Goal: Task Accomplishment & Management: Use online tool/utility

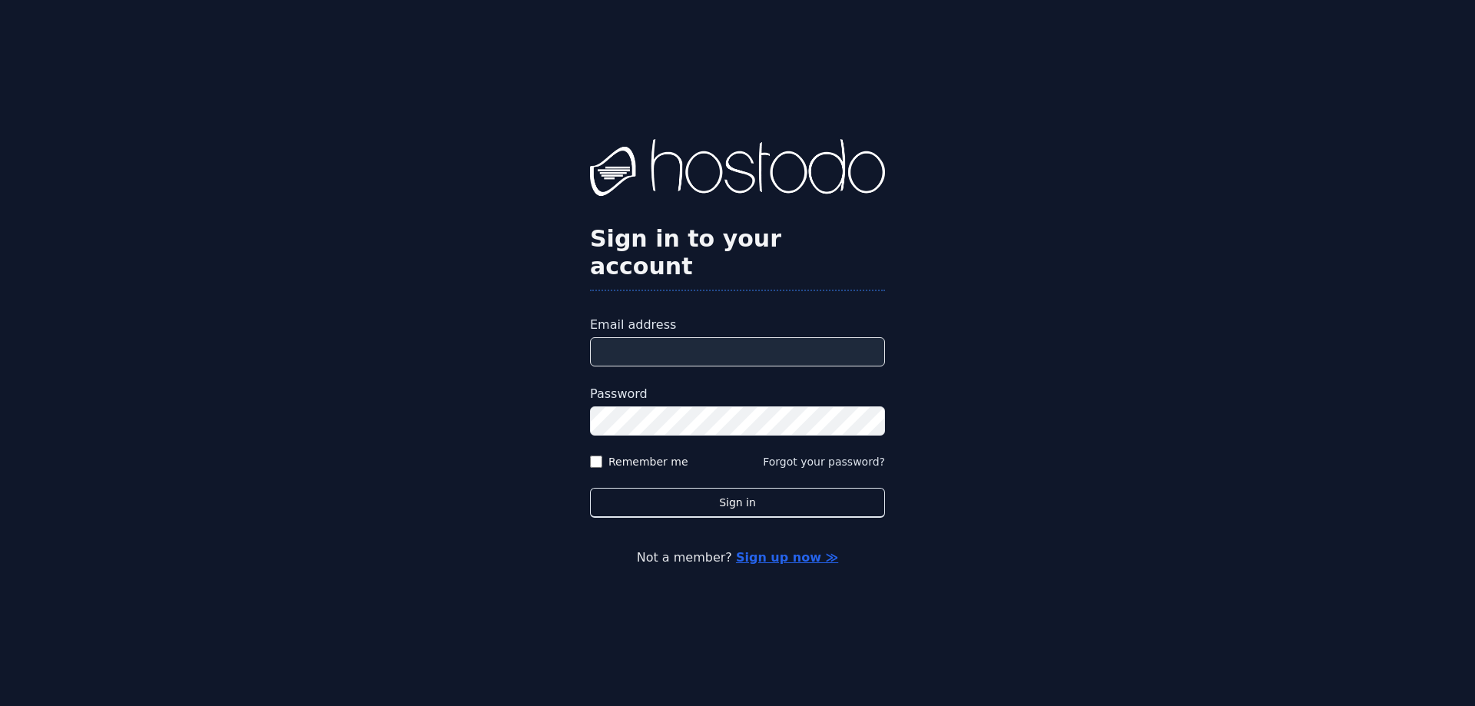
click at [655, 337] on input "Email address" at bounding box center [737, 351] width 295 height 29
type input "**********"
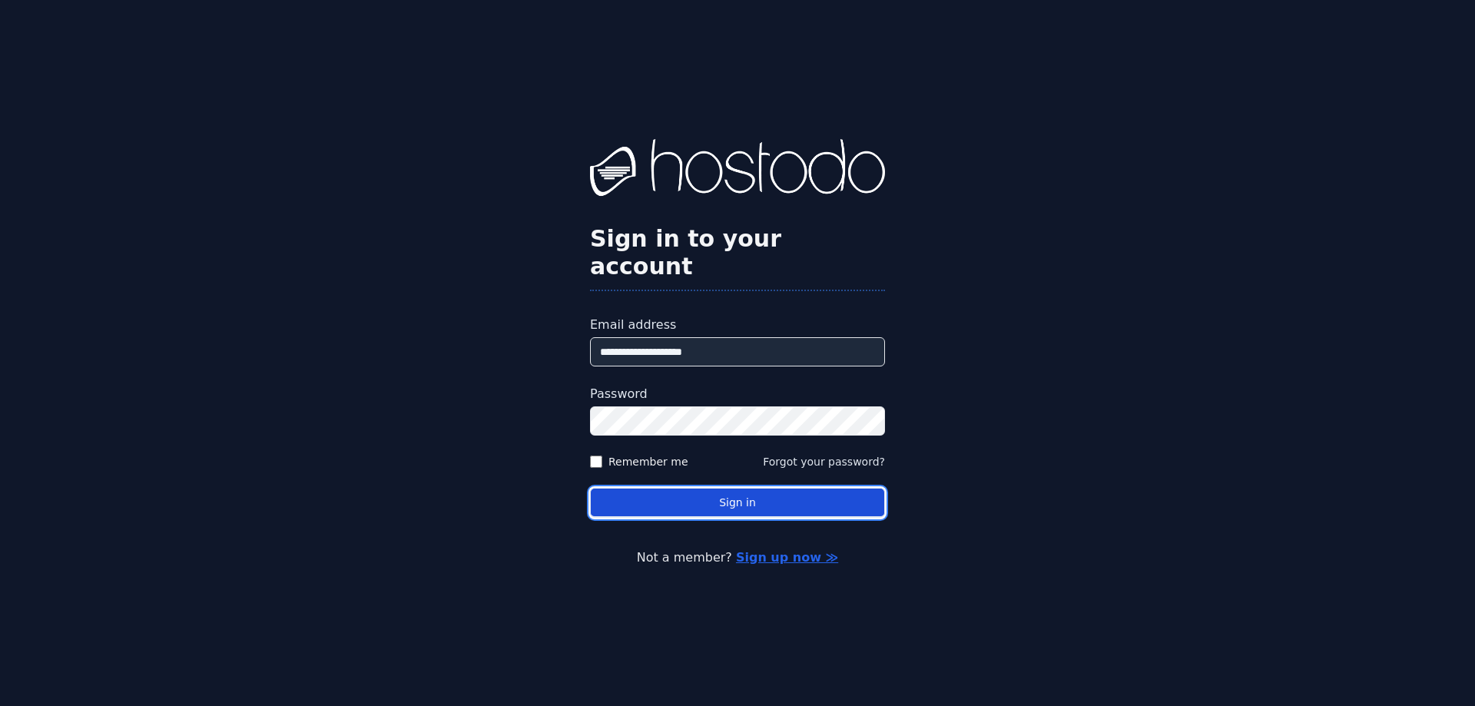
click at [757, 488] on button "Sign in" at bounding box center [737, 503] width 295 height 30
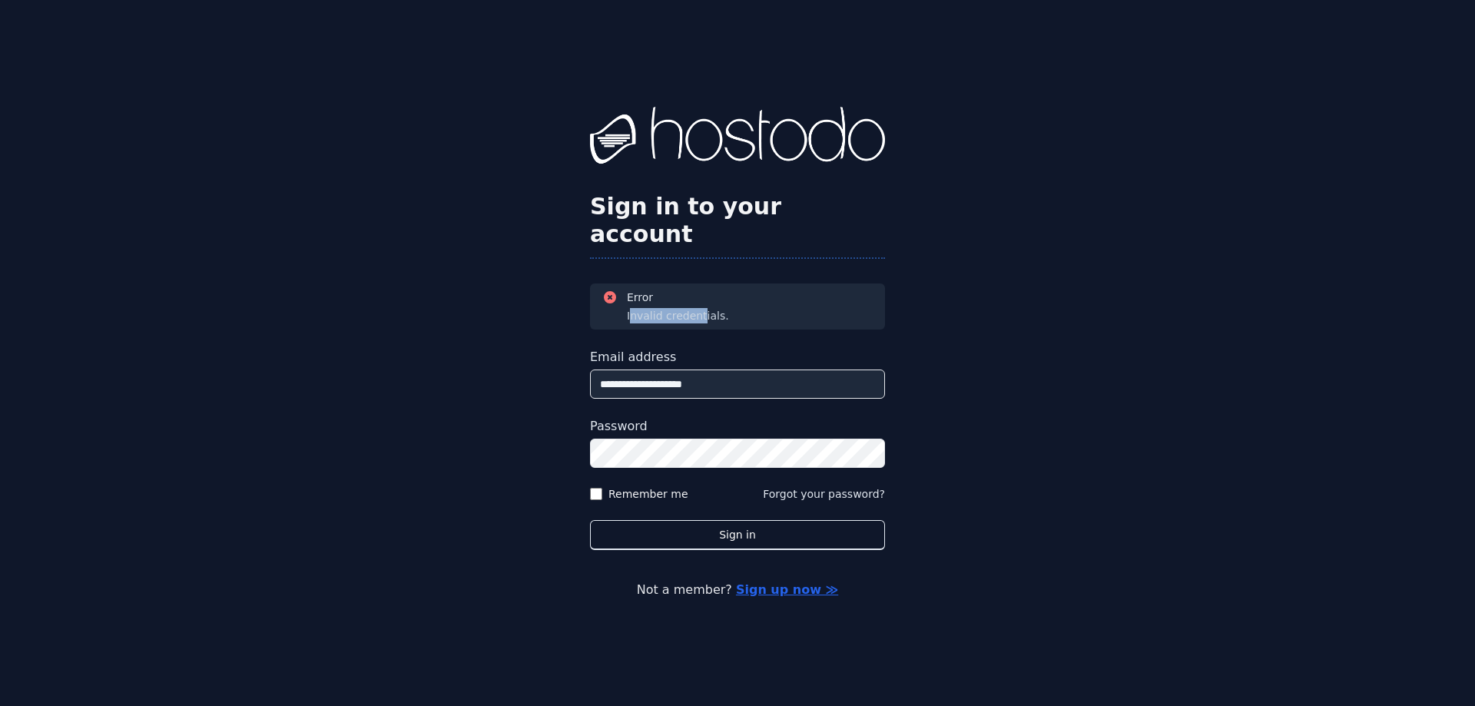
drag, startPoint x: 651, startPoint y: 300, endPoint x: 704, endPoint y: 296, distance: 53.1
click at [704, 308] on div "Invalid credentials." at bounding box center [678, 315] width 102 height 15
click at [644, 369] on input "**********" at bounding box center [737, 383] width 295 height 29
click at [1130, 263] on div "**********" at bounding box center [737, 353] width 1475 height 706
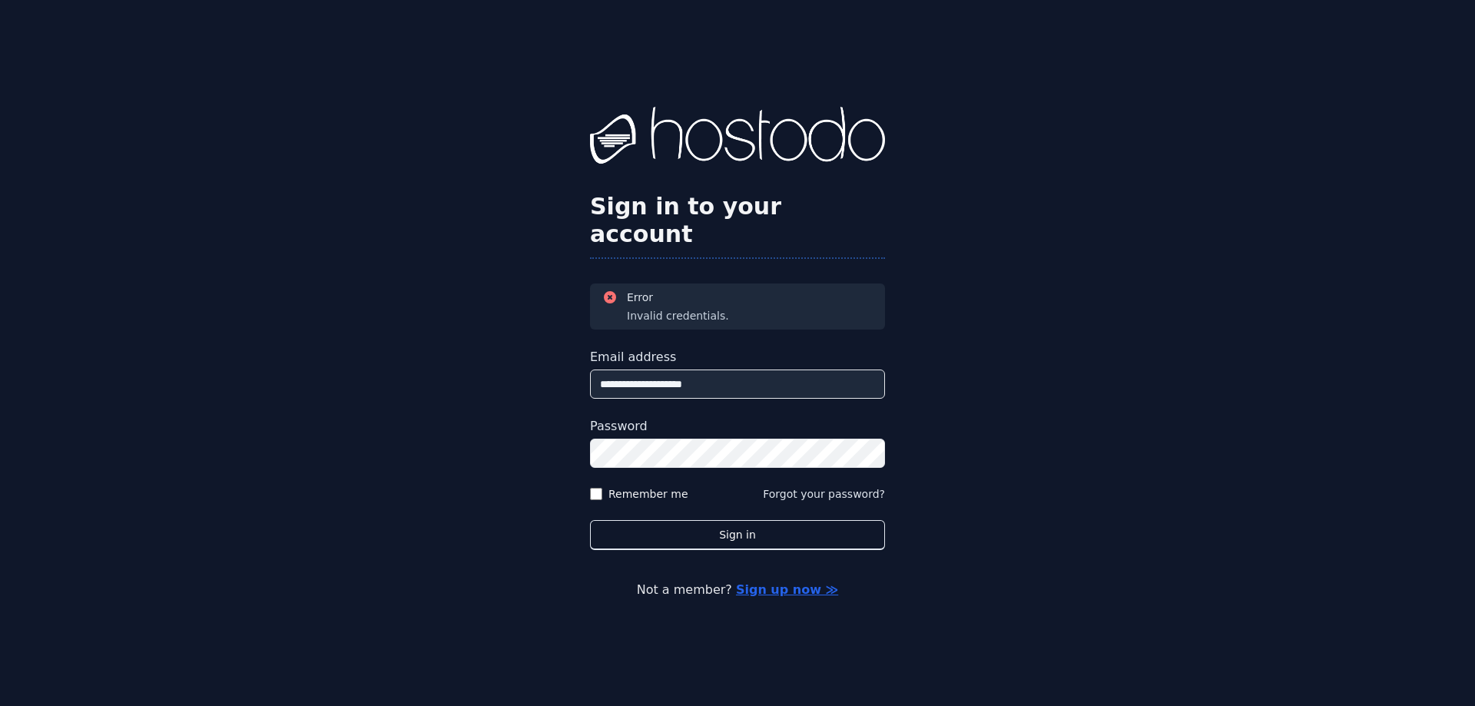
click at [525, 456] on div "**********" at bounding box center [737, 353] width 1475 height 706
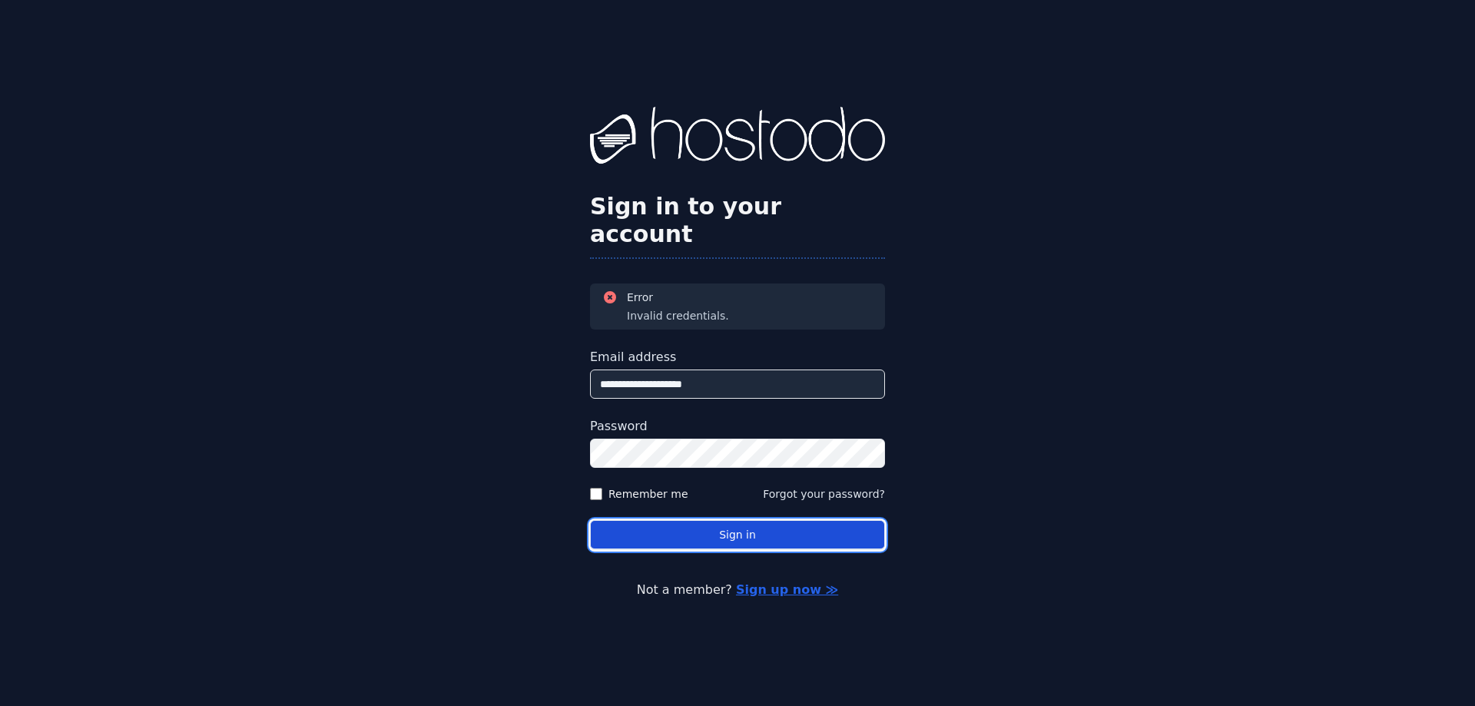
click at [718, 520] on button "Sign in" at bounding box center [737, 535] width 295 height 30
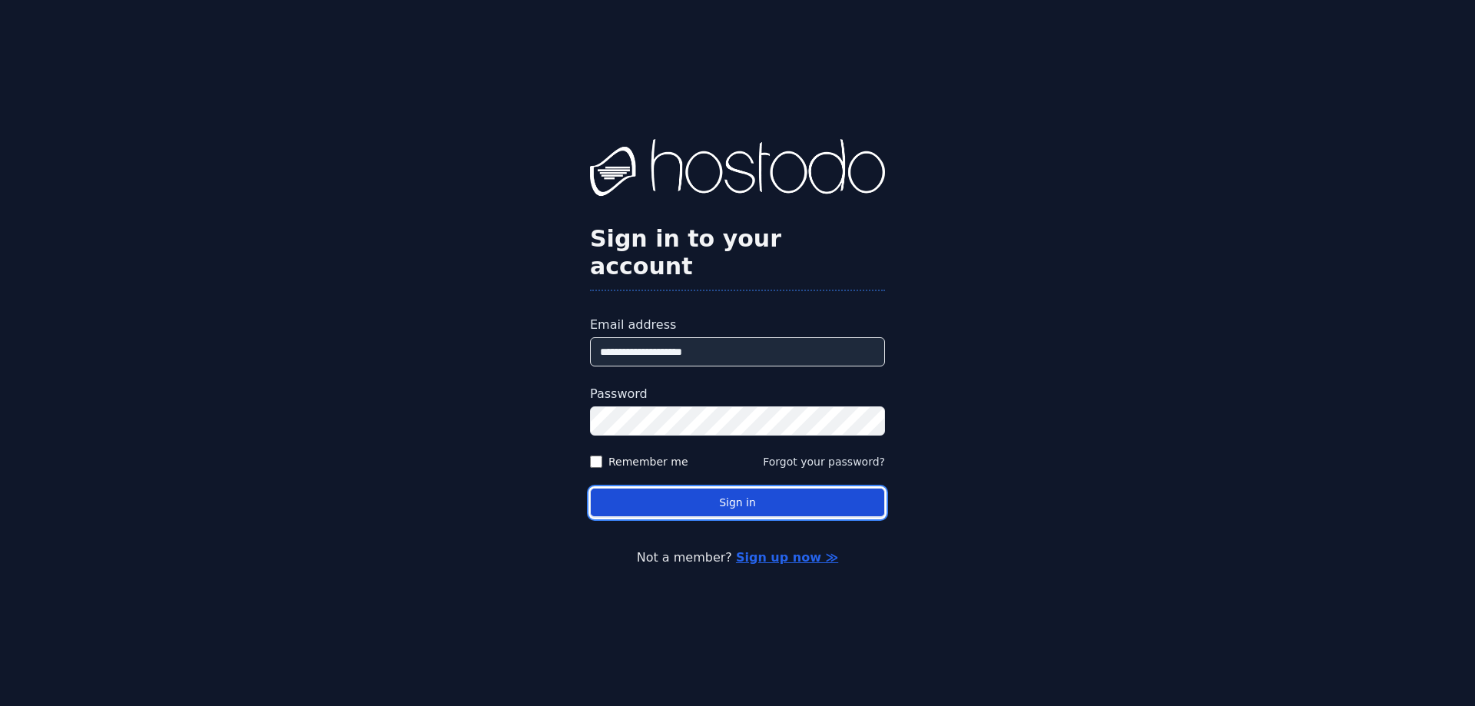
click at [734, 488] on button "Sign in" at bounding box center [737, 503] width 295 height 30
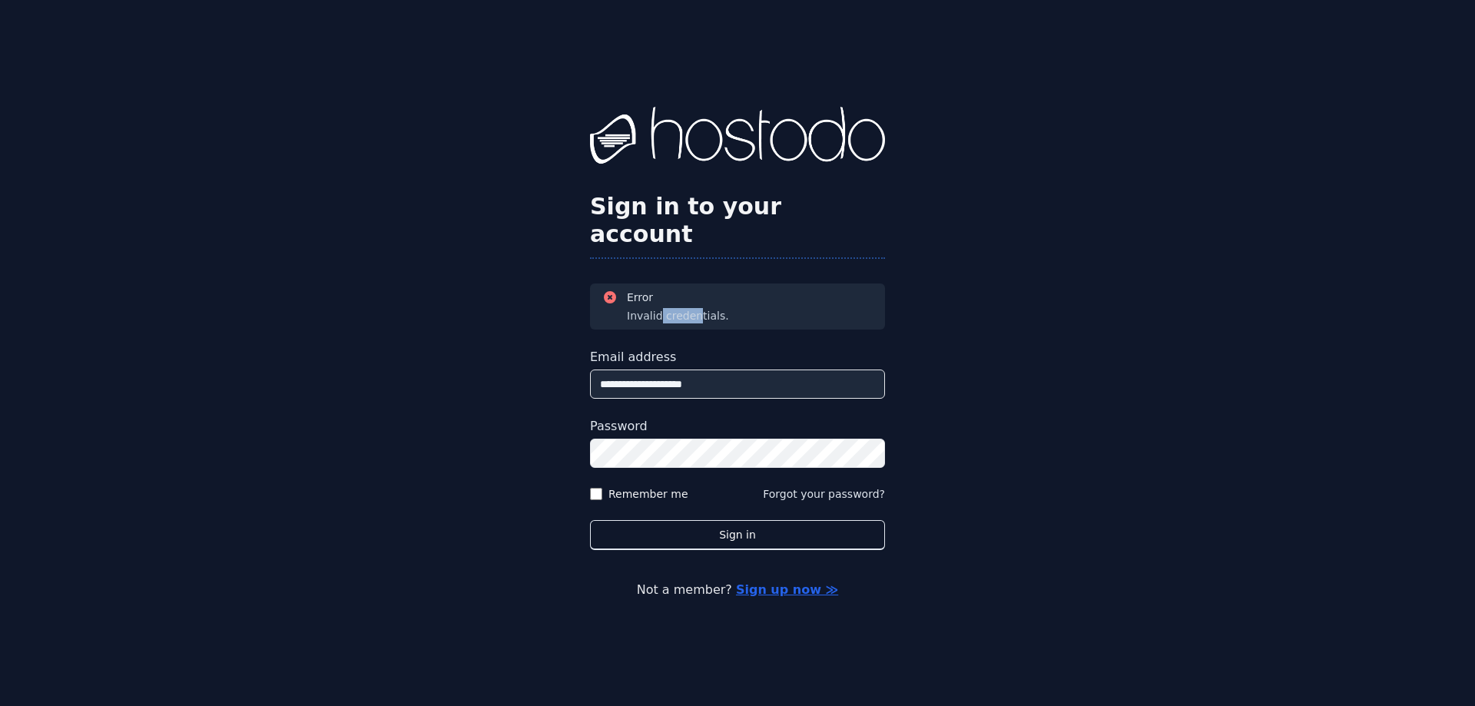
drag, startPoint x: 668, startPoint y: 304, endPoint x: 782, endPoint y: 316, distance: 115.1
click at [726, 309] on div "Error Invalid credentials." at bounding box center [737, 307] width 270 height 34
click at [1057, 288] on div "**********" at bounding box center [737, 353] width 1475 height 706
click at [402, 452] on div "**********" at bounding box center [737, 353] width 1475 height 706
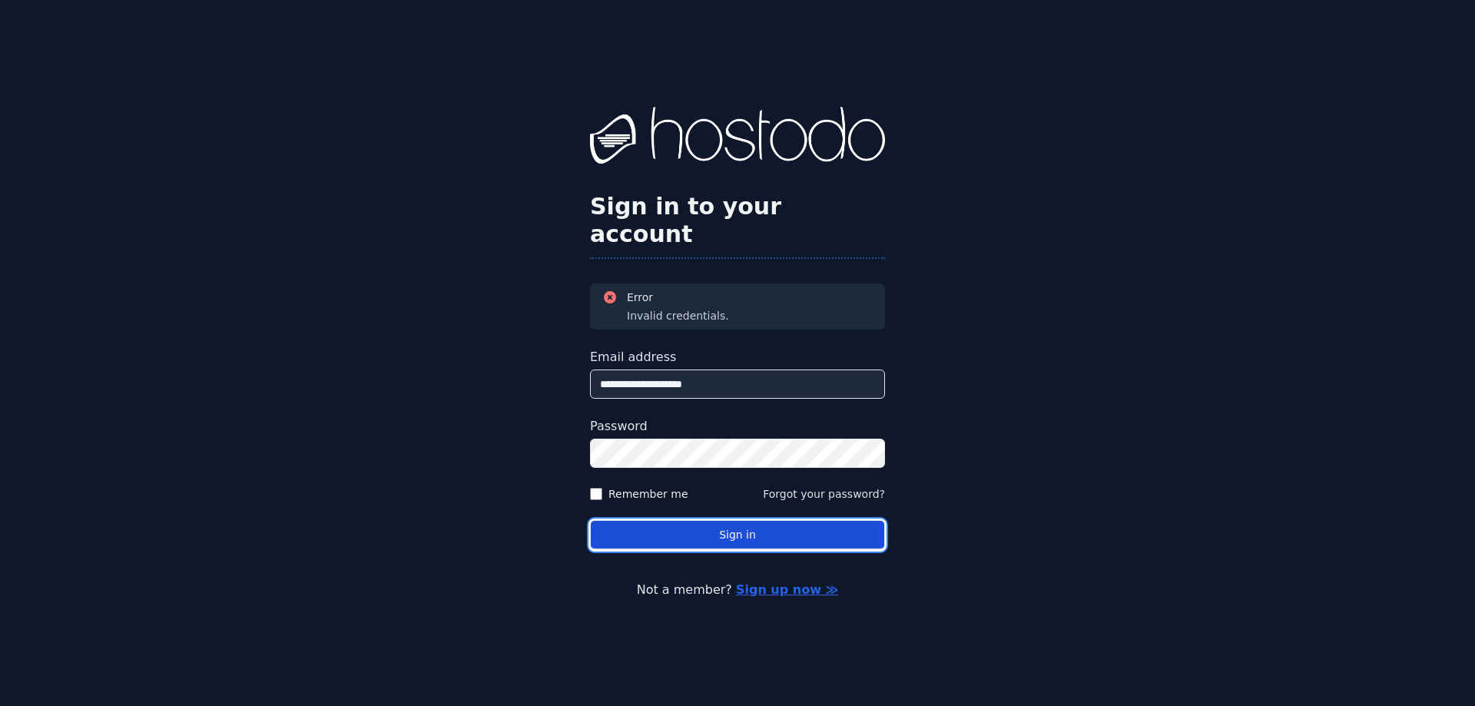
click at [630, 520] on button "Sign in" at bounding box center [737, 535] width 295 height 30
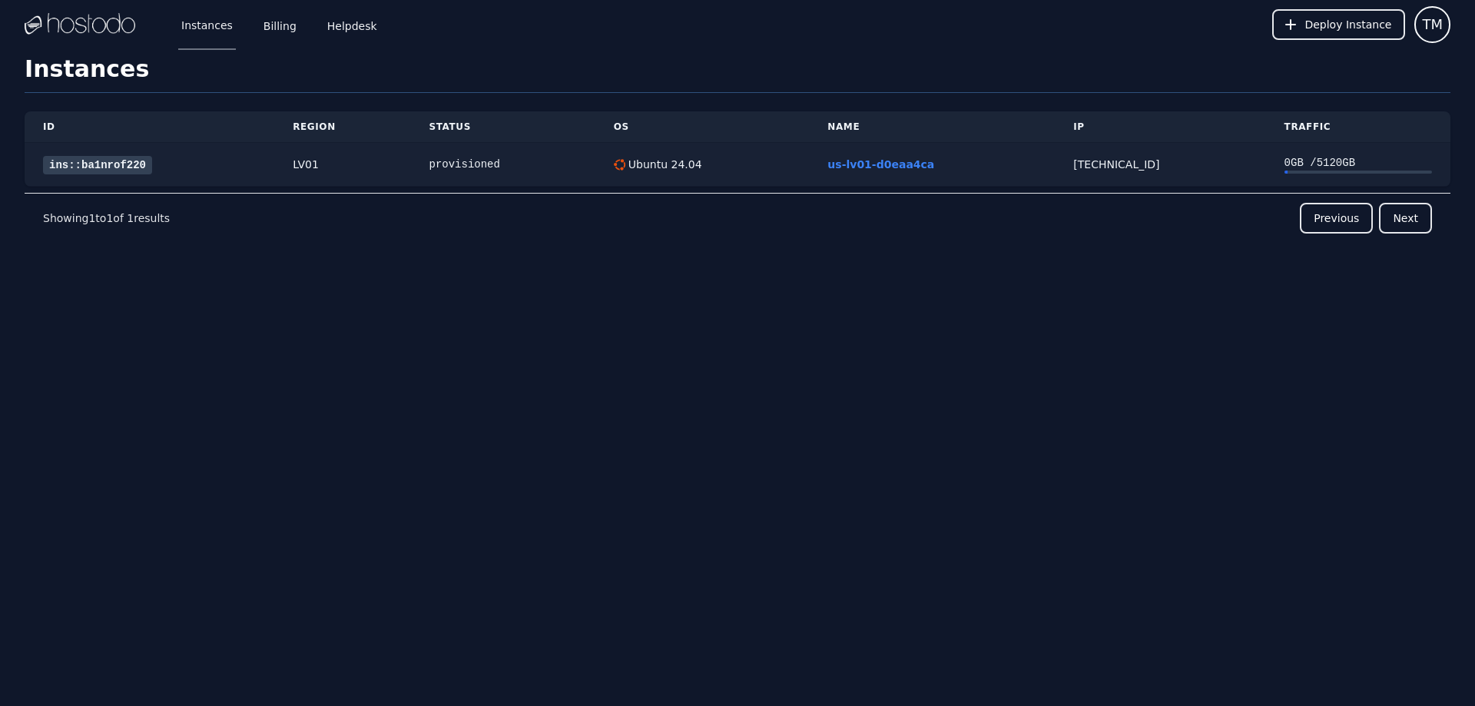
click at [1042, 147] on td "us-lv01-d0eaa4ca" at bounding box center [932, 165] width 246 height 44
click at [128, 162] on link "ins::ba1nrof220" at bounding box center [97, 165] width 109 height 18
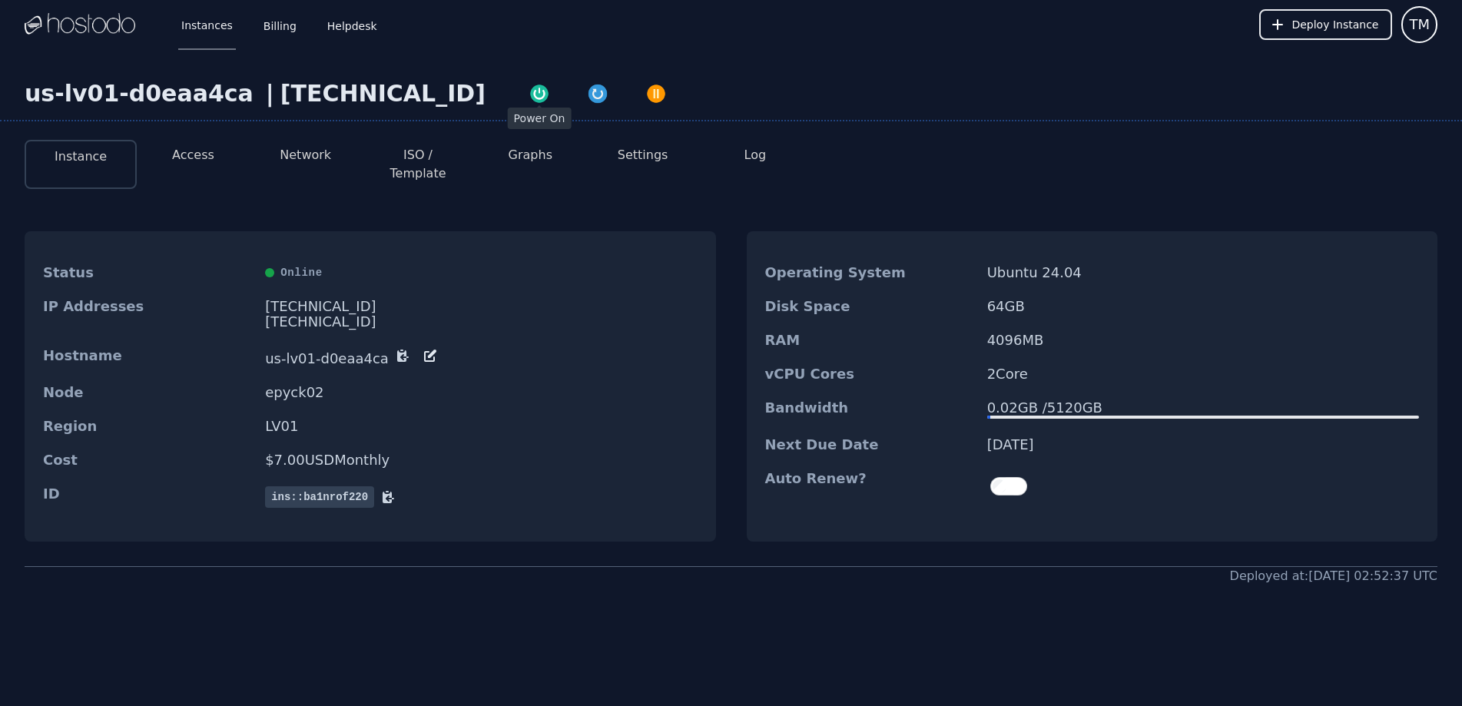
click at [528, 91] on img "button" at bounding box center [539, 94] width 22 height 22
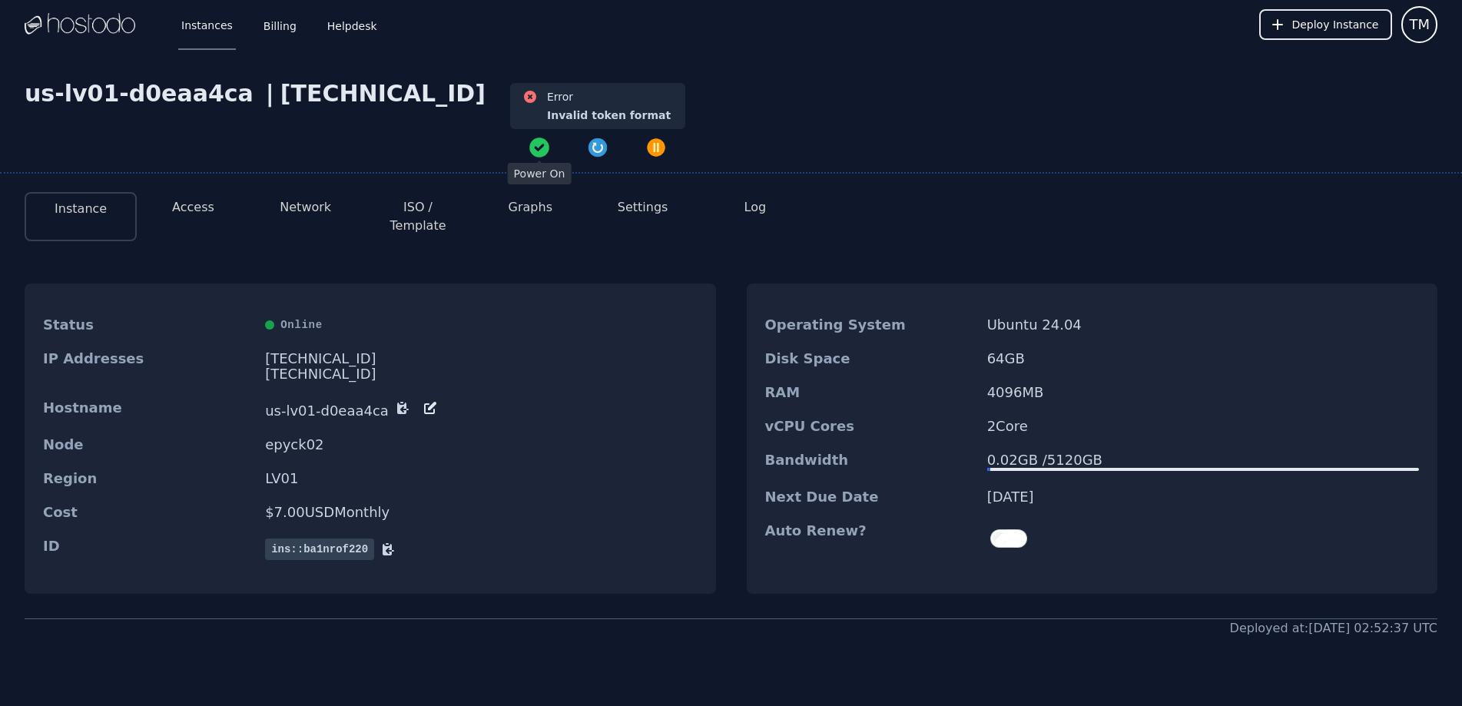
click at [510, 183] on div "Instance Access Network ISO / Template Graphs Settings Log" at bounding box center [731, 210] width 1413 height 61
drag, startPoint x: 495, startPoint y: 104, endPoint x: 503, endPoint y: 130, distance: 26.5
click at [510, 130] on div "Error Invalid token format" at bounding box center [597, 121] width 175 height 77
click at [547, 115] on div "Invalid token format" at bounding box center [609, 115] width 124 height 15
click at [547, 118] on div "Invalid token format" at bounding box center [609, 115] width 124 height 15
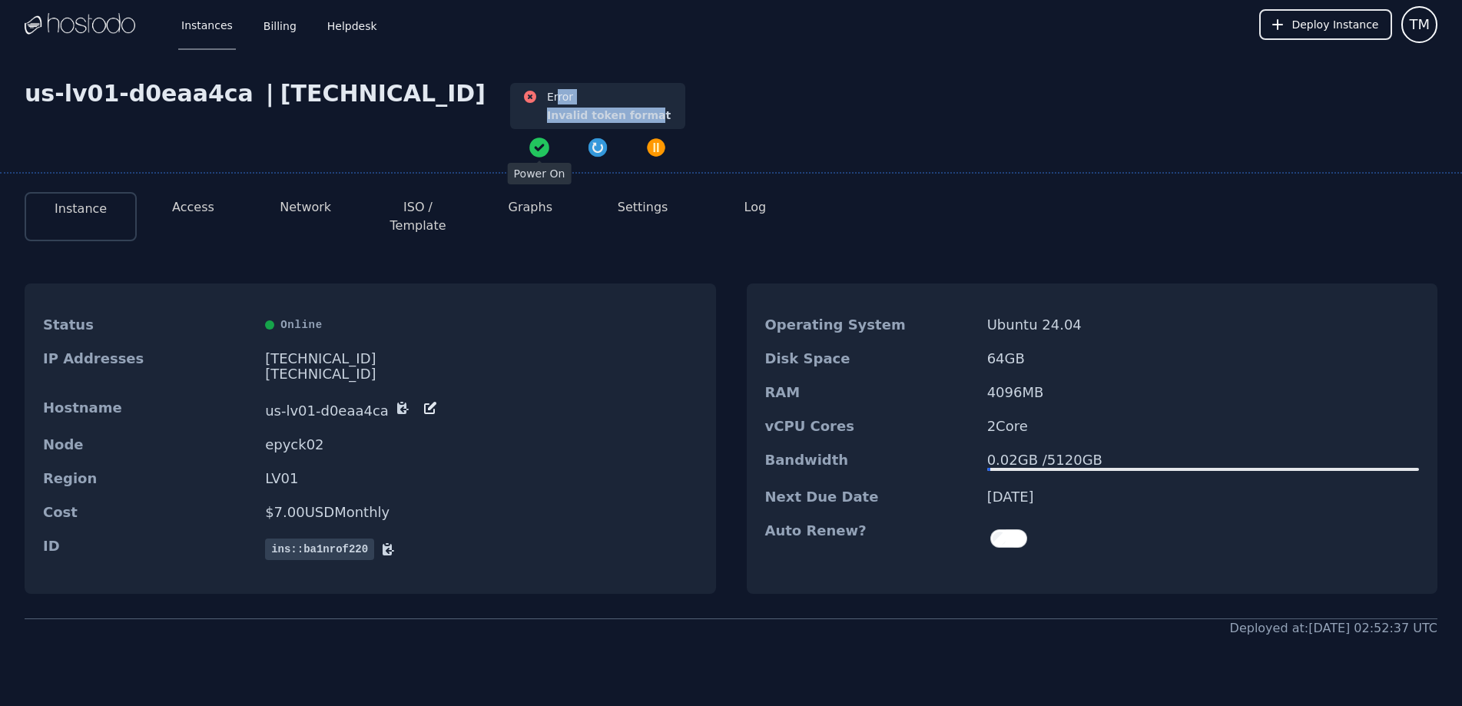
drag, startPoint x: 488, startPoint y: 104, endPoint x: 586, endPoint y: 118, distance: 99.3
click at [585, 118] on div "Error Invalid token format" at bounding box center [609, 106] width 124 height 34
click at [586, 118] on div "Invalid token format" at bounding box center [609, 115] width 124 height 15
click at [558, 101] on h3 "Error" at bounding box center [609, 96] width 124 height 15
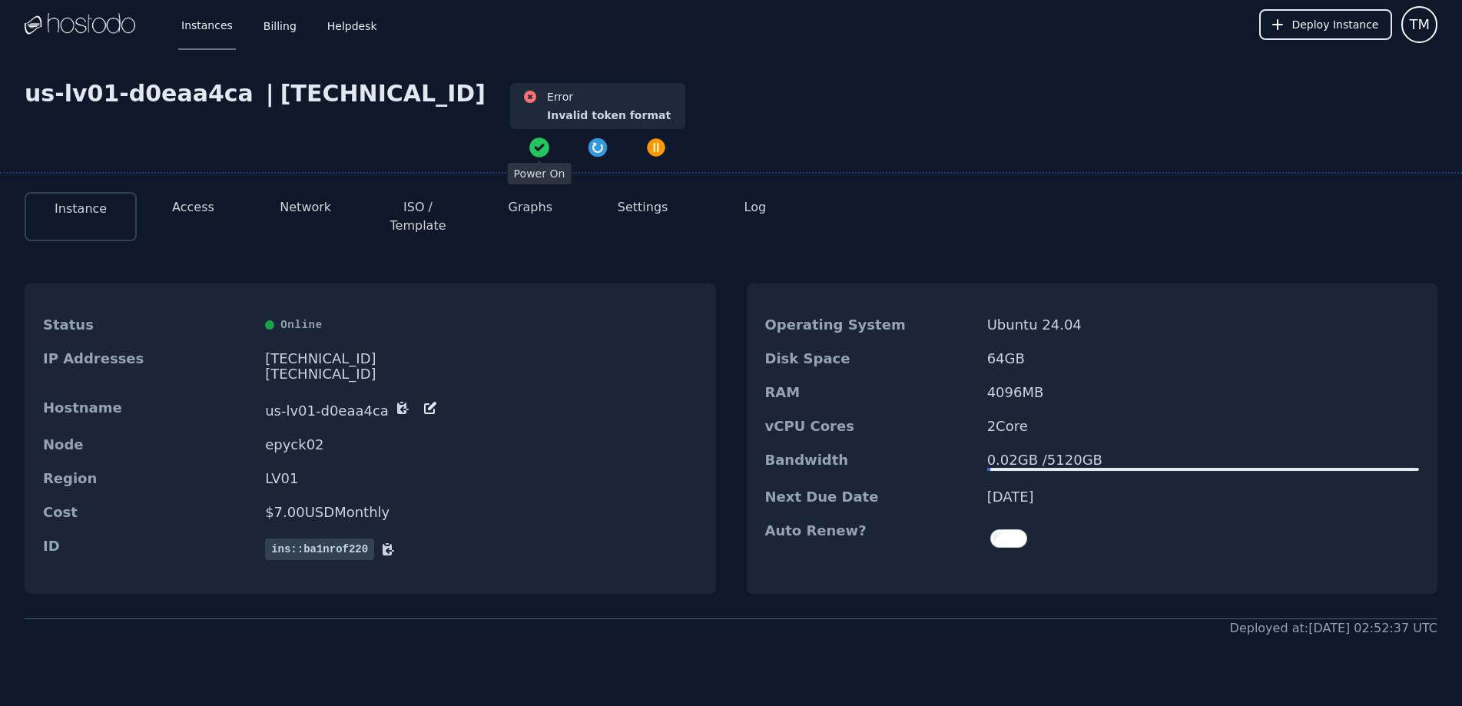
click at [560, 98] on h3 "Error" at bounding box center [609, 96] width 124 height 15
drag, startPoint x: 499, startPoint y: 104, endPoint x: 565, endPoint y: 115, distance: 66.9
click at [565, 115] on div "Error Invalid token format" at bounding box center [609, 106] width 124 height 34
click at [565, 115] on div "Invalid token format" at bounding box center [609, 115] width 124 height 15
drag, startPoint x: 528, startPoint y: 118, endPoint x: 591, endPoint y: 114, distance: 63.1
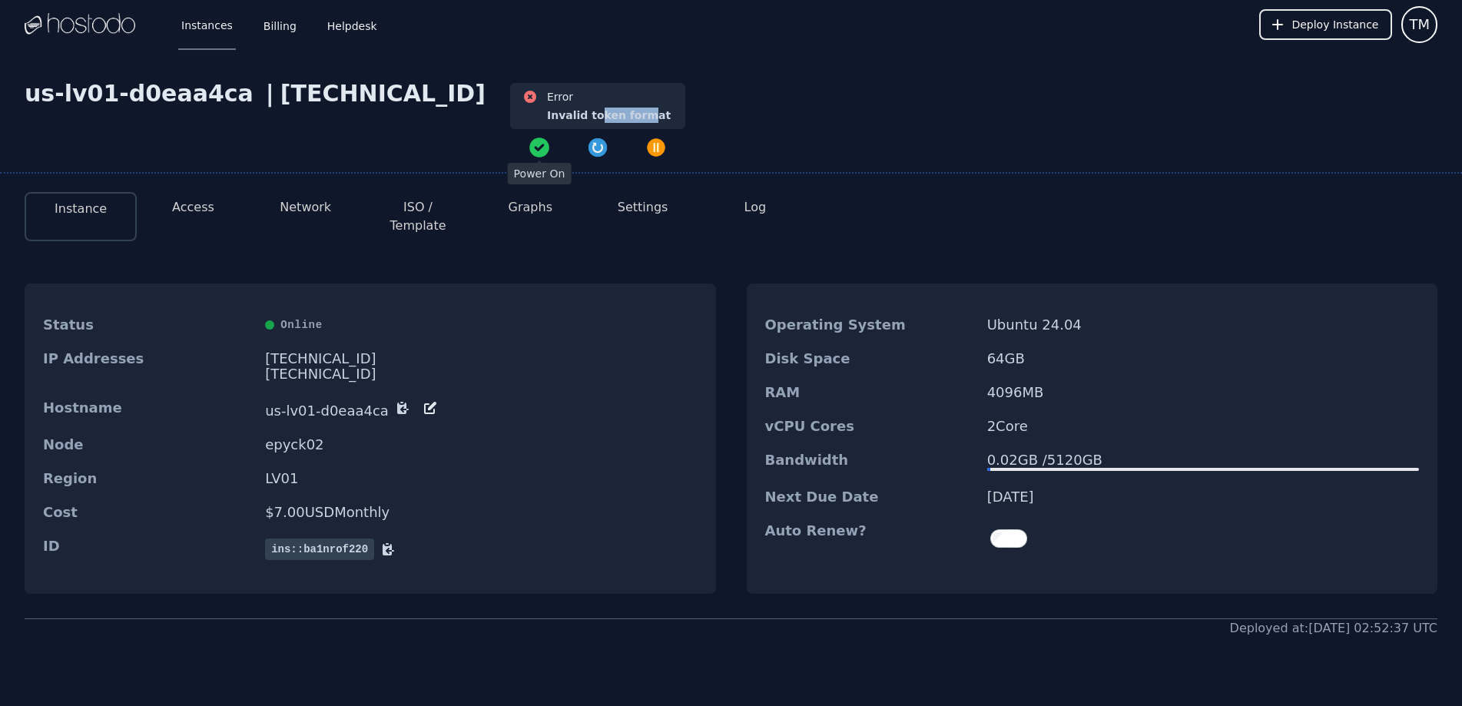
click at [588, 114] on div "Invalid token format" at bounding box center [609, 115] width 124 height 15
click at [591, 114] on div "Error Invalid token format" at bounding box center [597, 106] width 151 height 34
drag, startPoint x: 512, startPoint y: 111, endPoint x: 568, endPoint y: 110, distance: 56.1
click at [568, 110] on div "Invalid token format" at bounding box center [609, 115] width 124 height 15
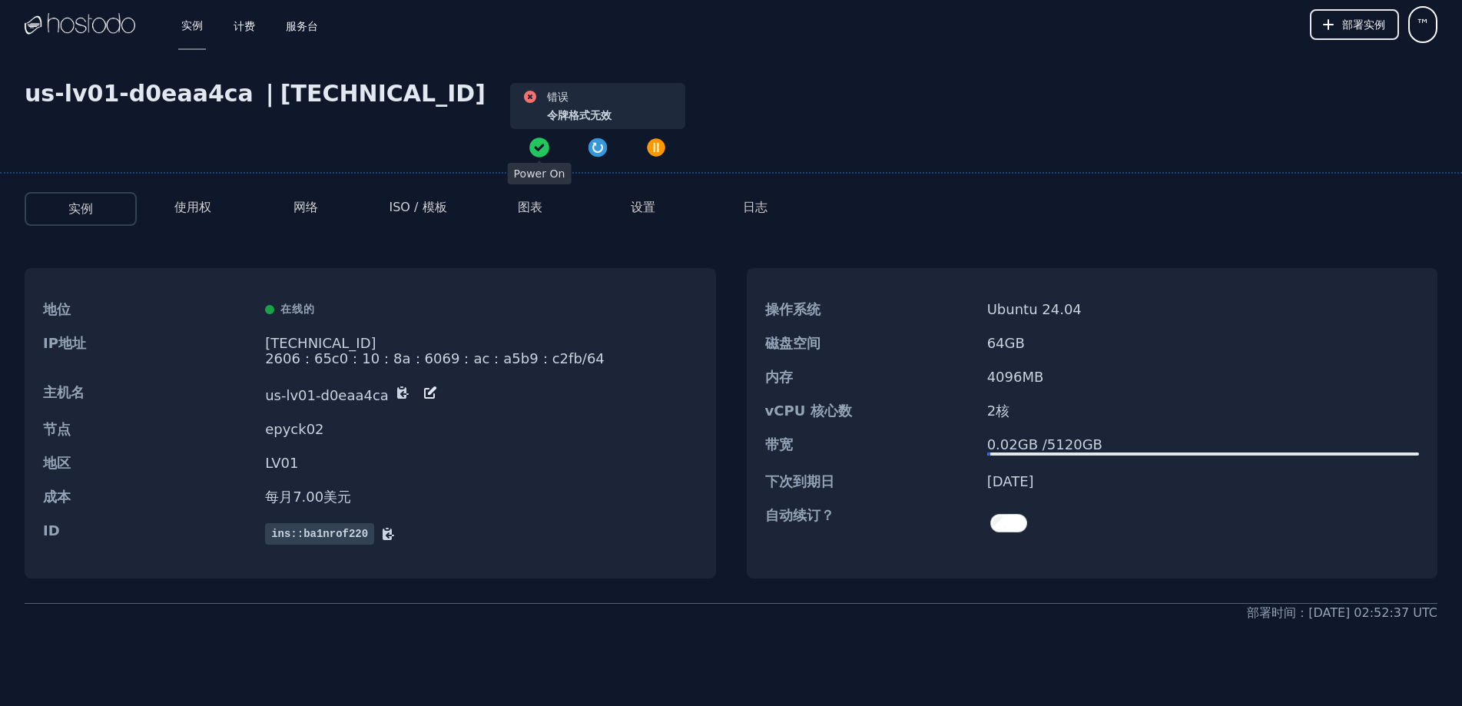
click at [1051, 259] on div "地位 在线的 IP地址 158.51.126.86 2606：65c0：10：8a：6069：ac：a5b9：c2fb/64 主机名 us-lv01-d0ea…" at bounding box center [731, 423] width 1413 height 359
drag, startPoint x: 1011, startPoint y: 304, endPoint x: 1093, endPoint y: 314, distance: 82.8
click at [1093, 314] on dd "Ubuntu 24.04" at bounding box center [1203, 309] width 432 height 15
click at [1070, 306] on font "Ubuntu 24.04" at bounding box center [1034, 309] width 94 height 16
click at [1068, 303] on div "操作系统 Ubuntu 24.04" at bounding box center [1092, 310] width 691 height 34
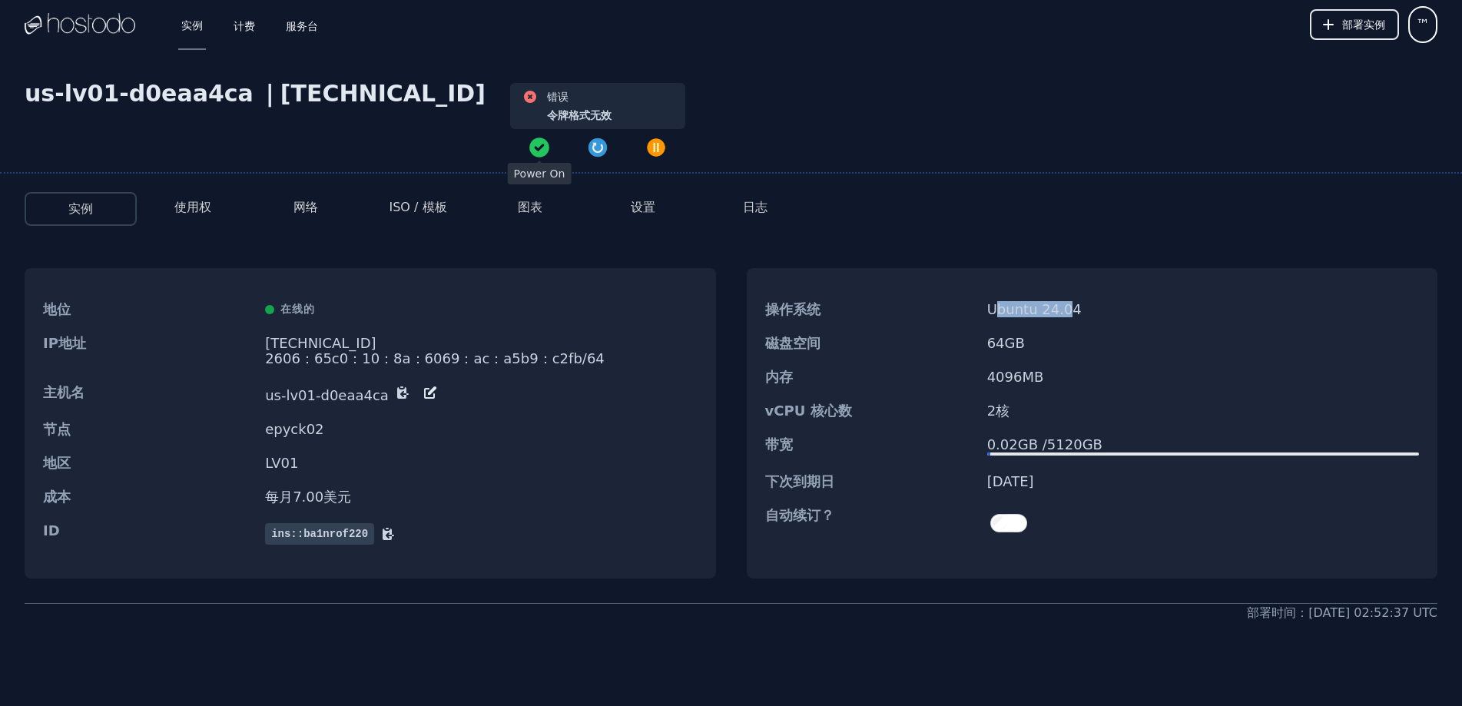
click at [1071, 303] on font "Ubuntu 24.04" at bounding box center [1034, 309] width 94 height 16
click at [1045, 234] on div "实例 使用权 网络 ISO / 模板 图表 设置 日志 地位 在线的 IP地址 158.51.126.86 2606：65c0：10：8a：6069：ac：a…" at bounding box center [731, 401] width 1462 height 442
click at [936, 120] on div "us-lv01-d0eaa4ca | 158.51.126.86 错误 令牌格式无效" at bounding box center [731, 127] width 1462 height 94
click at [499, 81] on div "错误 令牌格式无效" at bounding box center [597, 120] width 224 height 80
drag, startPoint x: 287, startPoint y: 311, endPoint x: 329, endPoint y: 306, distance: 41.8
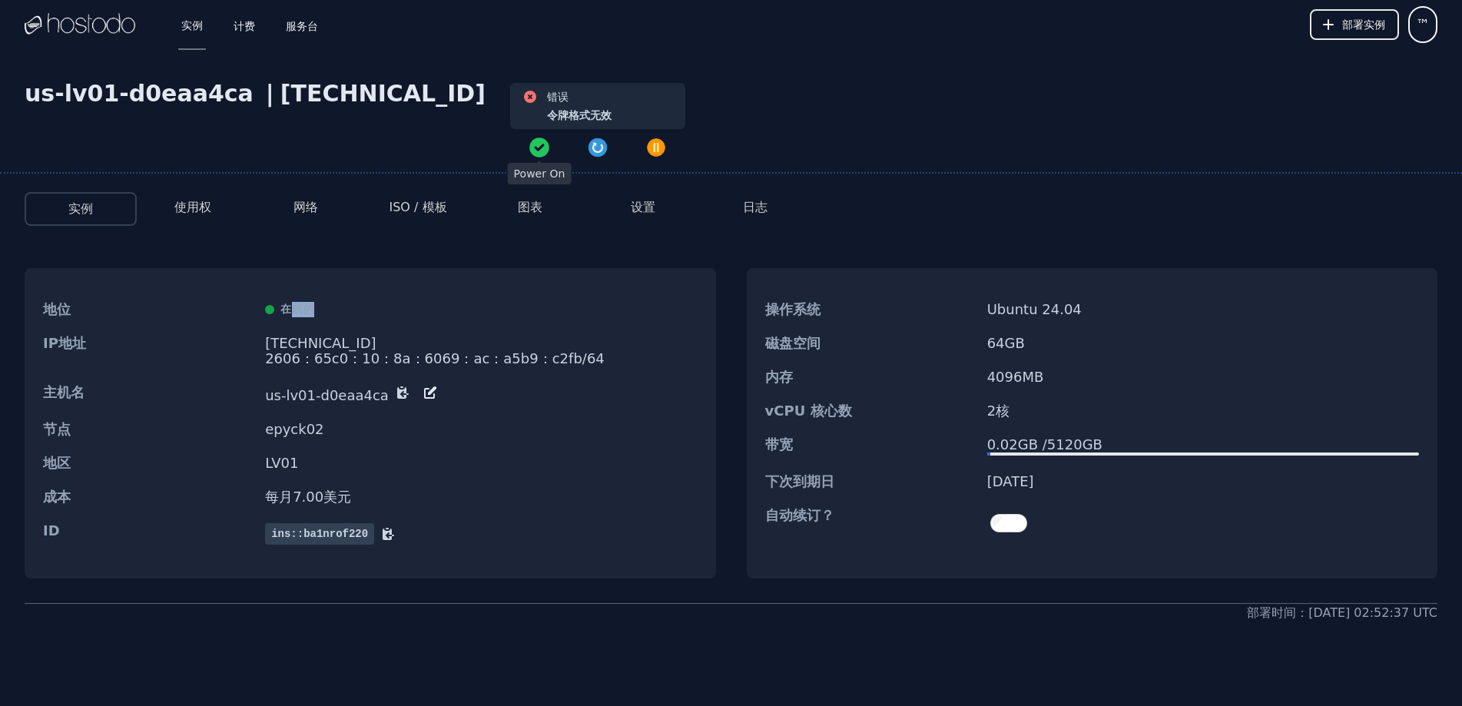
click at [326, 306] on div "在线的" at bounding box center [481, 309] width 432 height 15
click at [329, 306] on div "在线的" at bounding box center [481, 309] width 432 height 15
click at [418, 323] on div "地位 在线的" at bounding box center [370, 310] width 691 height 34
click at [312, 388] on font "us-lv01-d0eaa4ca" at bounding box center [327, 395] width 124 height 16
click at [395, 324] on div "地位 在线的" at bounding box center [370, 310] width 691 height 34
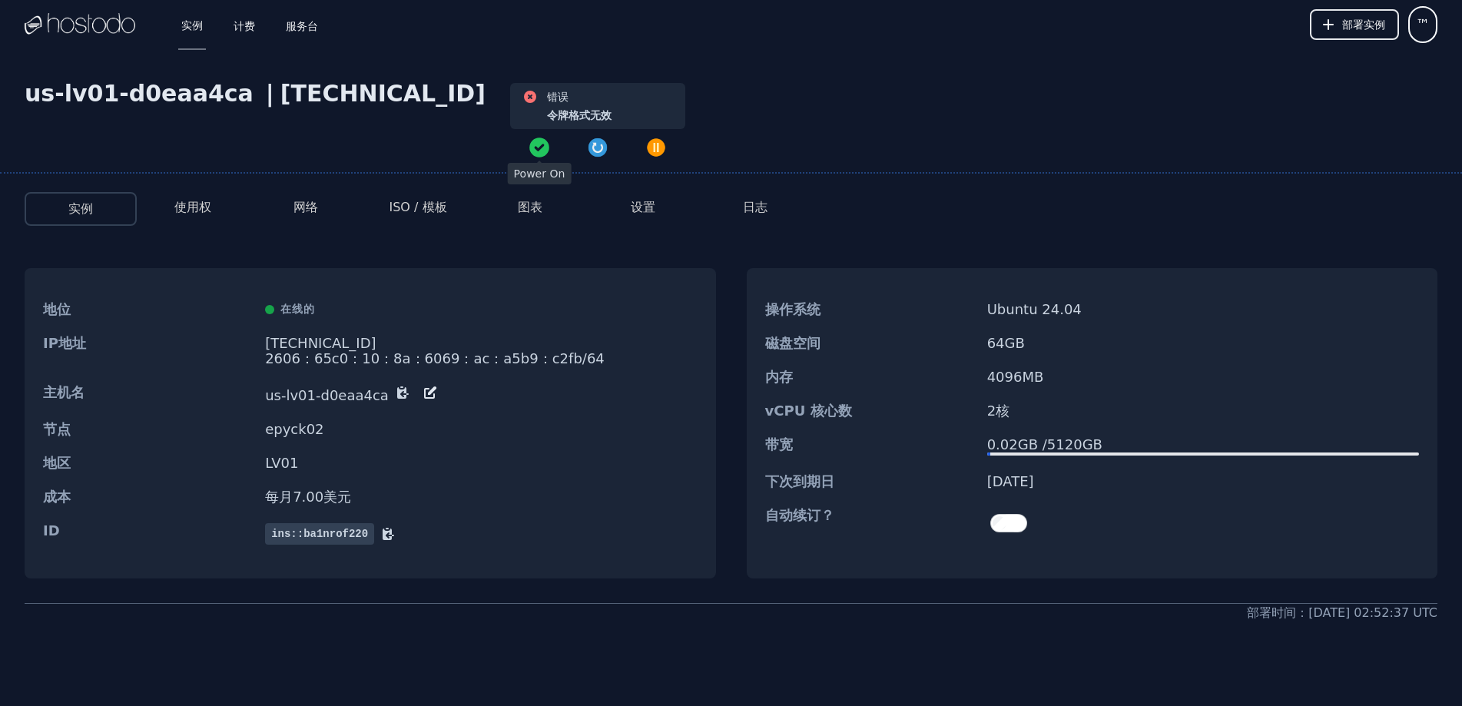
click at [482, 323] on div "地位 在线的" at bounding box center [370, 310] width 691 height 34
click at [1012, 303] on font "Ubuntu 24.04" at bounding box center [1034, 309] width 94 height 16
drag, startPoint x: 989, startPoint y: 309, endPoint x: 1096, endPoint y: 317, distance: 107.9
click at [1095, 318] on div "操作系统 Ubuntu 24.04" at bounding box center [1092, 310] width 691 height 34
click at [1096, 317] on div "操作系统 Ubuntu 24.04" at bounding box center [1092, 310] width 691 height 34
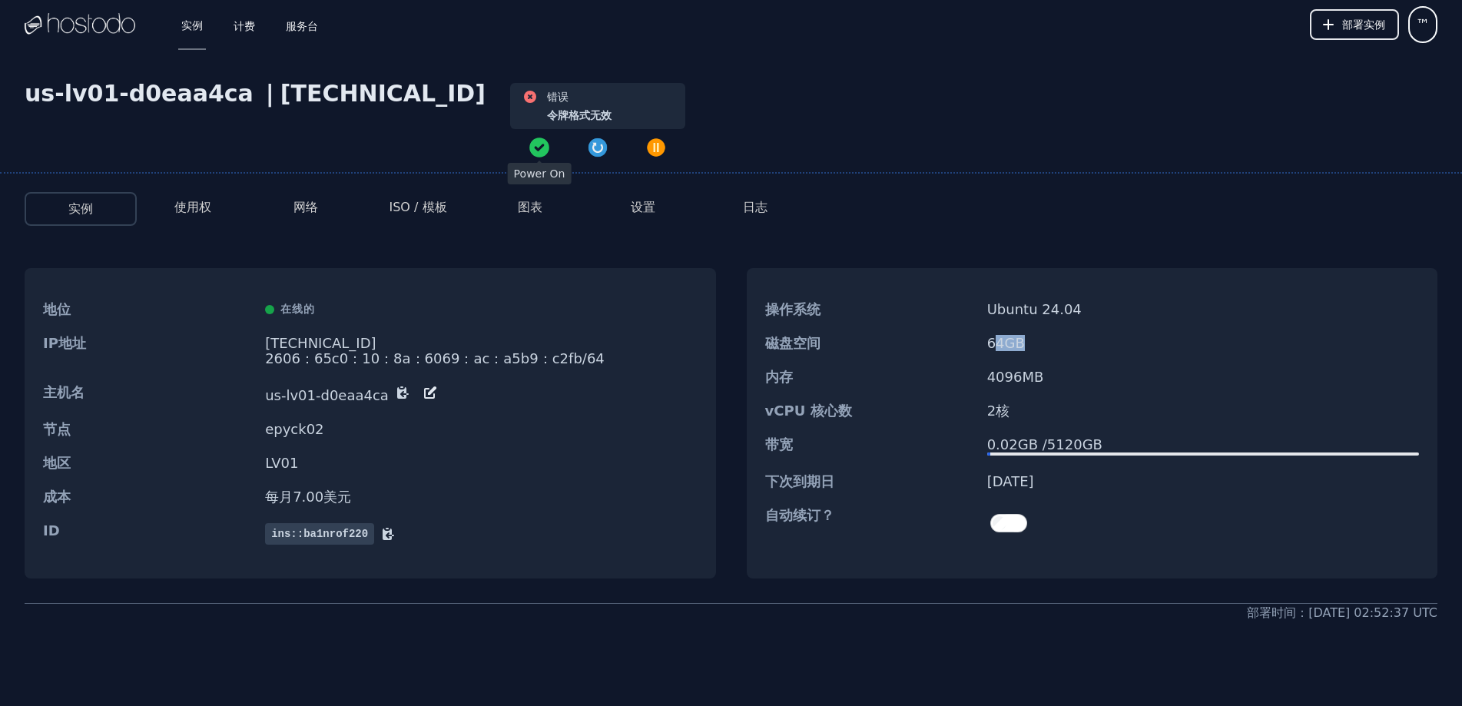
drag, startPoint x: 993, startPoint y: 341, endPoint x: 1059, endPoint y: 339, distance: 65.3
click at [1053, 339] on dd "64 GB" at bounding box center [1203, 343] width 432 height 15
click at [1055, 340] on dd "64 GB" at bounding box center [1203, 343] width 432 height 15
click at [983, 371] on div "内存 4096 MB" at bounding box center [1092, 377] width 691 height 34
drag, startPoint x: 1000, startPoint y: 374, endPoint x: 1041, endPoint y: 373, distance: 40.7
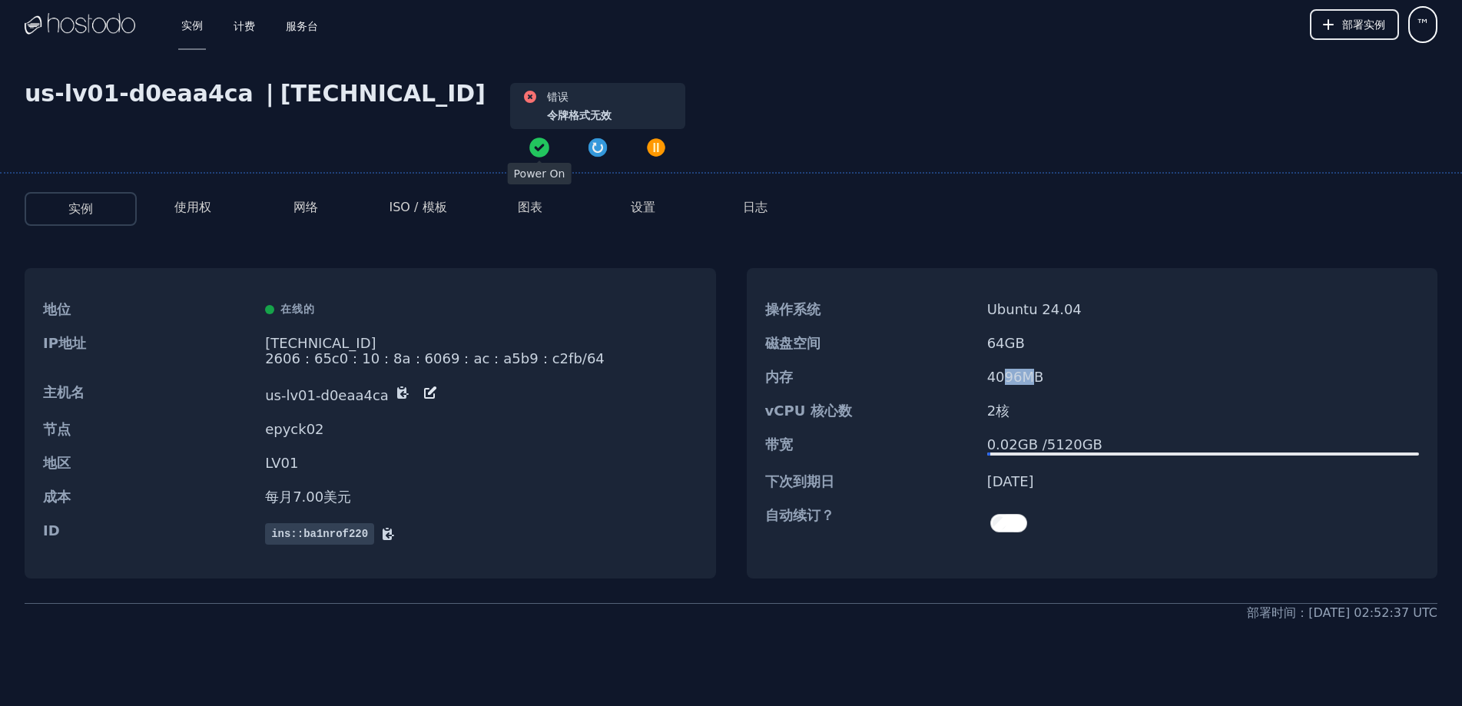
click at [1041, 373] on dd "4096 MB" at bounding box center [1203, 376] width 432 height 15
click at [1041, 373] on font "MB" at bounding box center [1033, 377] width 22 height 16
drag, startPoint x: 1007, startPoint y: 374, endPoint x: 1024, endPoint y: 373, distance: 16.9
click at [1023, 373] on dd "4096 MB" at bounding box center [1203, 376] width 432 height 15
click at [1024, 373] on font "MB" at bounding box center [1033, 377] width 22 height 16
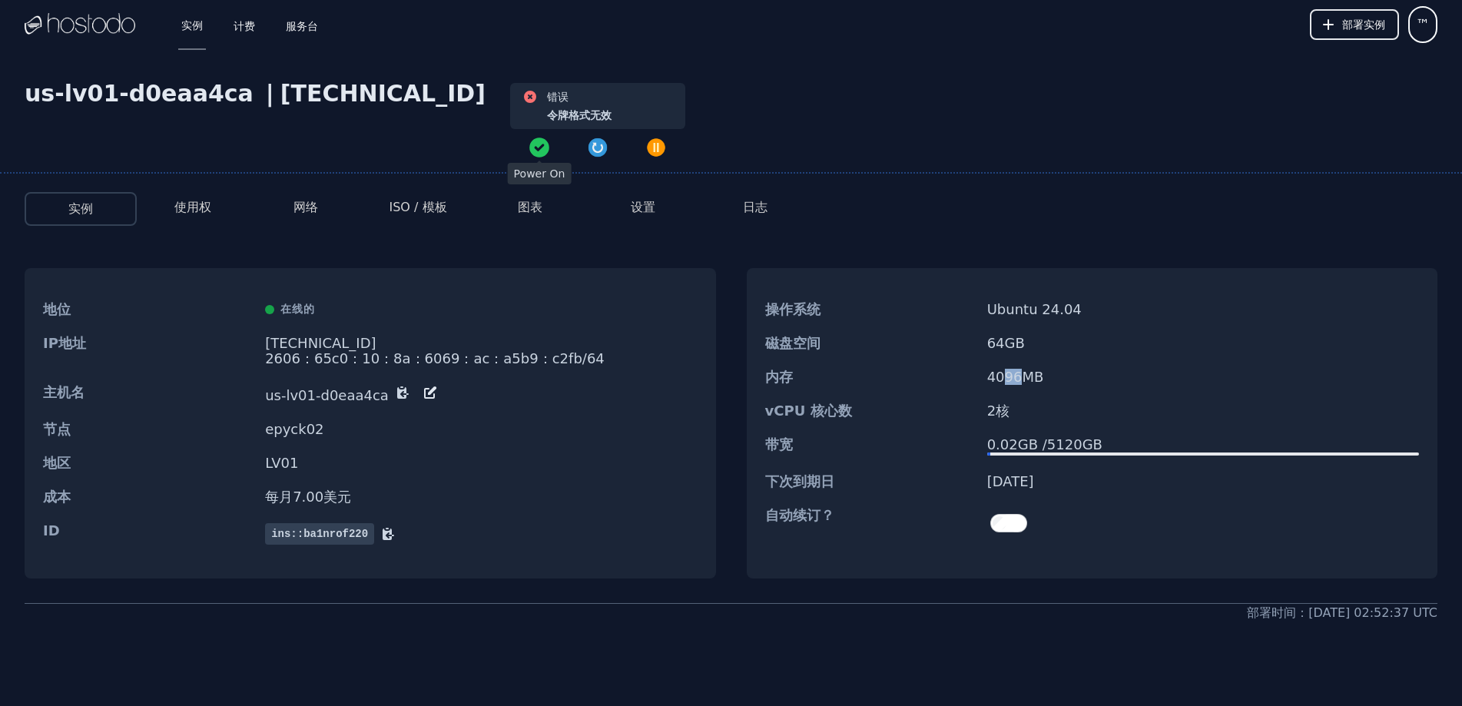
drag, startPoint x: 1002, startPoint y: 373, endPoint x: 1016, endPoint y: 373, distance: 13.8
click at [1016, 373] on font "4096" at bounding box center [1004, 377] width 35 height 16
click at [1017, 375] on font "4096" at bounding box center [1004, 377] width 35 height 16
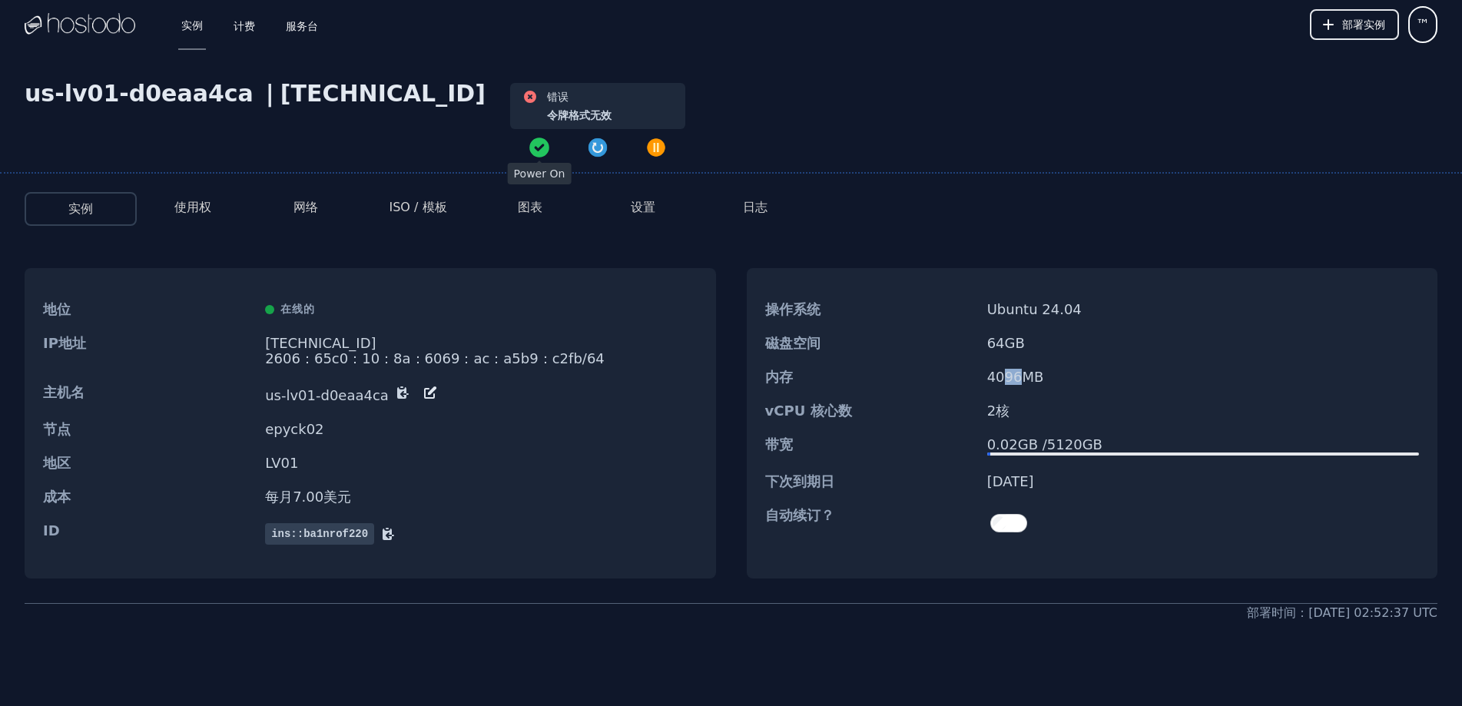
drag, startPoint x: 1010, startPoint y: 374, endPoint x: 1022, endPoint y: 374, distance: 12.3
click at [1022, 374] on font "4096" at bounding box center [1004, 377] width 35 height 16
drag, startPoint x: 1022, startPoint y: 374, endPoint x: 1009, endPoint y: 373, distance: 13.8
click at [1022, 373] on font "4096" at bounding box center [1004, 377] width 35 height 16
click at [995, 373] on font "4096" at bounding box center [1004, 377] width 35 height 16
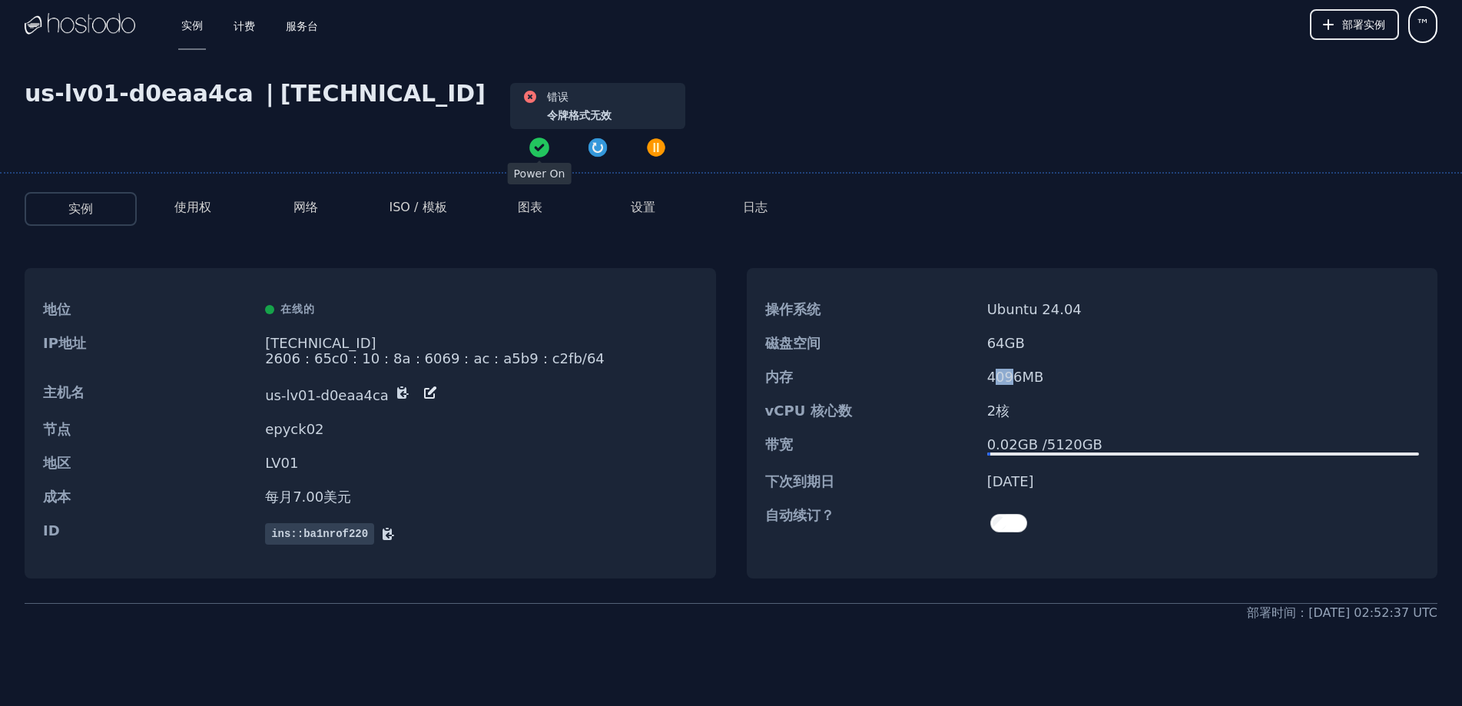
drag, startPoint x: 997, startPoint y: 374, endPoint x: 1008, endPoint y: 374, distance: 10.8
click at [1008, 374] on font "4096" at bounding box center [1004, 377] width 35 height 16
drag, startPoint x: 997, startPoint y: 374, endPoint x: 1012, endPoint y: 374, distance: 15.4
click at [1012, 374] on font "4096" at bounding box center [1004, 377] width 35 height 16
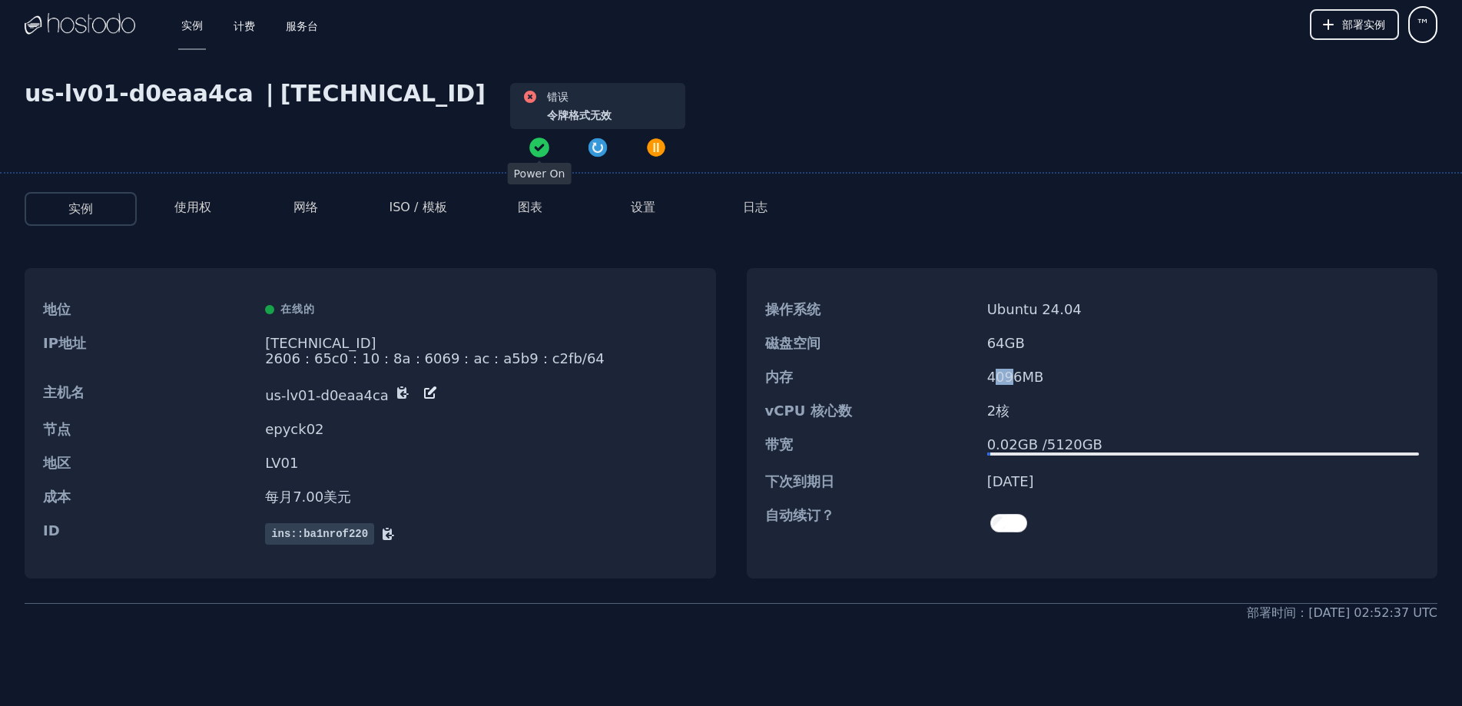
click at [1012, 374] on font "4096" at bounding box center [1004, 377] width 35 height 16
click at [1046, 406] on dd "2 核" at bounding box center [1203, 410] width 432 height 15
drag, startPoint x: 991, startPoint y: 409, endPoint x: 1032, endPoint y: 405, distance: 41.7
click at [1025, 406] on dd "2 核" at bounding box center [1203, 410] width 432 height 15
click at [1052, 386] on div "内存 4096 MB" at bounding box center [1092, 377] width 691 height 34
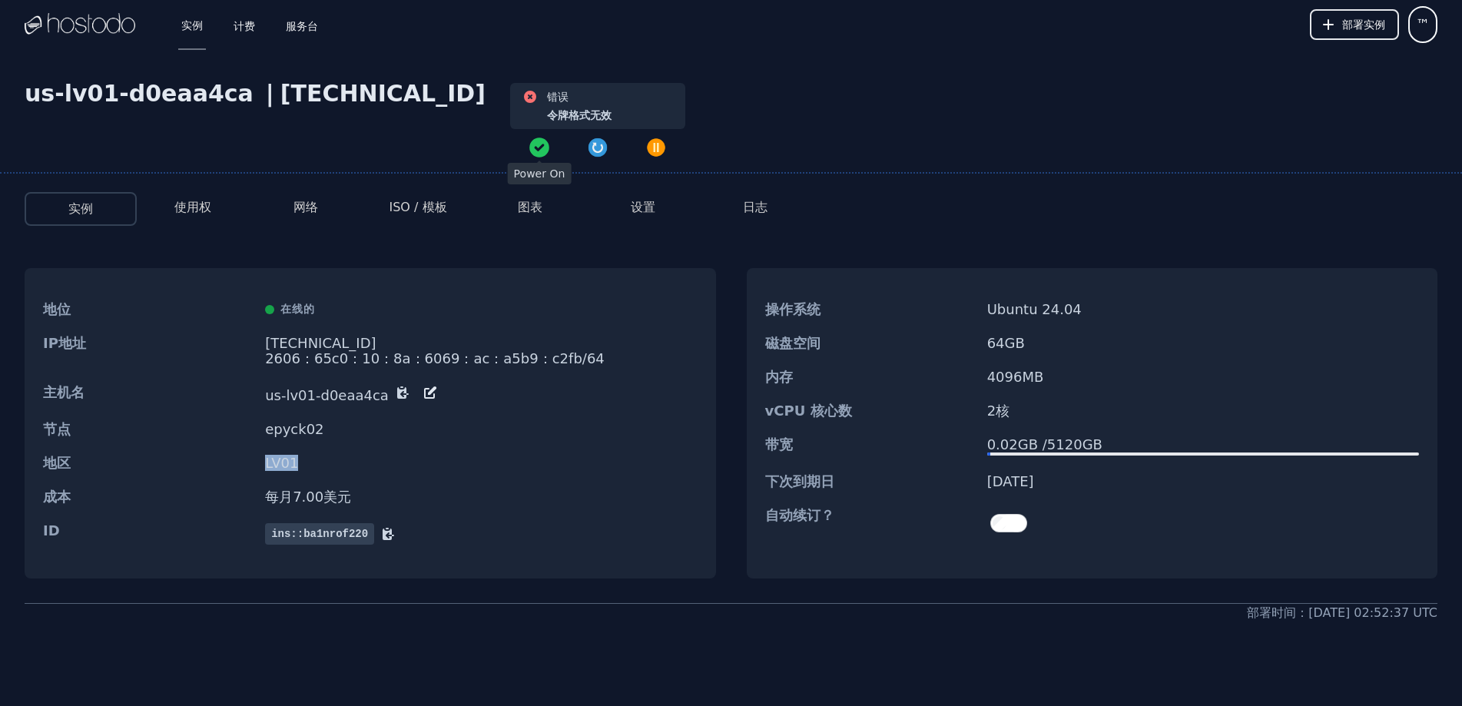
drag, startPoint x: 260, startPoint y: 461, endPoint x: 391, endPoint y: 447, distance: 131.3
click at [317, 462] on div "地区 LV01" at bounding box center [370, 463] width 691 height 34
click at [408, 444] on div "节点 epyck02" at bounding box center [370, 429] width 691 height 34
drag, startPoint x: 328, startPoint y: 491, endPoint x: 348, endPoint y: 482, distance: 21.7
click at [341, 490] on dd "每月 7.00 美元 ​" at bounding box center [481, 496] width 432 height 15
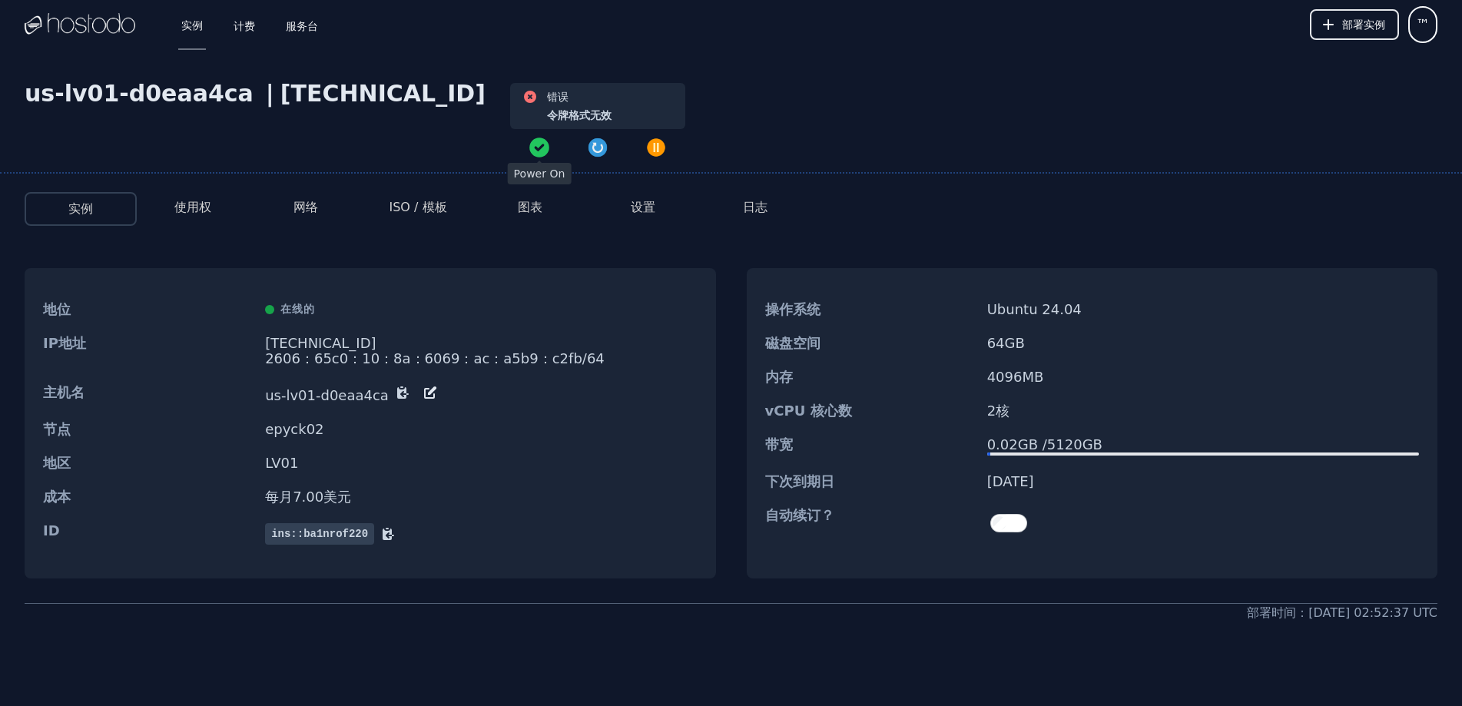
click at [374, 436] on dd "epyck02" at bounding box center [481, 429] width 432 height 15
click at [923, 234] on div "实例 使用权 网络 ISO / 模板 图表 设置 日志 地位 在线的 IP地址 158.51.126.86 2606：65c0：10：8a：6069：ac：a…" at bounding box center [731, 401] width 1462 height 442
drag, startPoint x: 1009, startPoint y: 306, endPoint x: 1062, endPoint y: 303, distance: 53.9
click at [1059, 303] on font "Ubuntu 24.04" at bounding box center [1034, 309] width 94 height 16
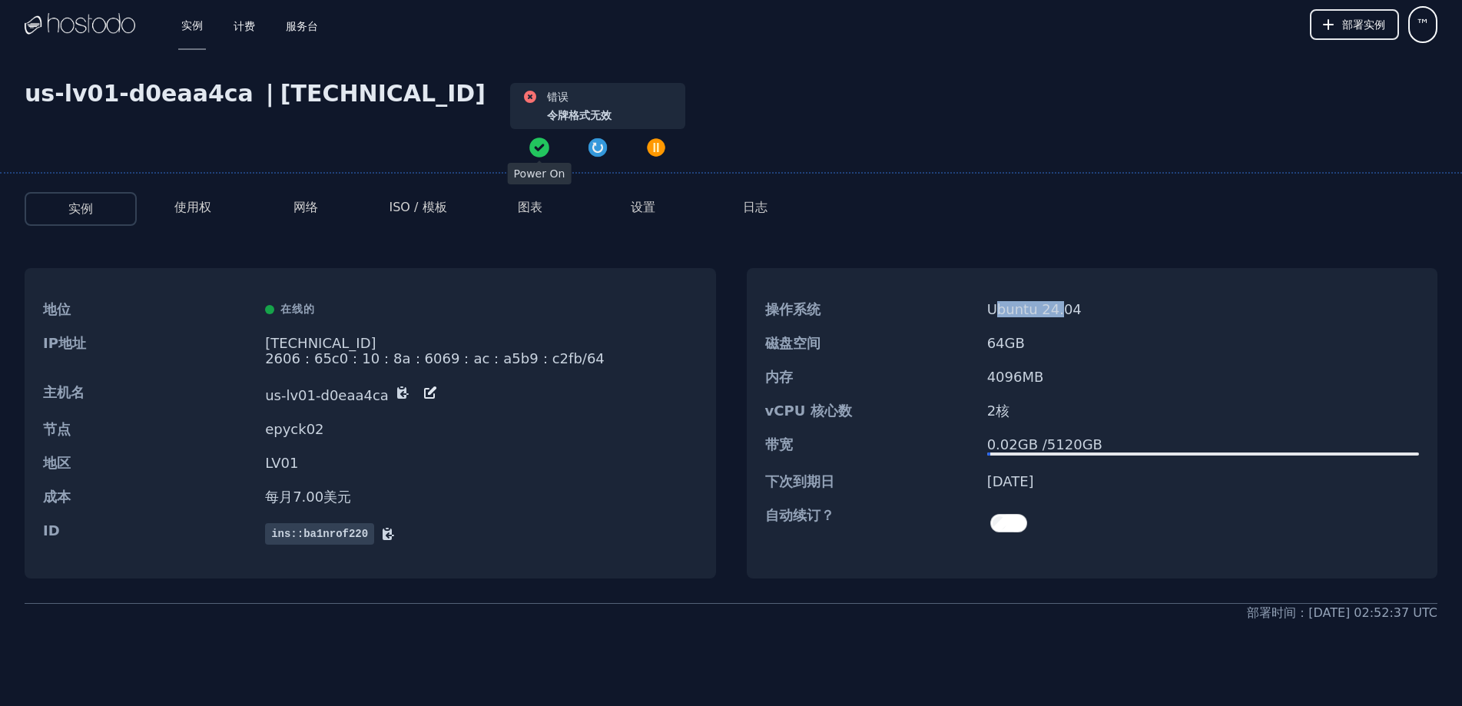
click at [1064, 303] on font "Ubuntu 24.04" at bounding box center [1034, 309] width 94 height 16
click at [1071, 305] on font "Ubuntu 24.04" at bounding box center [1034, 309] width 94 height 16
drag, startPoint x: 1069, startPoint y: 308, endPoint x: 986, endPoint y: 303, distance: 83.1
click at [987, 303] on font "Ubuntu 24.04" at bounding box center [1034, 309] width 94 height 16
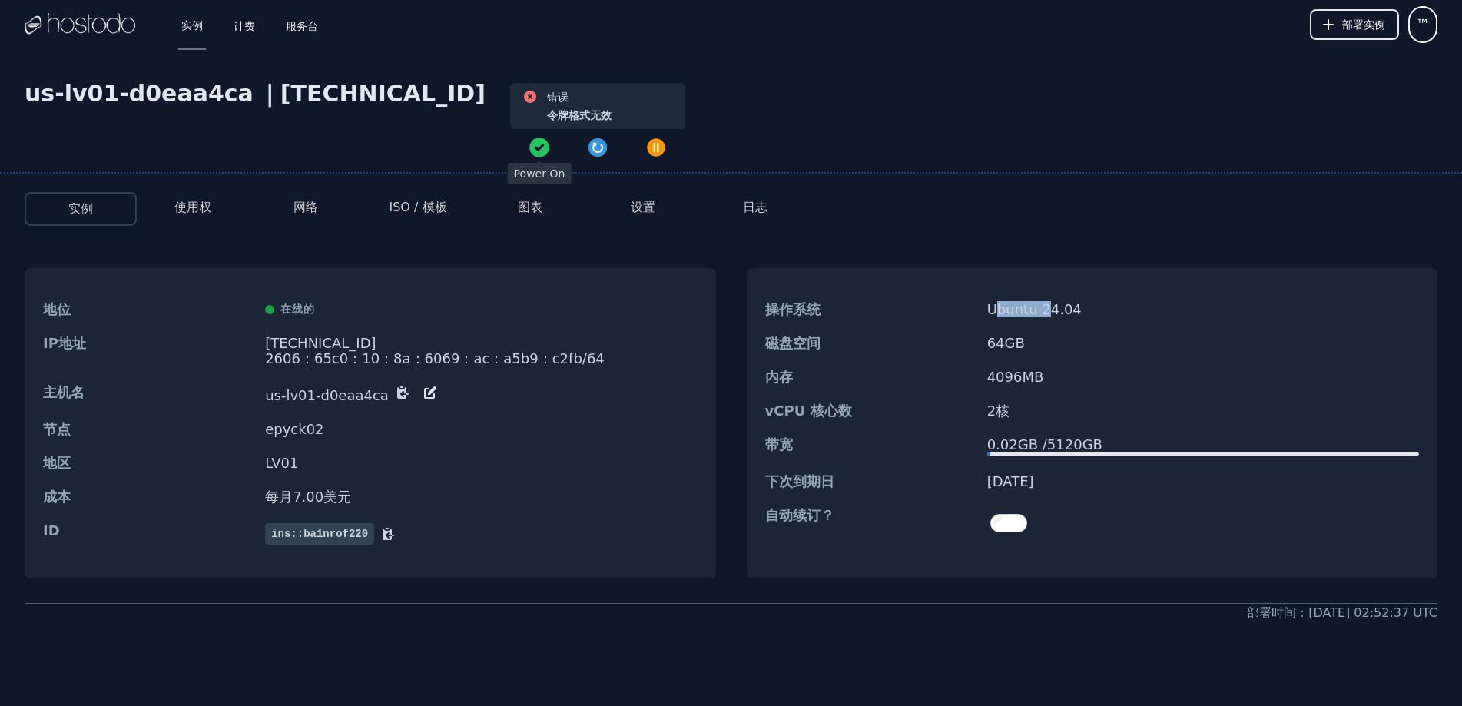
drag, startPoint x: 999, startPoint y: 309, endPoint x: 1047, endPoint y: 305, distance: 48.5
click at [1047, 305] on font "Ubuntu 24.04" at bounding box center [1034, 309] width 94 height 16
drag, startPoint x: 1064, startPoint y: 307, endPoint x: 1003, endPoint y: 312, distance: 60.9
click at [1003, 312] on font "Ubuntu 24.04" at bounding box center [1034, 309] width 94 height 16
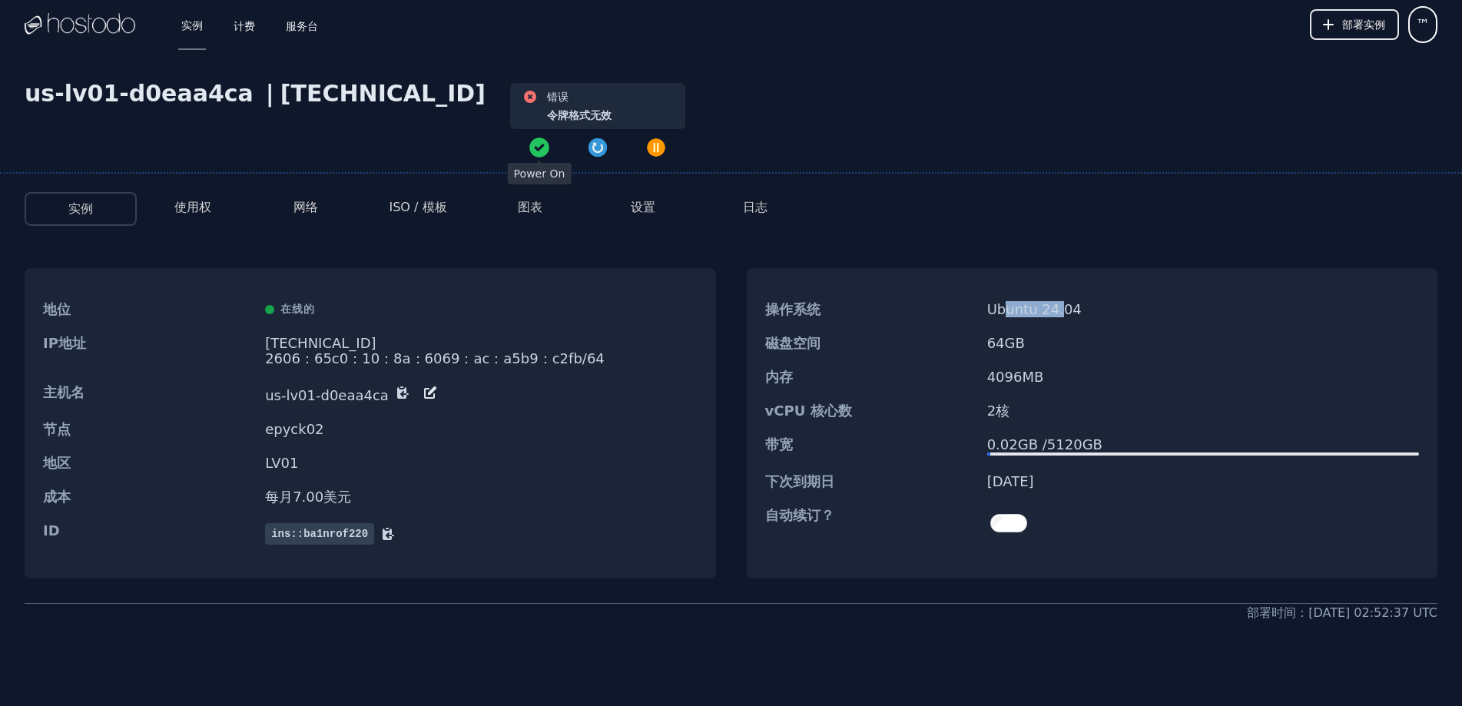
click at [1003, 312] on font "Ubuntu 24.04" at bounding box center [1034, 309] width 94 height 16
drag, startPoint x: 1007, startPoint y: 310, endPoint x: 1052, endPoint y: 310, distance: 44.6
click at [1052, 310] on font "Ubuntu 24.04" at bounding box center [1034, 309] width 94 height 16
drag, startPoint x: 1062, startPoint y: 303, endPoint x: 1019, endPoint y: 305, distance: 42.3
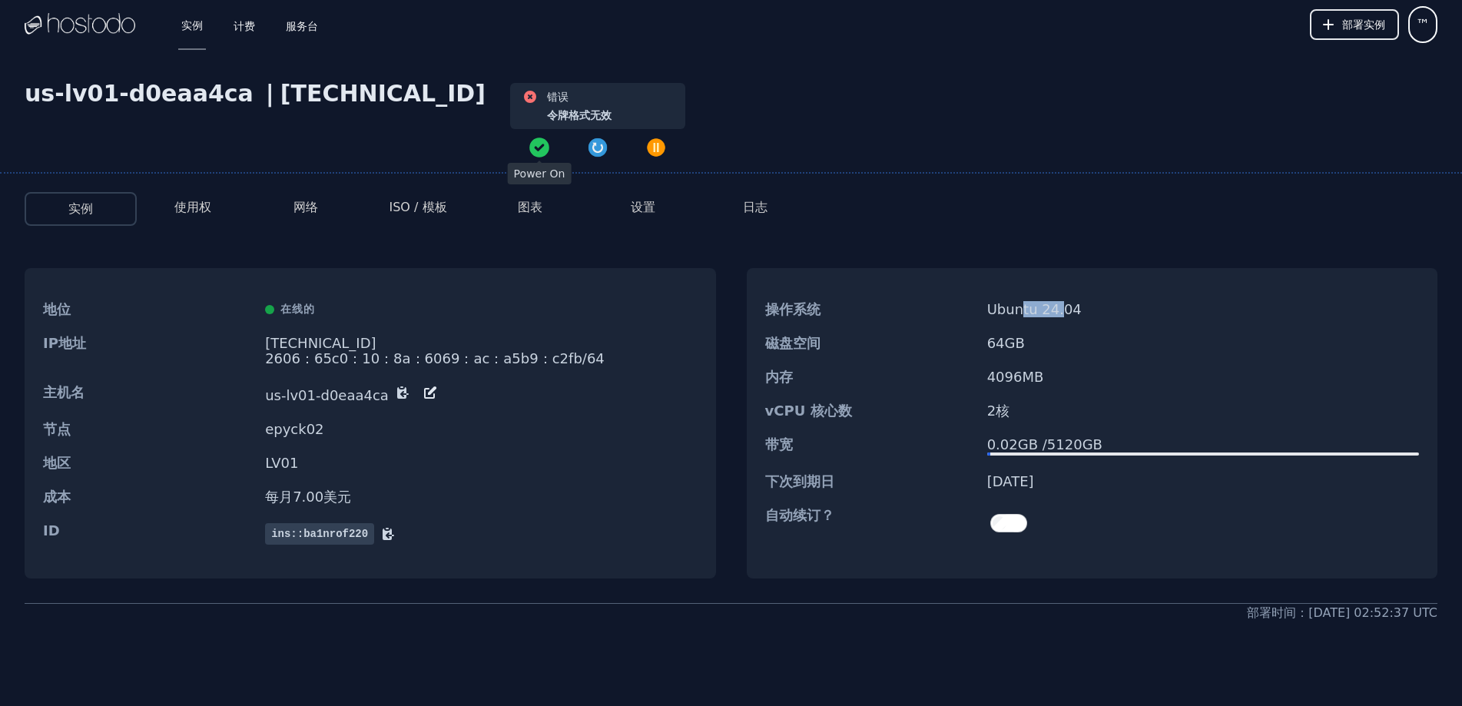
click at [1019, 305] on font "Ubuntu 24.04" at bounding box center [1034, 309] width 94 height 16
drag, startPoint x: 1009, startPoint y: 306, endPoint x: 1053, endPoint y: 310, distance: 44.7
click at [1053, 310] on font "Ubuntu 24.04" at bounding box center [1034, 309] width 94 height 16
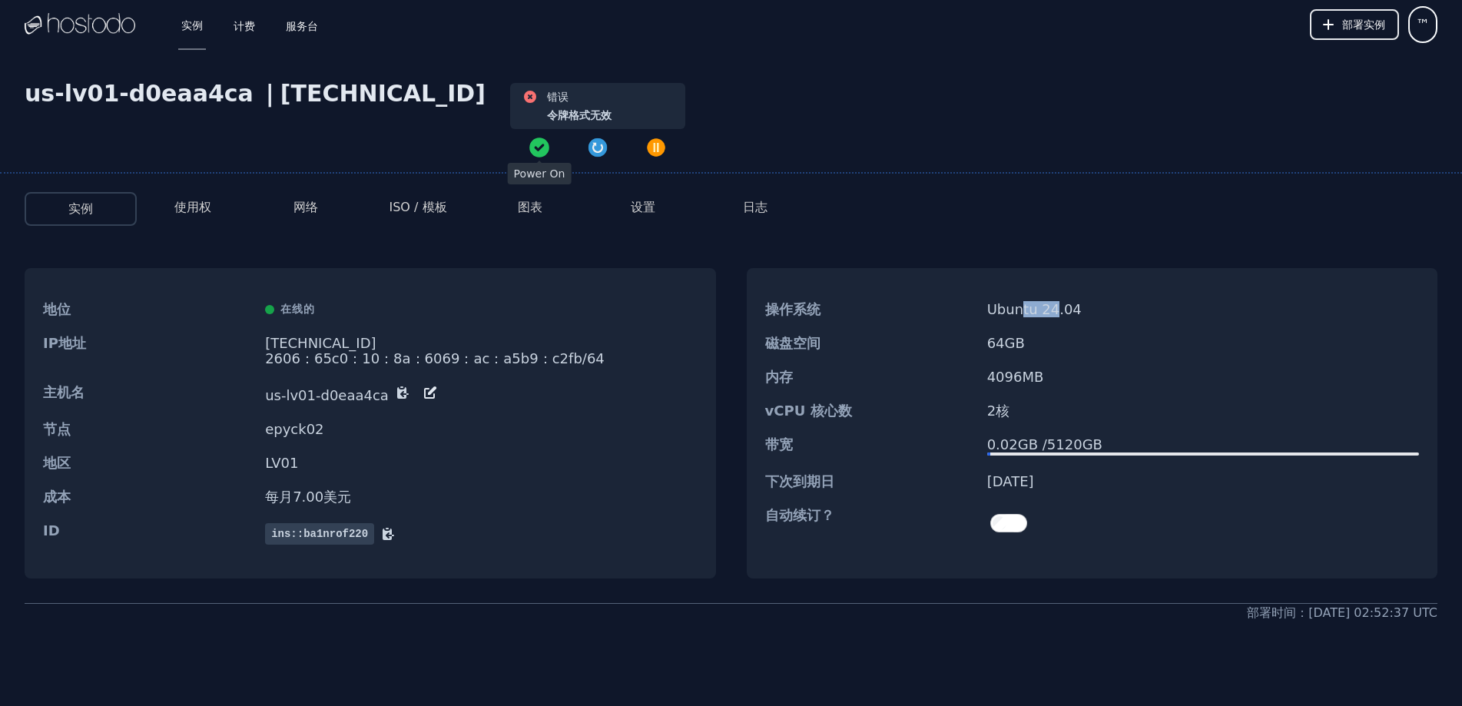
drag, startPoint x: 1025, startPoint y: 307, endPoint x: 1060, endPoint y: 306, distance: 34.6
click at [1060, 306] on font "Ubuntu 24.04" at bounding box center [1034, 309] width 94 height 16
drag, startPoint x: 1063, startPoint y: 307, endPoint x: 1021, endPoint y: 311, distance: 42.4
click at [1021, 311] on font "Ubuntu 24.04" at bounding box center [1034, 309] width 94 height 16
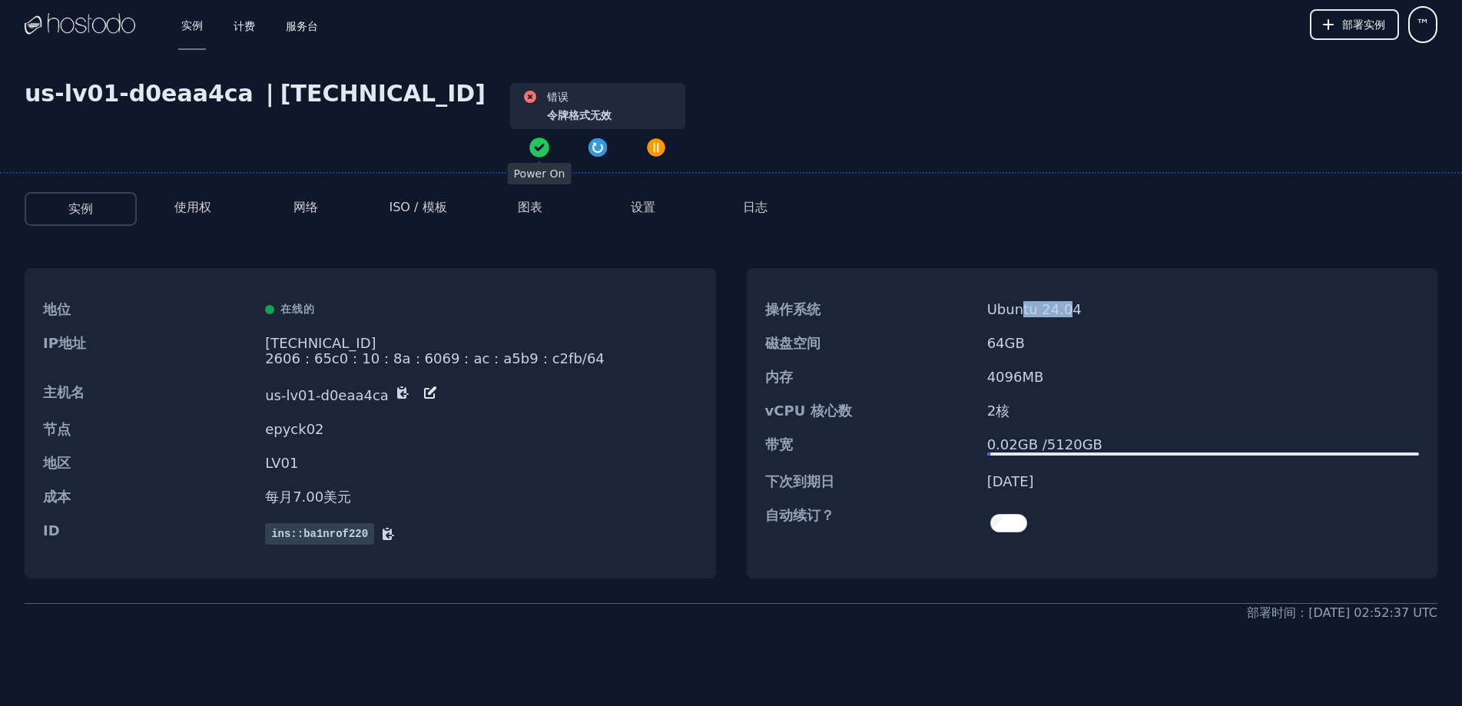
click at [1021, 311] on font "Ubuntu 24.04" at bounding box center [1034, 309] width 94 height 16
drag, startPoint x: 1010, startPoint y: 311, endPoint x: 1059, endPoint y: 310, distance: 49.2
click at [1059, 310] on font "Ubuntu 24.04" at bounding box center [1034, 309] width 94 height 16
drag, startPoint x: 1070, startPoint y: 305, endPoint x: 1014, endPoint y: 306, distance: 56.1
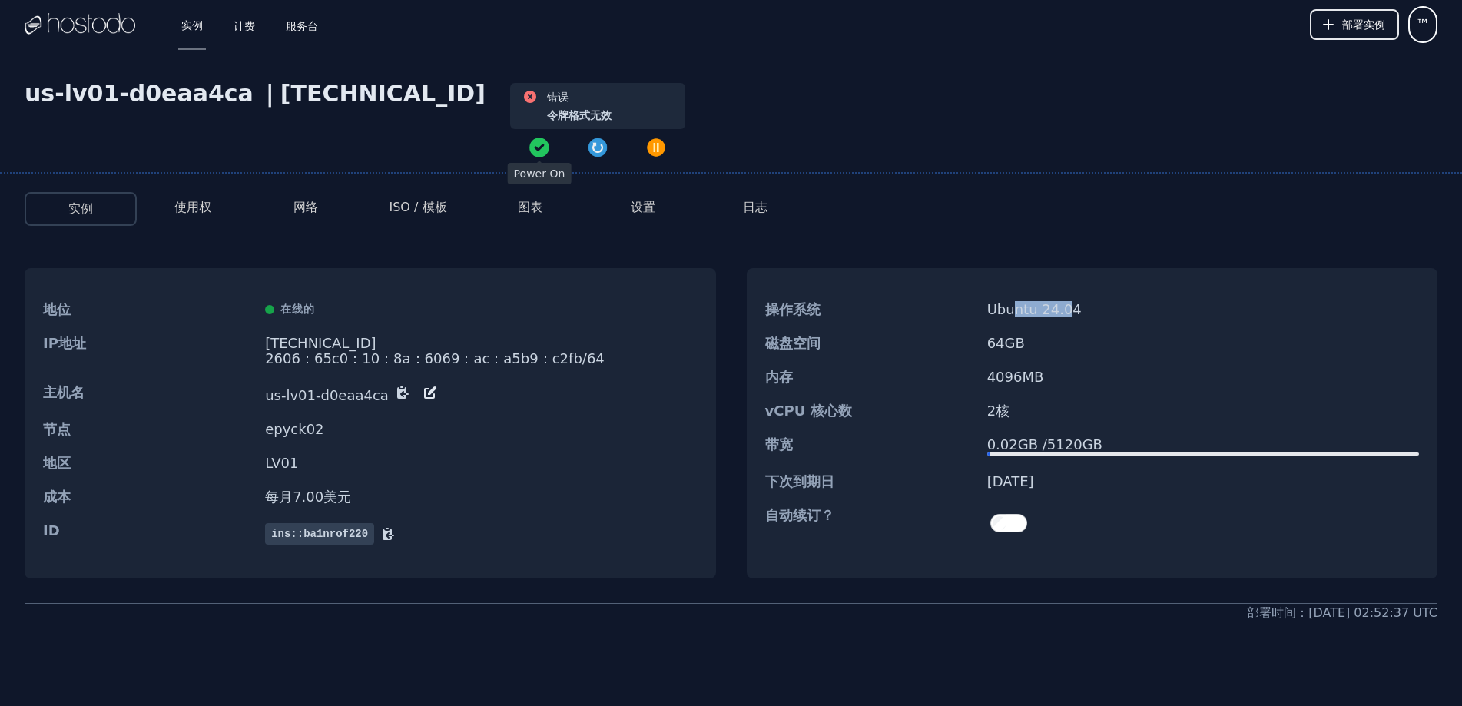
click at [1014, 306] on font "Ubuntu 24.04" at bounding box center [1034, 309] width 94 height 16
drag, startPoint x: 1000, startPoint y: 308, endPoint x: 1056, endPoint y: 314, distance: 56.4
click at [1056, 314] on font "Ubuntu 24.04" at bounding box center [1034, 309] width 94 height 16
click at [1057, 314] on font "Ubuntu 24.04" at bounding box center [1034, 309] width 94 height 16
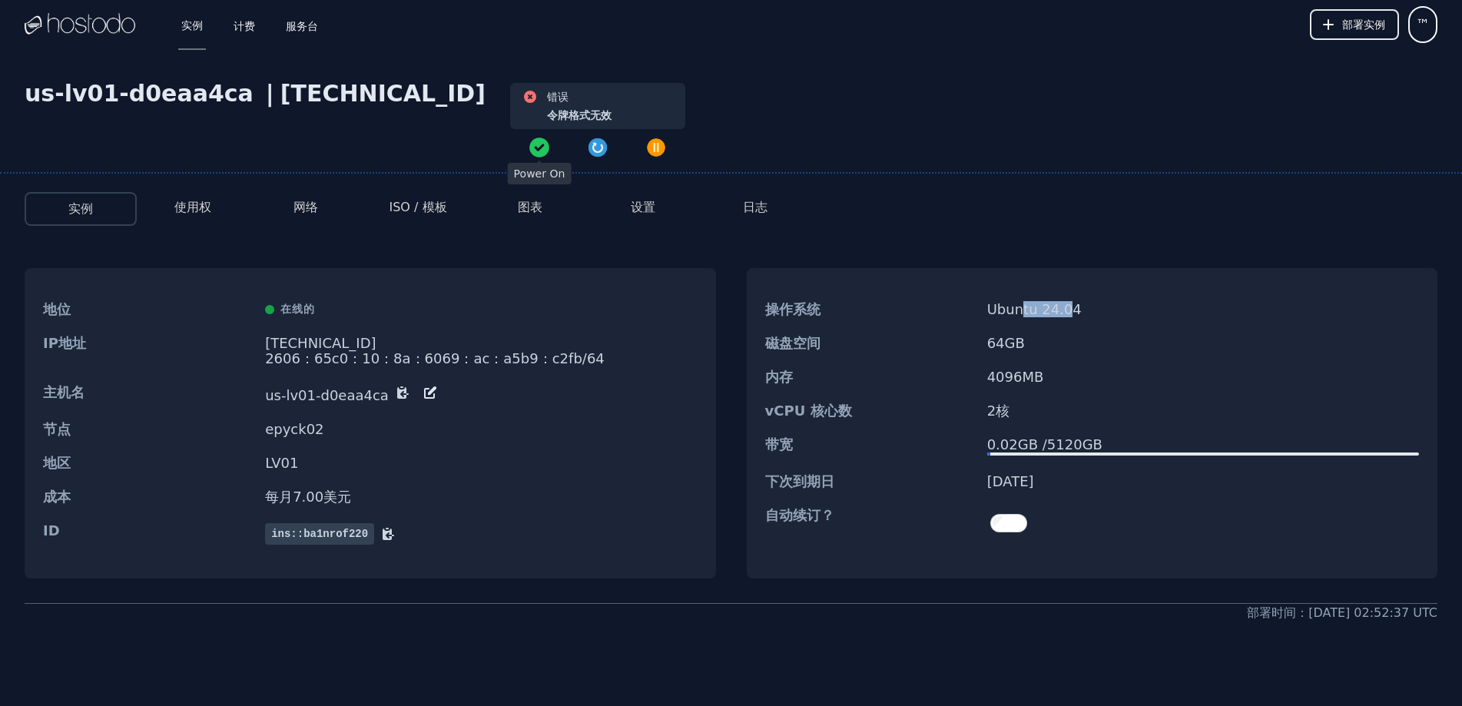
drag, startPoint x: 1069, startPoint y: 306, endPoint x: 1024, endPoint y: 306, distance: 45.3
click at [1024, 306] on font "Ubuntu 24.04" at bounding box center [1034, 309] width 94 height 16
click at [1009, 309] on font "Ubuntu 24.04" at bounding box center [1034, 309] width 94 height 16
drag, startPoint x: 1002, startPoint y: 310, endPoint x: 1062, endPoint y: 310, distance: 60.7
click at [1062, 310] on font "Ubuntu 24.04" at bounding box center [1034, 309] width 94 height 16
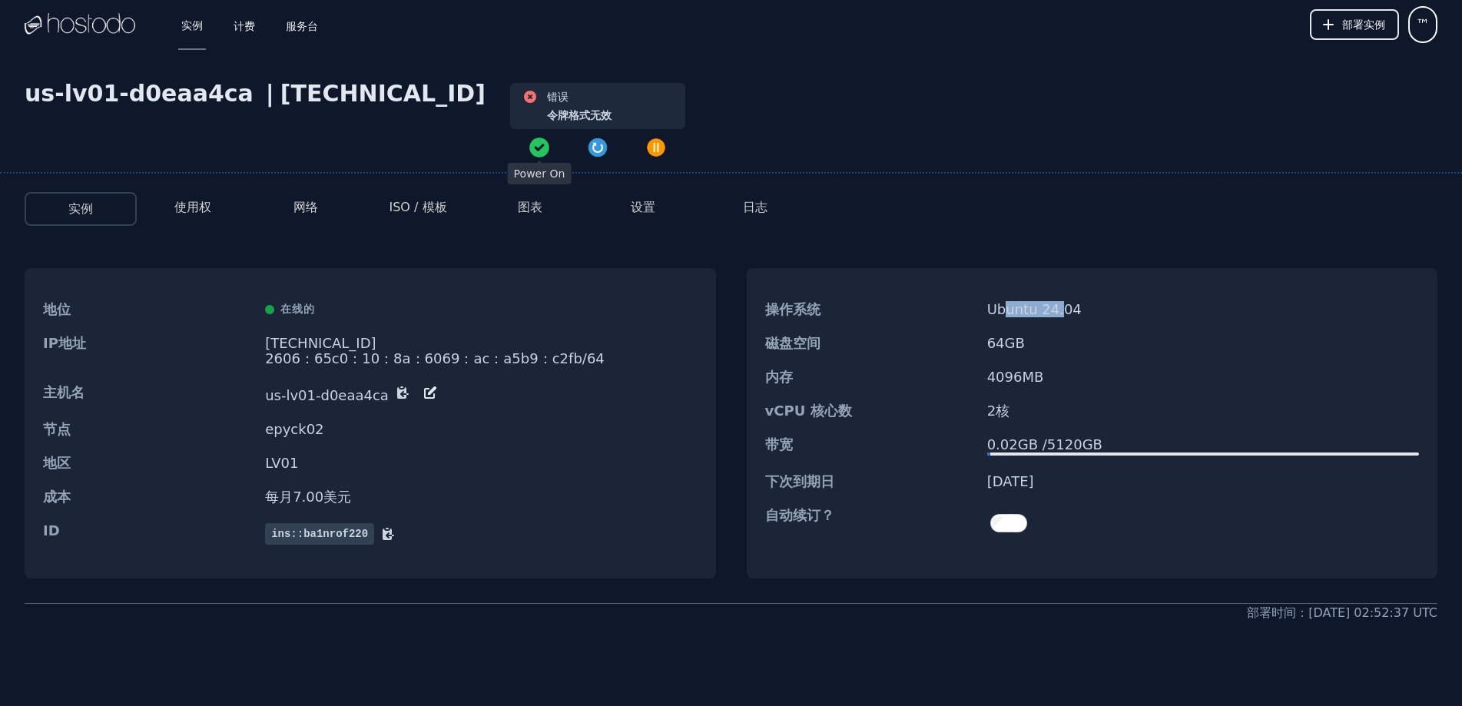
click at [1062, 310] on font "Ubuntu 24.04" at bounding box center [1034, 309] width 94 height 16
drag, startPoint x: 1018, startPoint y: 309, endPoint x: 998, endPoint y: 309, distance: 20.0
click at [998, 309] on font "Ubuntu 24.04" at bounding box center [1034, 309] width 94 height 16
drag, startPoint x: 518, startPoint y: 120, endPoint x: 699, endPoint y: 104, distance: 182.0
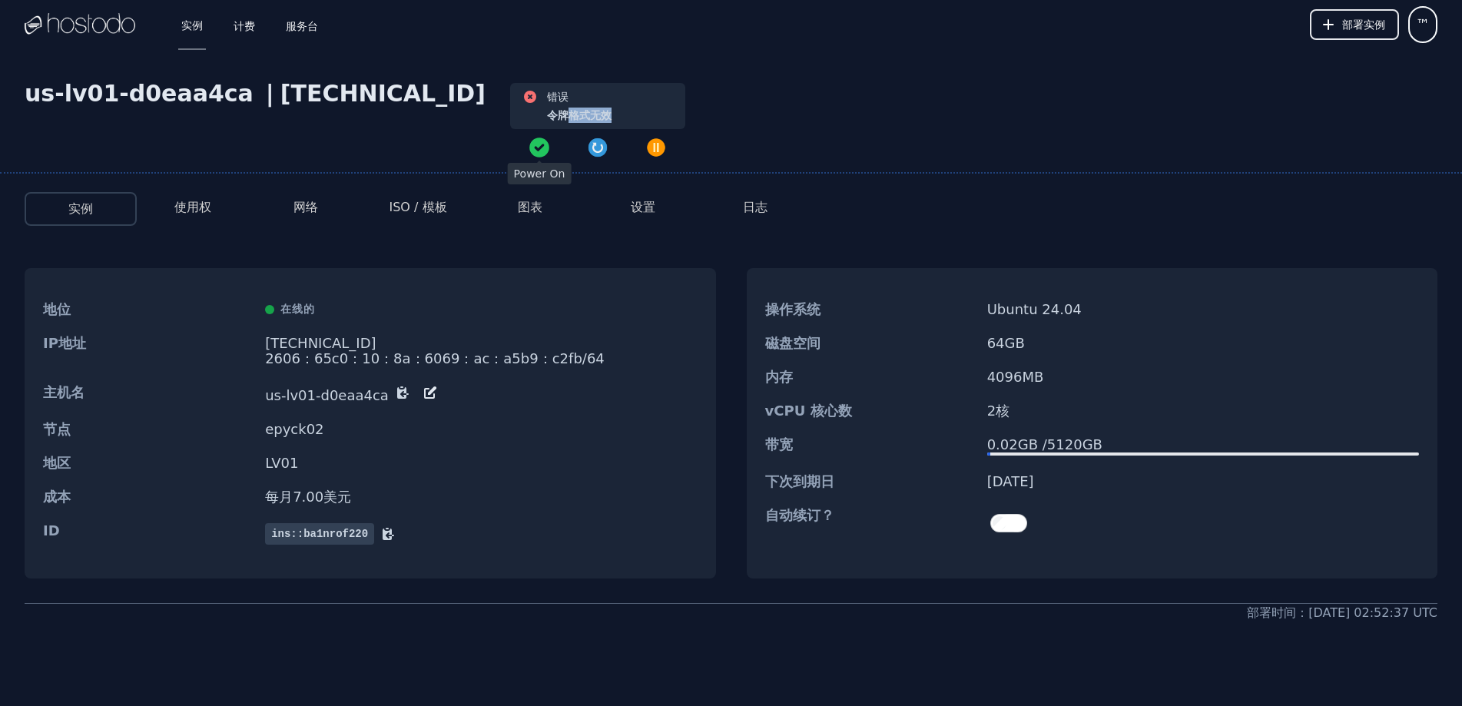
click at [579, 121] on div "错误 令牌格式无效" at bounding box center [597, 106] width 151 height 34
click at [838, 84] on div "us-lv01-d0eaa4ca | 158.51.126.86 错误 令牌格式无效" at bounding box center [731, 127] width 1462 height 94
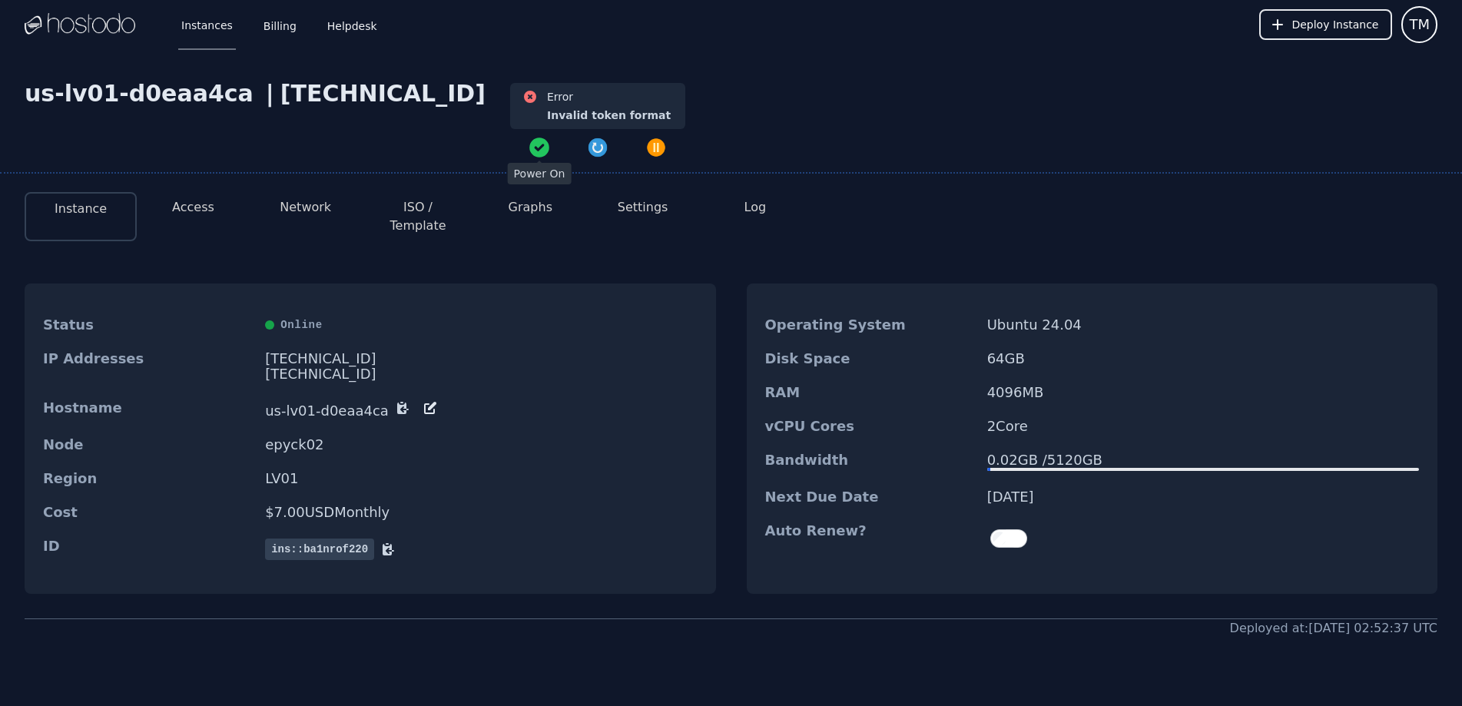
click at [687, 174] on div "us-lv01-d0eaa4ca | 158.51.126.86 Error Invalid token format Instance Access Net…" at bounding box center [731, 420] width 1462 height 742
click at [401, 206] on button "ISO / Template" at bounding box center [418, 216] width 88 height 37
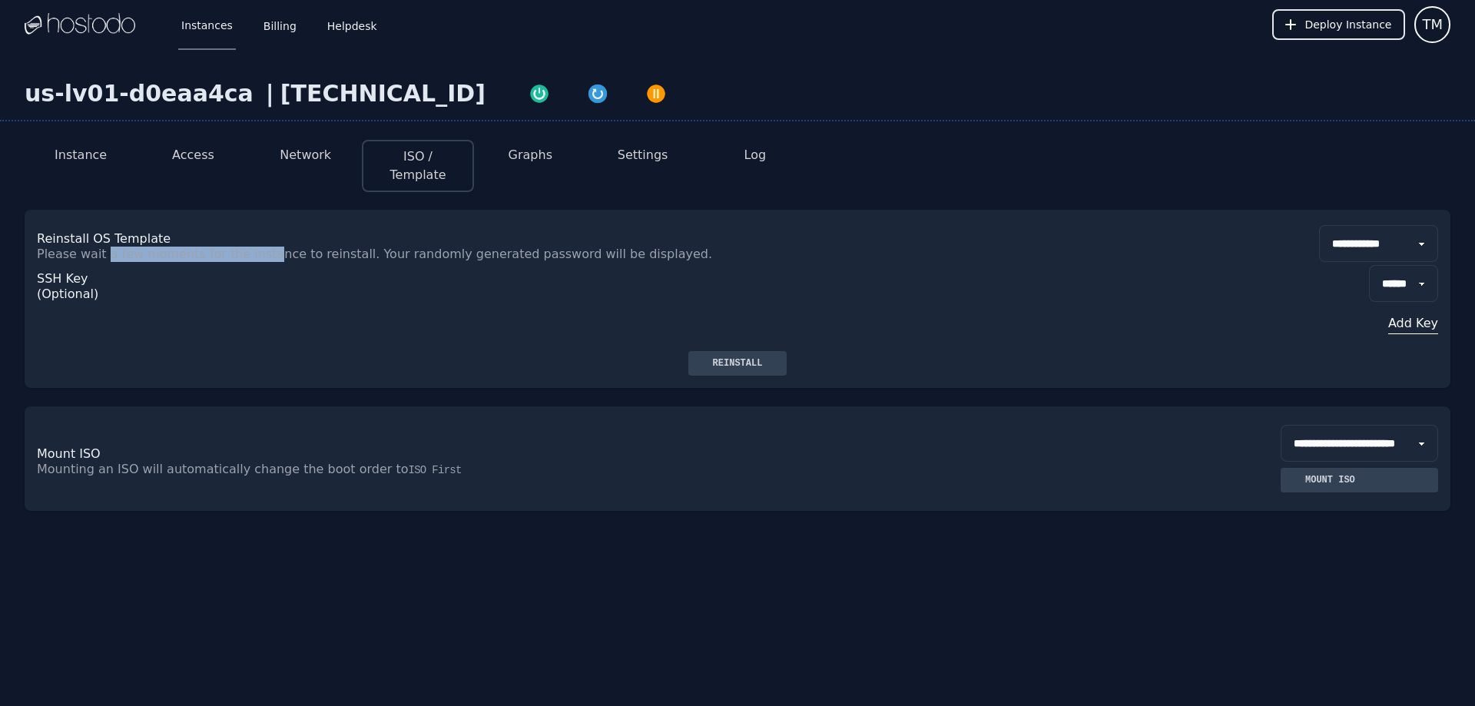
drag, startPoint x: 144, startPoint y: 255, endPoint x: 273, endPoint y: 256, distance: 129.1
click at [273, 256] on p "Please wait a few moments for the instance to reinstall. Your randomly generate…" at bounding box center [387, 254] width 701 height 15
click at [273, 255] on p "Please wait a few moments for the instance to reinstall. Your randomly generate…" at bounding box center [387, 254] width 701 height 15
click at [290, 259] on p "Please wait a few moments for the instance to reinstall. Your randomly generate…" at bounding box center [387, 254] width 701 height 15
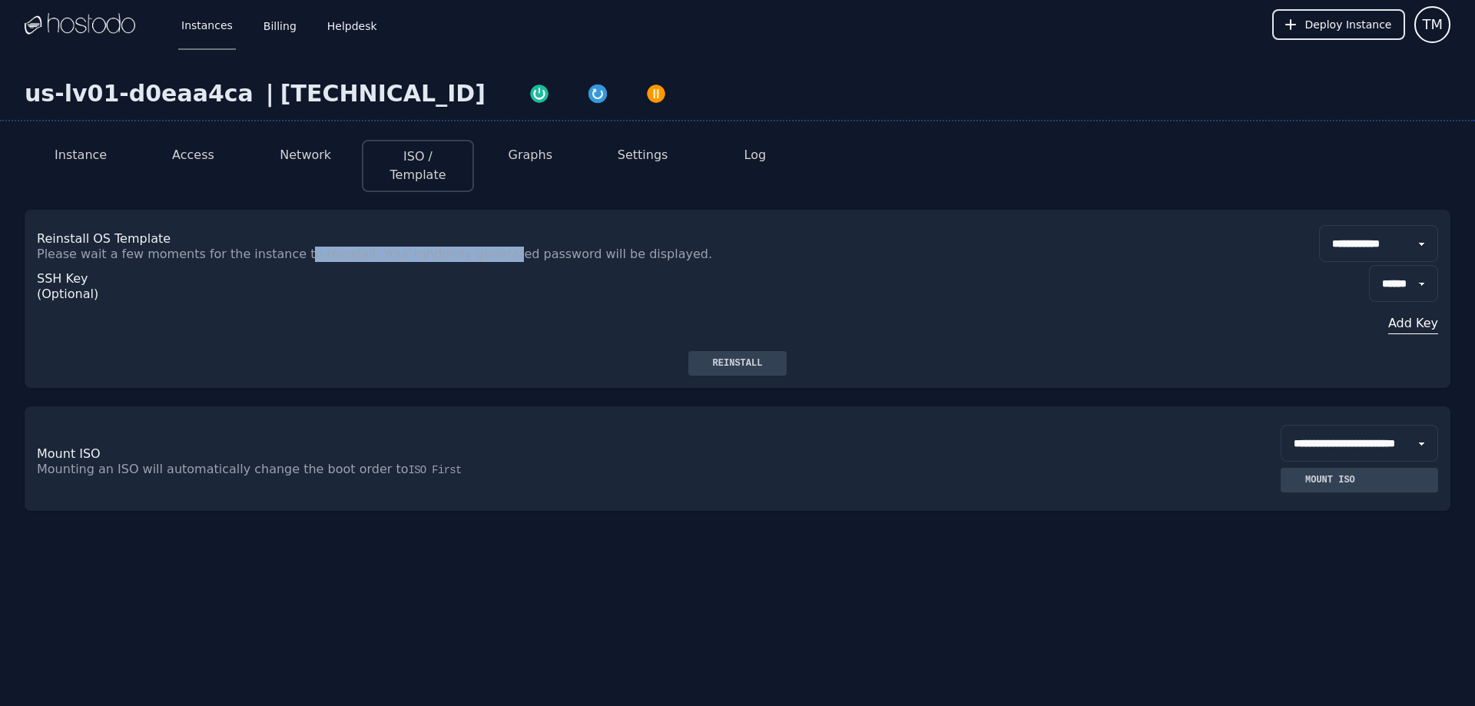
drag, startPoint x: 318, startPoint y: 258, endPoint x: 498, endPoint y: 254, distance: 179.8
click at [498, 254] on p "Please wait a few moments for the instance to reinstall. Your randomly generate…" at bounding box center [387, 254] width 701 height 15
click at [432, 263] on div "SSH Key (Optional) ****** Add Key" at bounding box center [737, 306] width 1401 height 89
drag, startPoint x: 540, startPoint y: 257, endPoint x: 593, endPoint y: 257, distance: 53.0
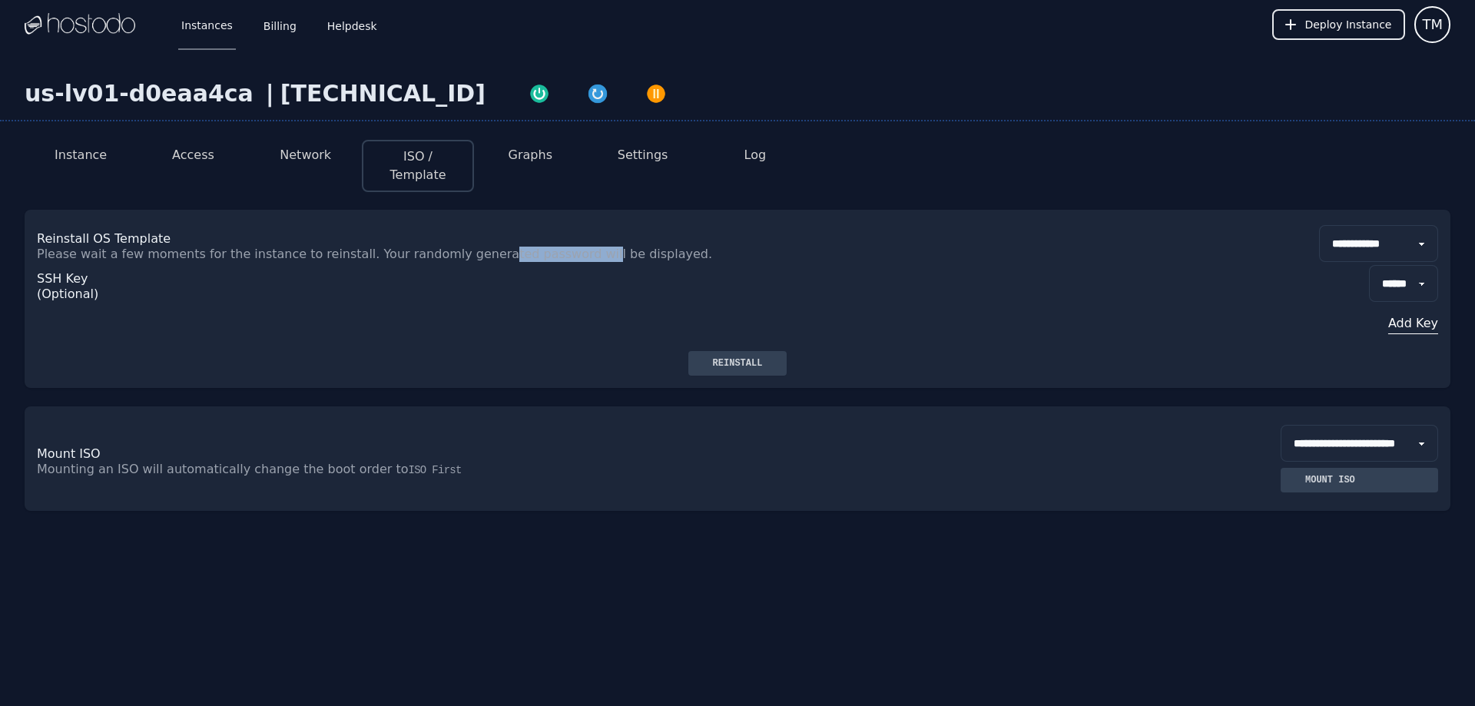
click at [593, 257] on p "Please wait a few moments for the instance to reinstall. Your randomly generate…" at bounding box center [387, 254] width 701 height 15
click at [594, 257] on p "Please wait a few moments for the instance to reinstall. Your randomly generate…" at bounding box center [387, 254] width 701 height 15
drag, startPoint x: 549, startPoint y: 256, endPoint x: 625, endPoint y: 261, distance: 76.2
click at [625, 261] on p "Please wait a few moments for the instance to reinstall. Your randomly generate…" at bounding box center [387, 254] width 701 height 15
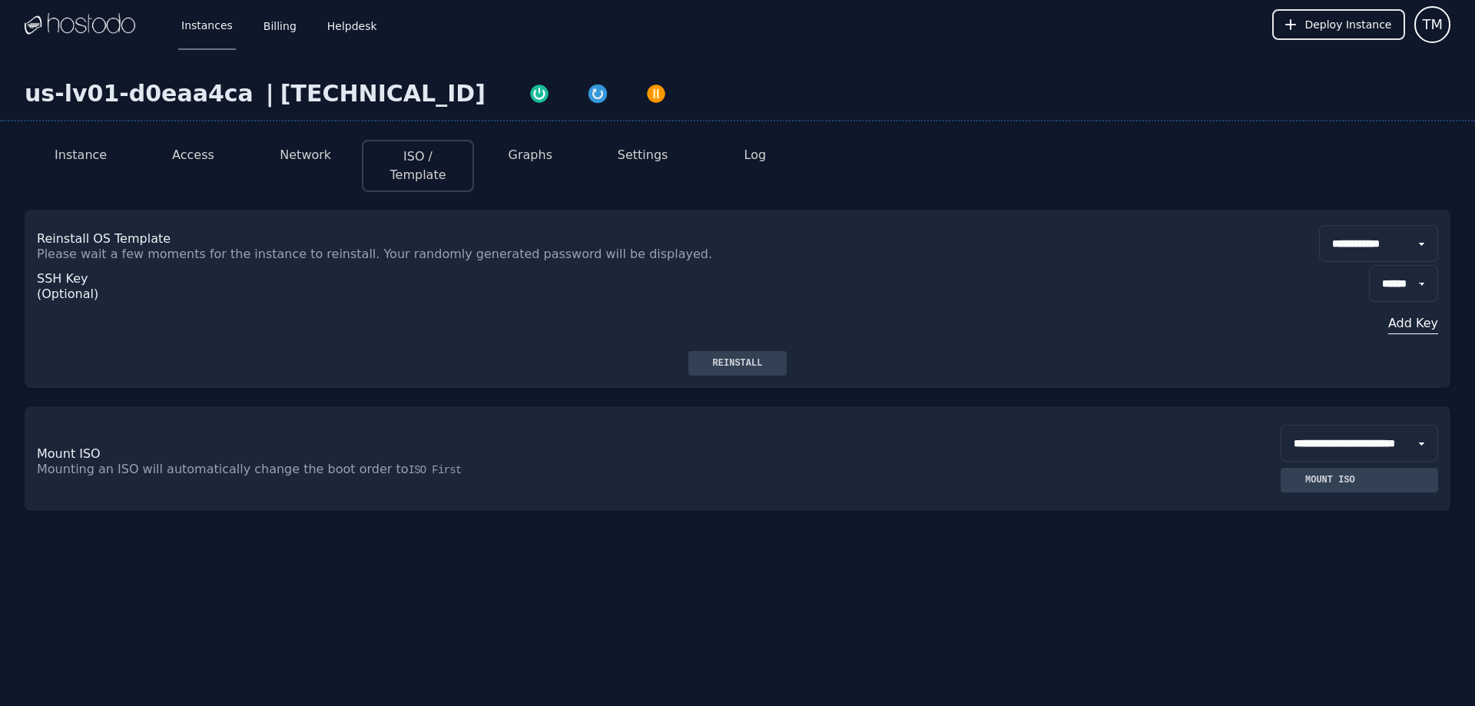
click at [1425, 322] on button "Add Key" at bounding box center [1403, 323] width 69 height 18
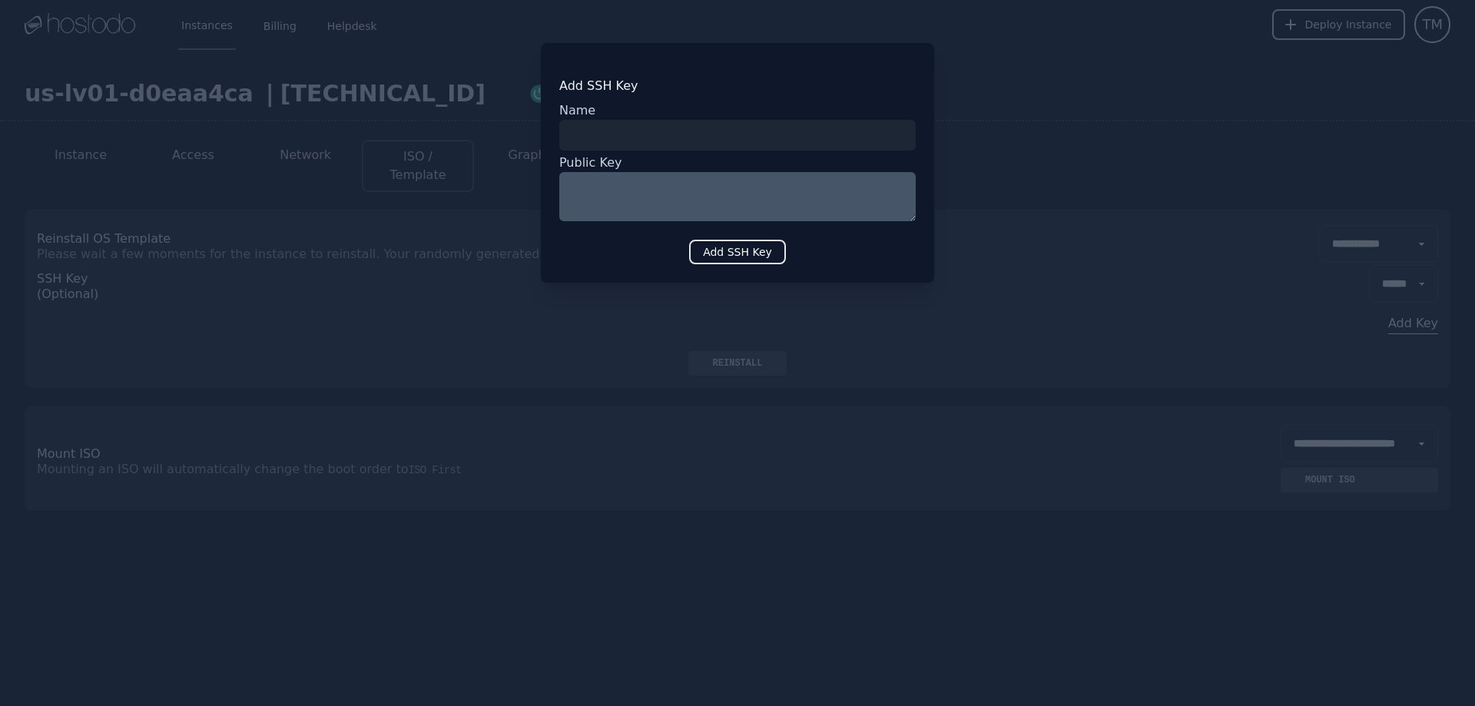
click at [595, 185] on textarea at bounding box center [737, 196] width 356 height 49
click at [615, 135] on input "input" at bounding box center [737, 135] width 356 height 31
click at [598, 202] on textarea at bounding box center [737, 196] width 356 height 49
click at [1128, 157] on div at bounding box center [737, 353] width 1475 height 706
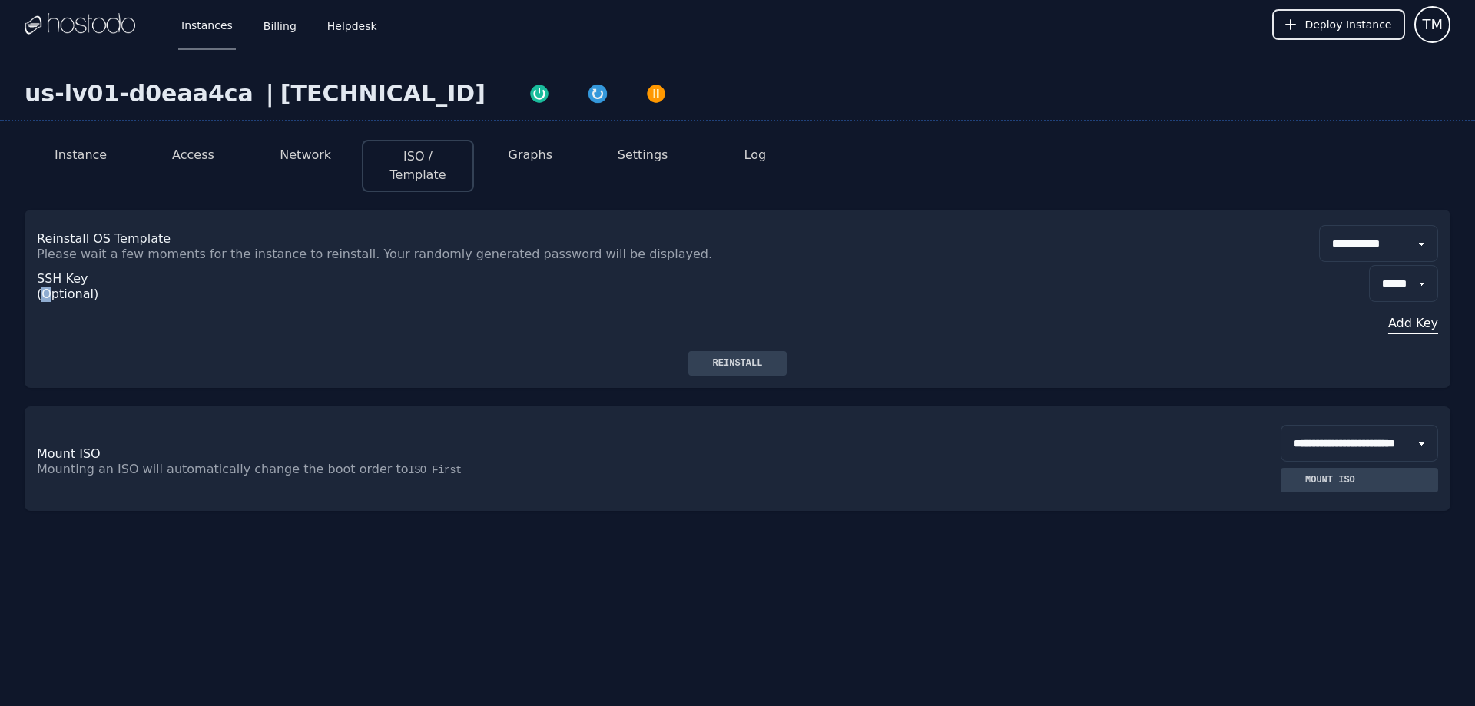
drag, startPoint x: 73, startPoint y: 290, endPoint x: 137, endPoint y: 303, distance: 65.8
click at [89, 290] on p "SSH Key (Optional)" at bounding box center [66, 286] width 58 height 31
click at [141, 302] on div "SSH Key (Optional)" at bounding box center [95, 308] width 117 height 86
drag, startPoint x: 513, startPoint y: 652, endPoint x: 529, endPoint y: 623, distance: 33.4
click at [517, 647] on div "**********" at bounding box center [737, 356] width 1475 height 615
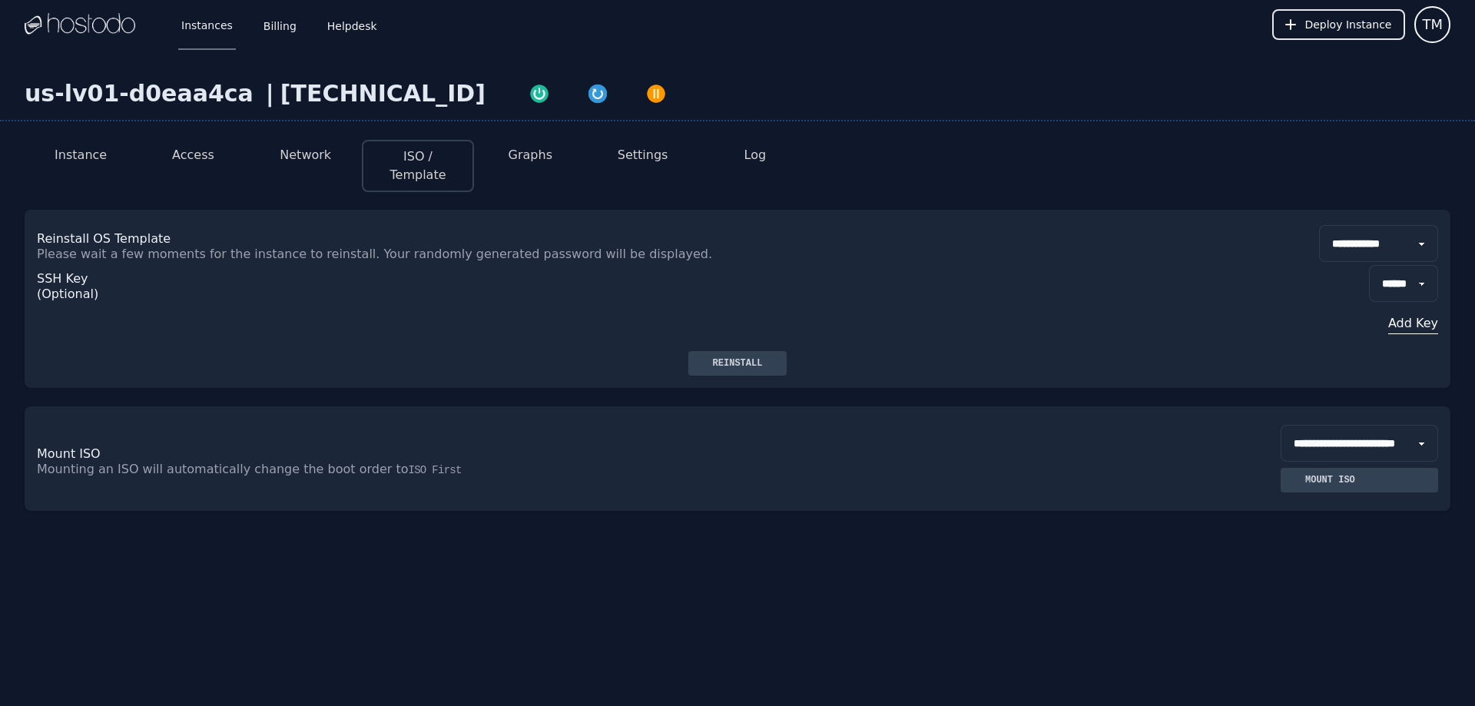
click at [505, 161] on li "Graphs" at bounding box center [530, 166] width 112 height 52
click at [509, 161] on button "Graphs" at bounding box center [531, 155] width 44 height 18
click at [518, 159] on button "Graphs" at bounding box center [531, 155] width 44 height 18
click at [536, 151] on button "Graphs" at bounding box center [531, 155] width 44 height 18
click at [640, 163] on button "Settings" at bounding box center [643, 155] width 51 height 18
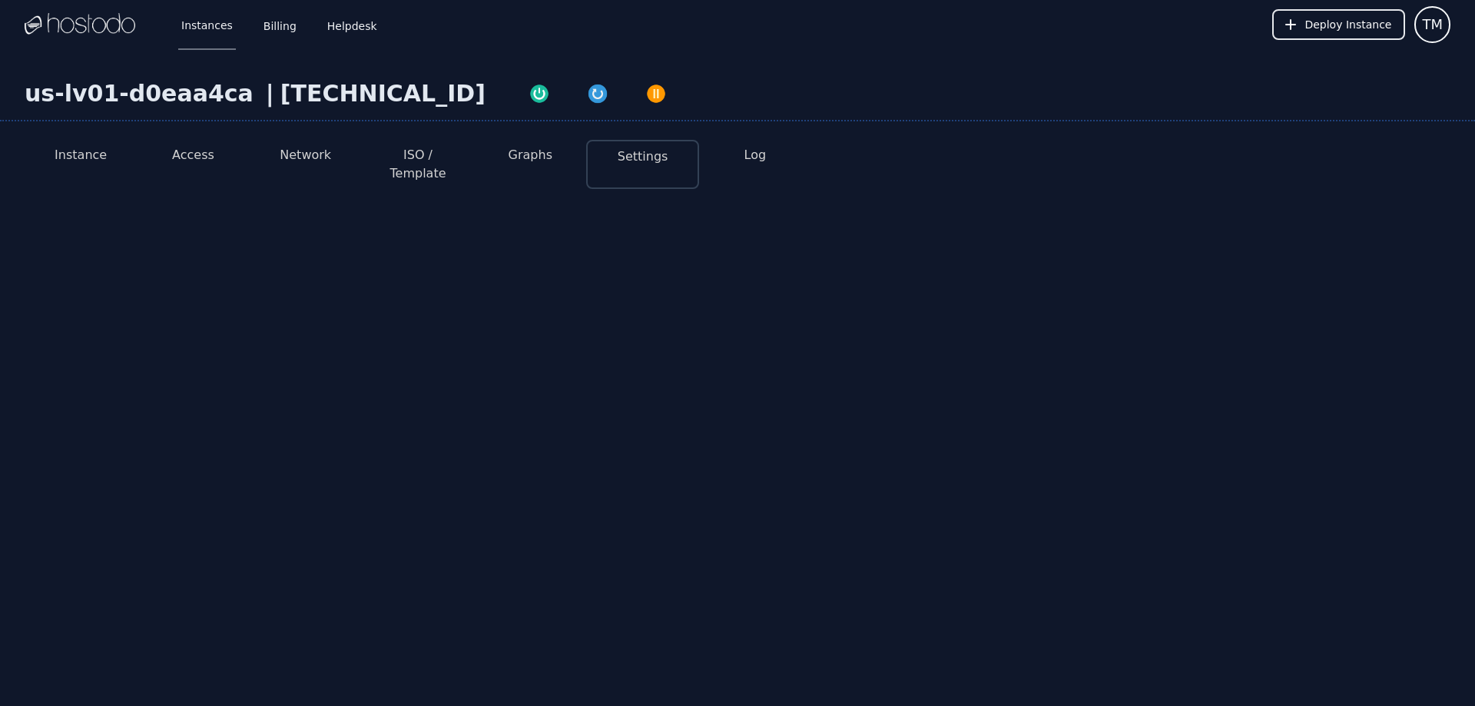
select select "***"
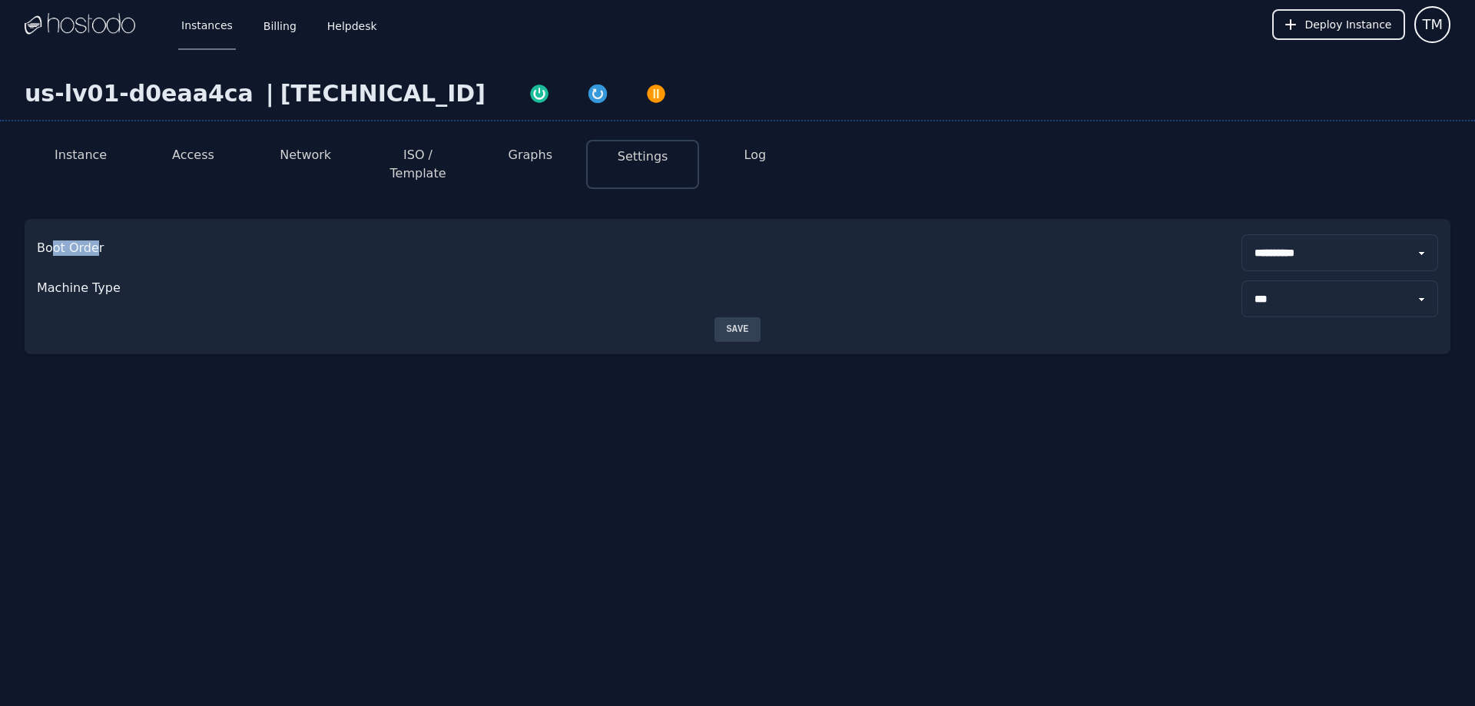
drag, startPoint x: 51, startPoint y: 230, endPoint x: 126, endPoint y: 227, distance: 74.6
click at [126, 234] on div "**********" at bounding box center [737, 252] width 1401 height 37
click at [191, 257] on div "**********" at bounding box center [738, 268] width 1426 height 98
drag, startPoint x: 83, startPoint y: 262, endPoint x: 166, endPoint y: 260, distance: 83.0
click at [162, 260] on div "**********" at bounding box center [738, 268] width 1426 height 98
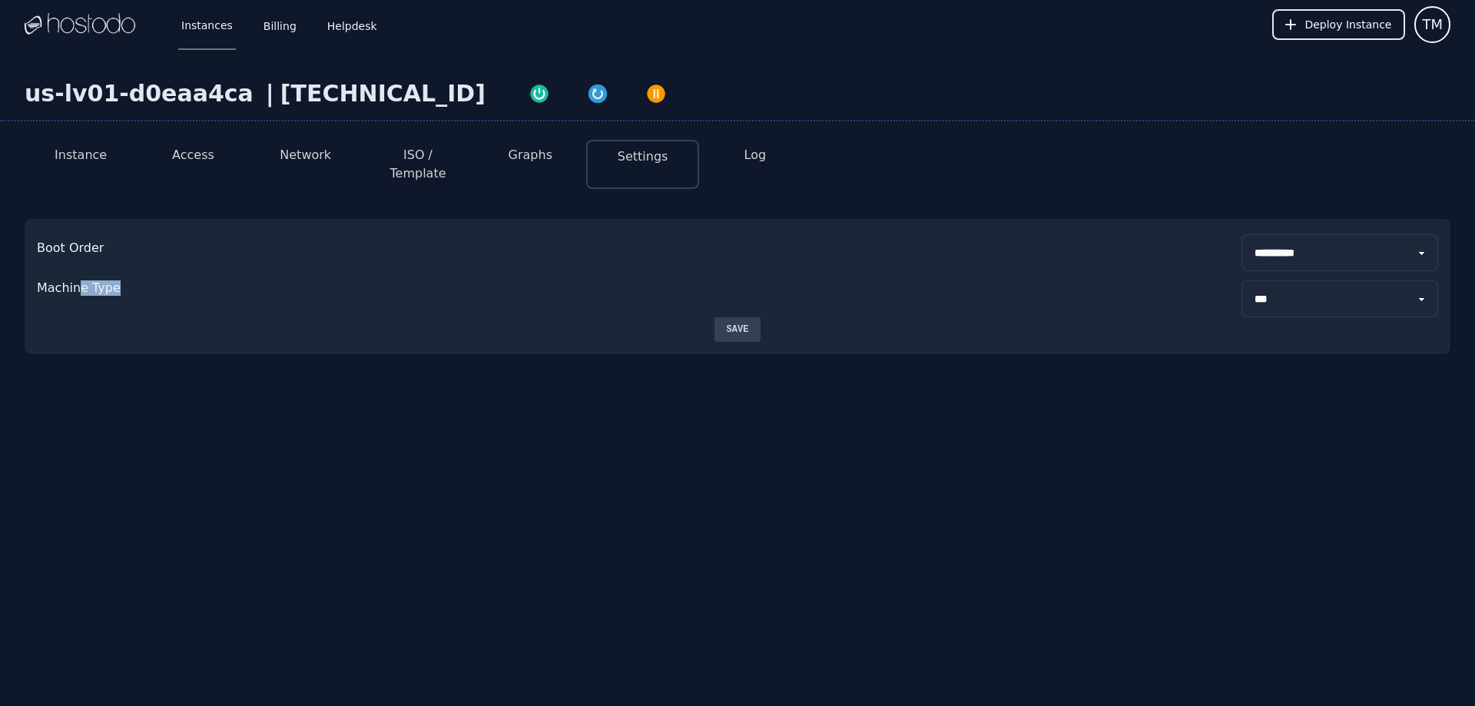
click at [166, 260] on div "**********" at bounding box center [738, 268] width 1426 height 98
drag, startPoint x: 84, startPoint y: 237, endPoint x: 157, endPoint y: 229, distance: 73.4
click at [154, 234] on div "**********" at bounding box center [737, 252] width 1401 height 37
click at [157, 234] on div "**********" at bounding box center [737, 252] width 1401 height 37
drag, startPoint x: 38, startPoint y: 267, endPoint x: 214, endPoint y: 266, distance: 175.9
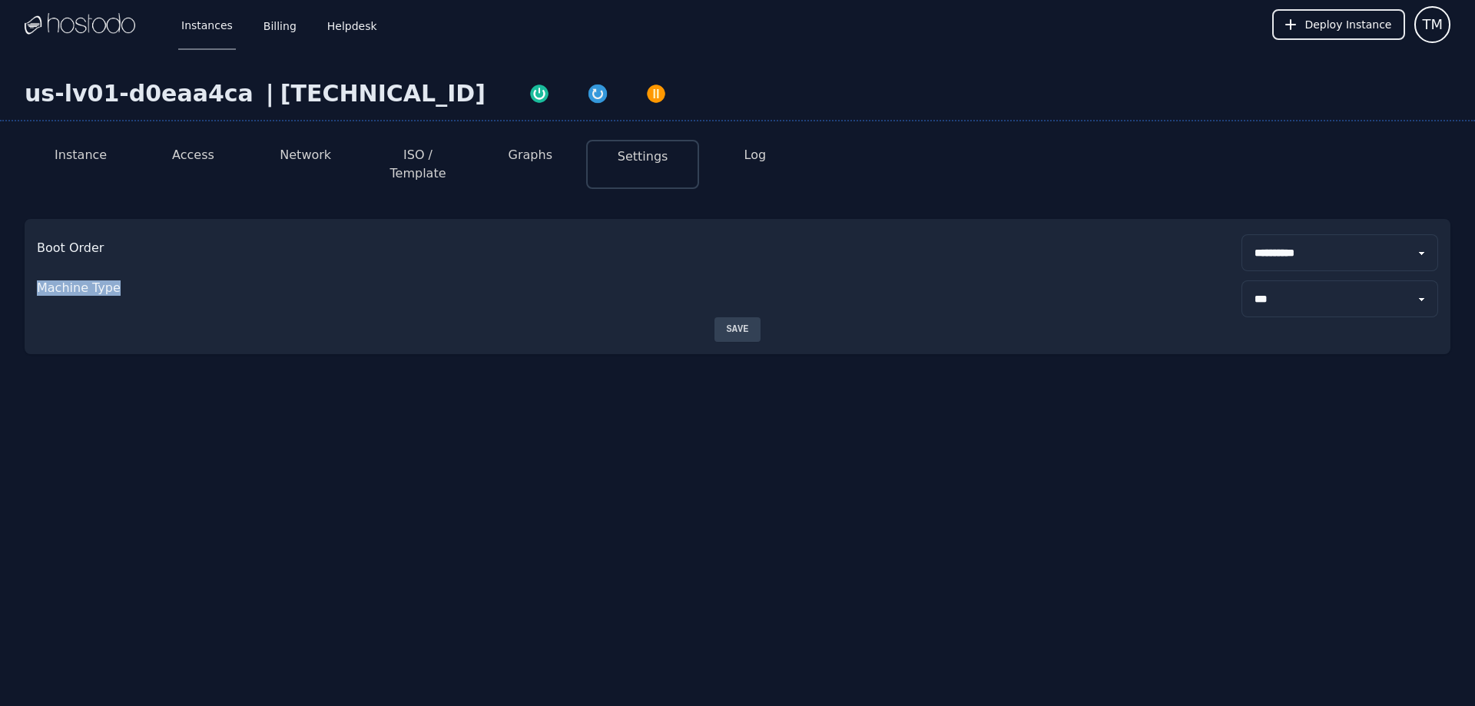
click at [212, 280] on div "Machine Type ****** ***" at bounding box center [737, 298] width 1401 height 37
click at [214, 280] on div "Machine Type ****** ***" at bounding box center [737, 298] width 1401 height 37
drag, startPoint x: 257, startPoint y: 94, endPoint x: 411, endPoint y: 85, distance: 153.9
click at [411, 85] on div "[TECHNICAL_ID]" at bounding box center [382, 94] width 205 height 28
copy div "[TECHNICAL_ID]"
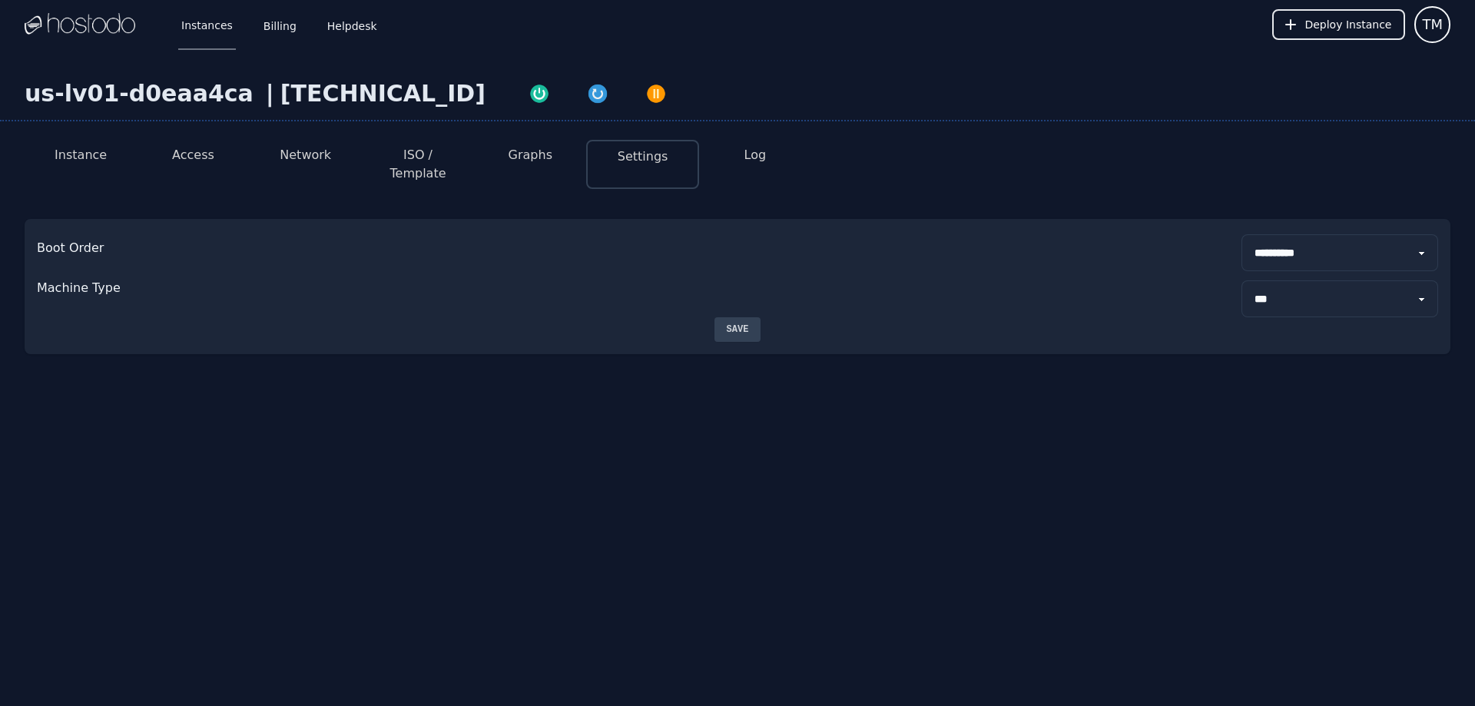
click at [393, 234] on div "**********" at bounding box center [737, 252] width 1401 height 37
click at [263, 33] on link "Billing" at bounding box center [279, 24] width 39 height 51
select select "***"
click at [408, 161] on button "ISO / Template" at bounding box center [418, 164] width 88 height 37
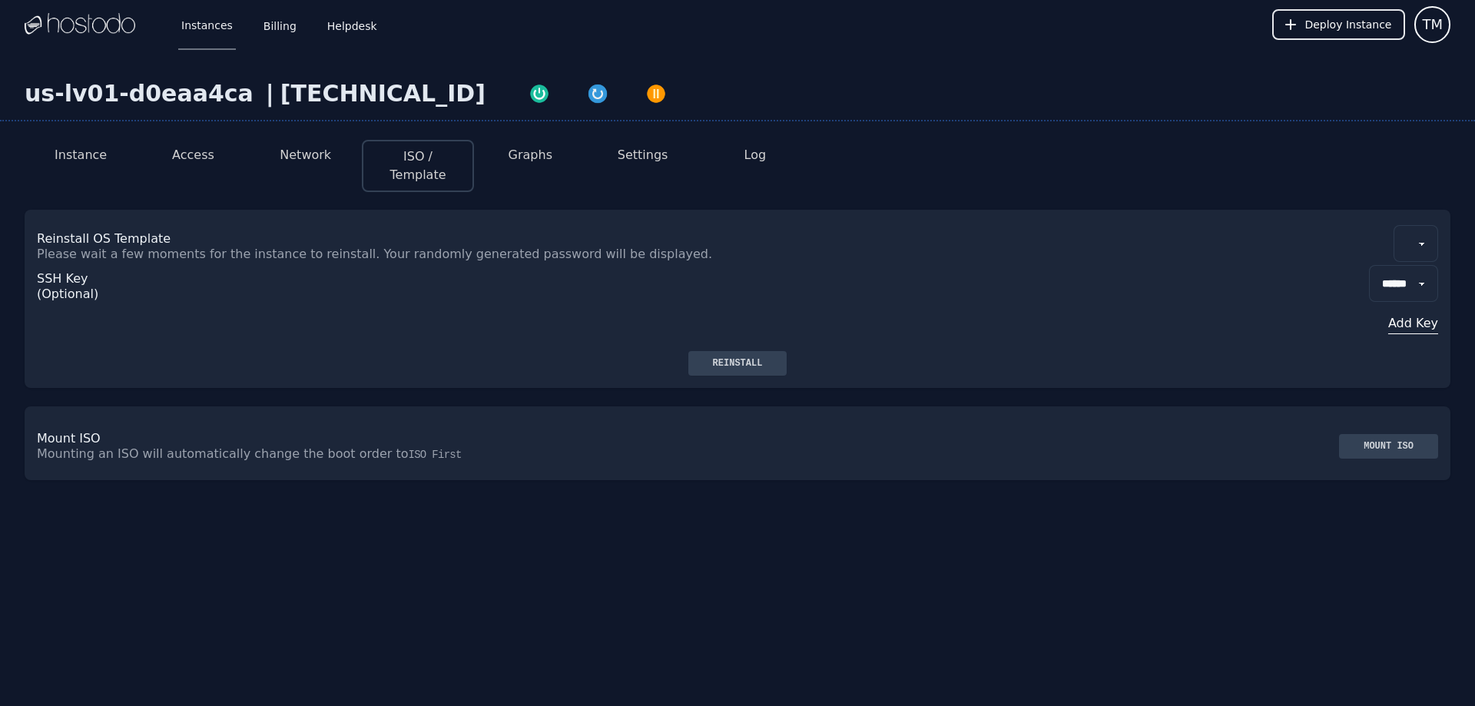
click at [1411, 326] on button "Add Key" at bounding box center [1403, 323] width 69 height 18
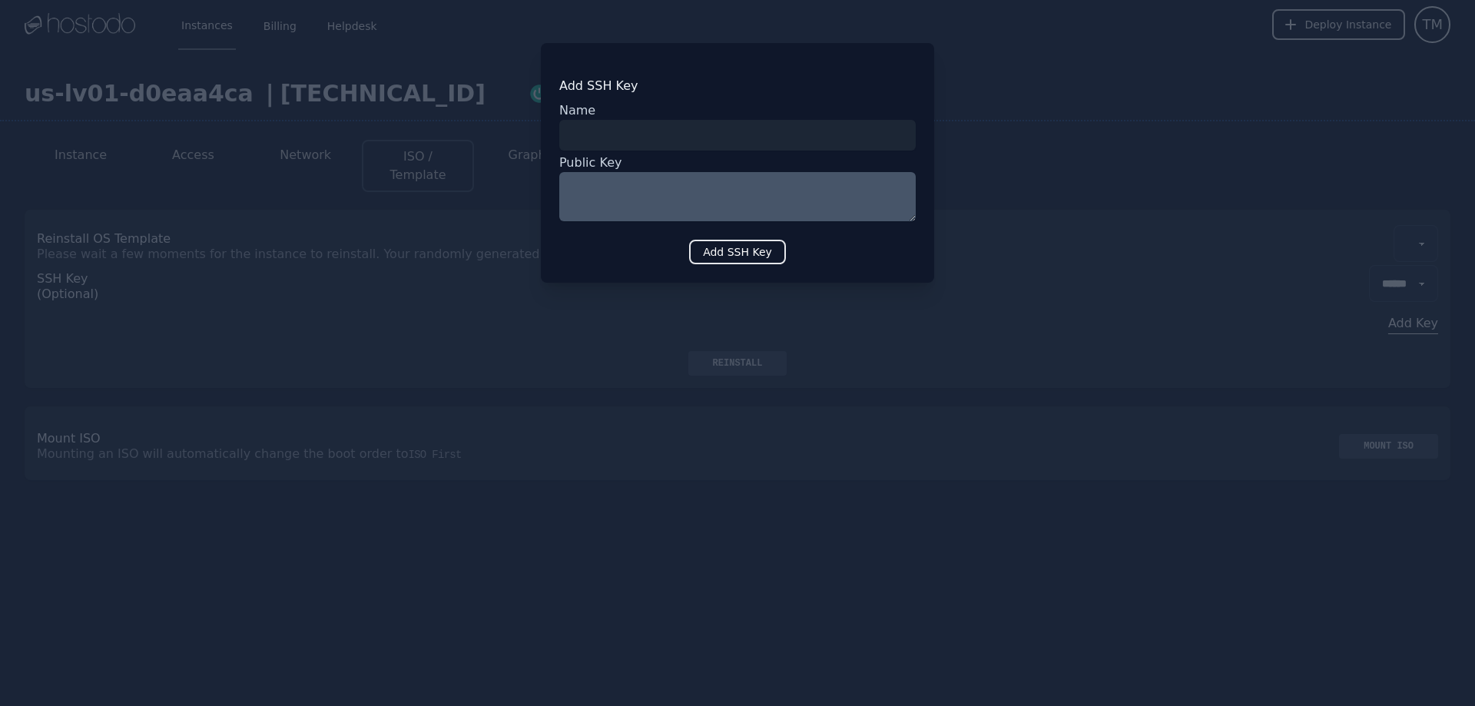
click at [667, 128] on input "input" at bounding box center [737, 135] width 356 height 31
click at [601, 174] on textarea at bounding box center [737, 196] width 356 height 49
click at [628, 129] on input "input" at bounding box center [737, 135] width 356 height 31
click at [586, 199] on textarea at bounding box center [737, 196] width 356 height 49
click at [729, 258] on button "Add SSH Key" at bounding box center [737, 252] width 97 height 25
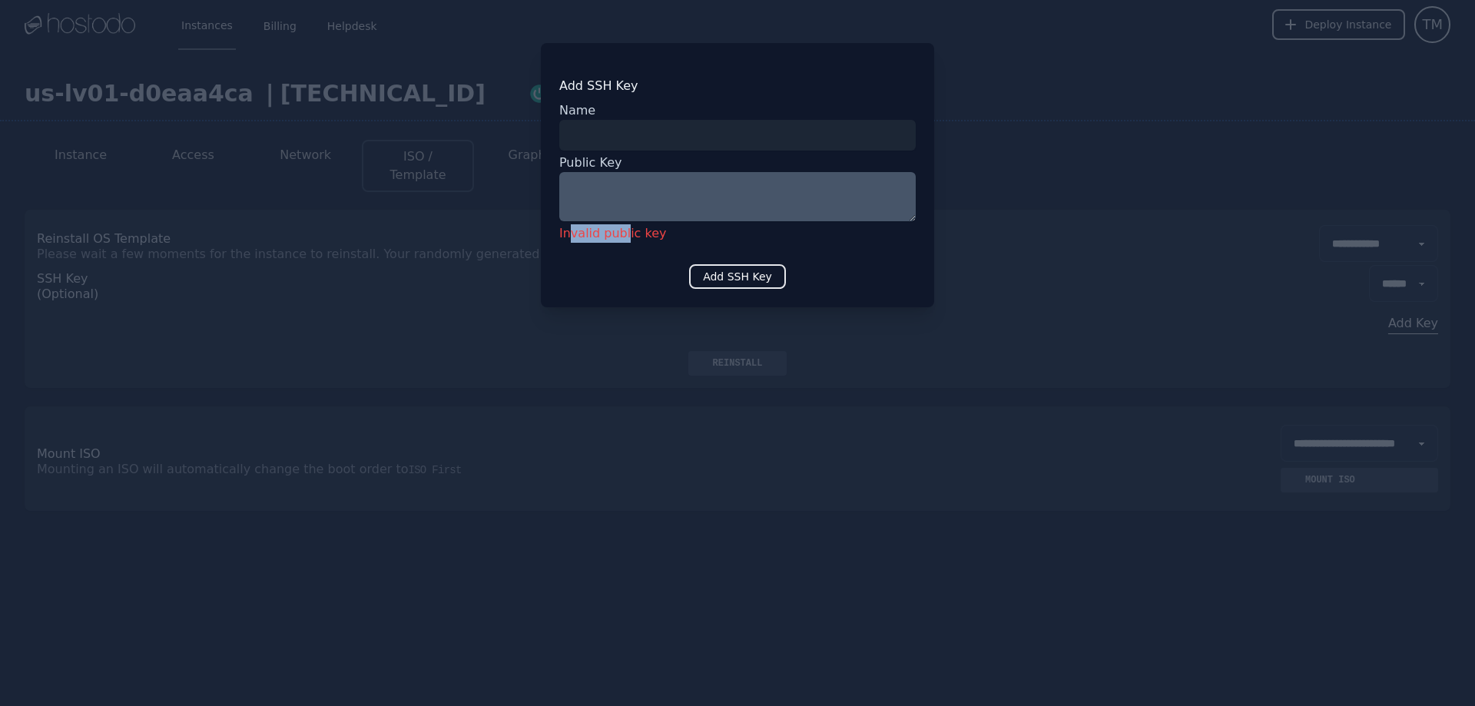
drag, startPoint x: 575, startPoint y: 238, endPoint x: 545, endPoint y: 384, distance: 148.8
click at [640, 251] on div "Add SSH Key Name Public Key Invalid public key Add SSH Key" at bounding box center [737, 175] width 393 height 264
click at [393, 483] on div at bounding box center [737, 353] width 1475 height 706
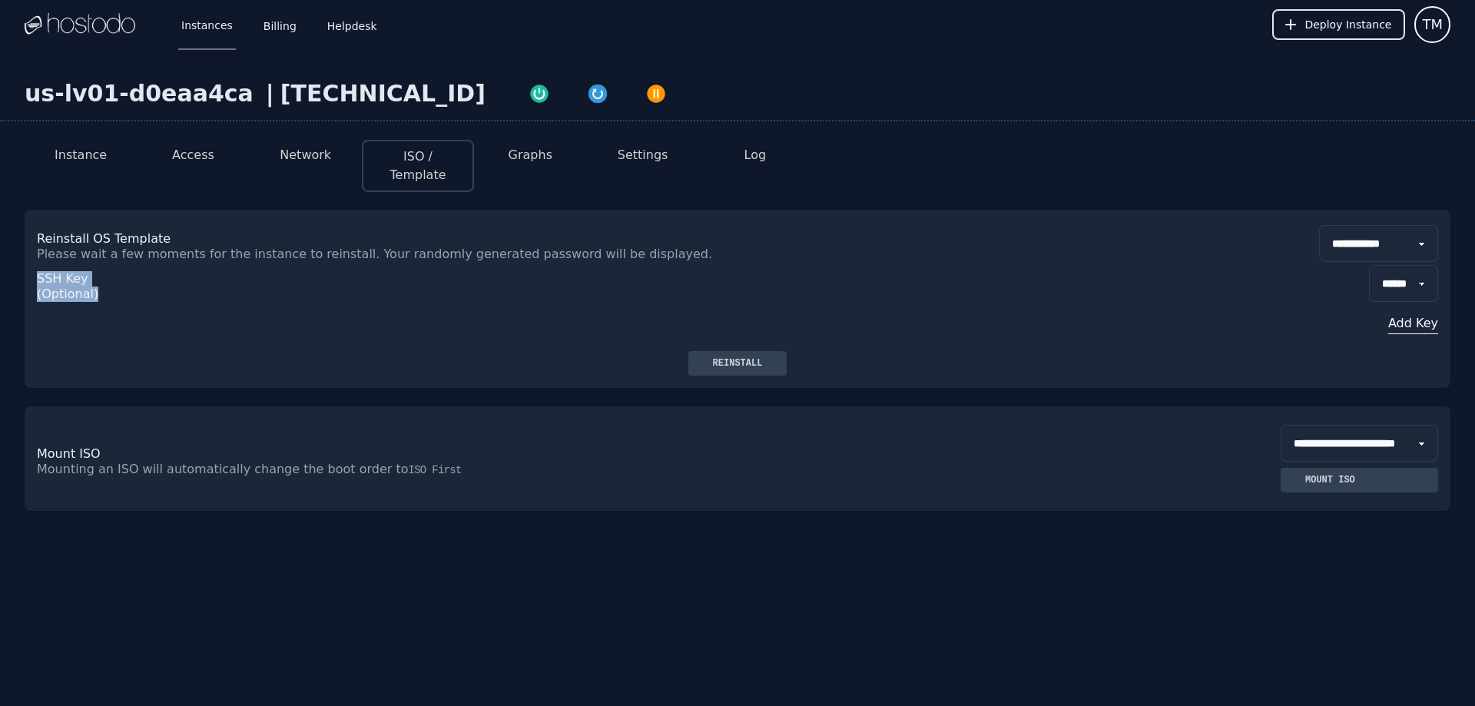
drag, startPoint x: 47, startPoint y: 275, endPoint x: 128, endPoint y: 297, distance: 83.5
click at [128, 297] on div "SSH Key (Optional)" at bounding box center [95, 308] width 117 height 86
click at [763, 365] on div "Reinstall" at bounding box center [738, 363] width 75 height 12
click at [1301, 448] on select "**********" at bounding box center [1359, 443] width 157 height 37
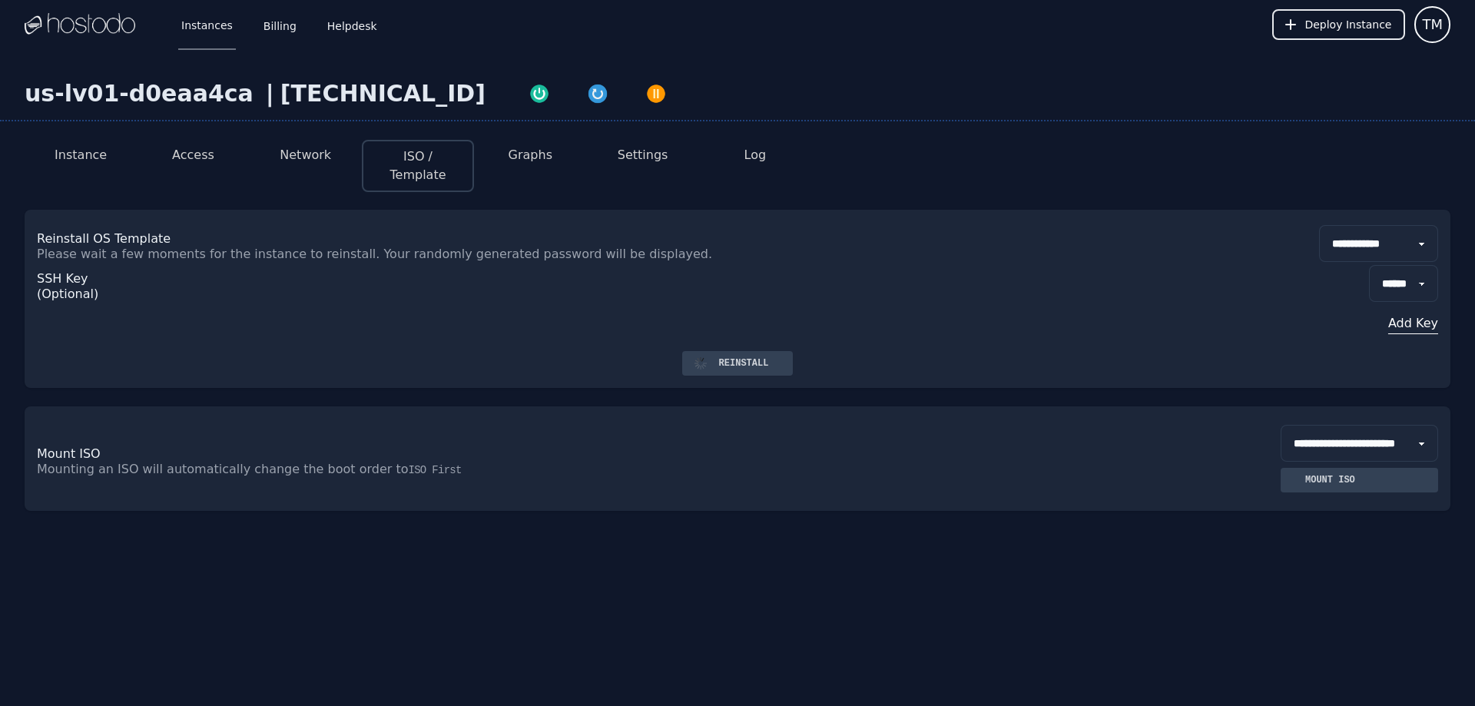
click at [1023, 424] on div "**********" at bounding box center [738, 458] width 1426 height 104
click at [1350, 442] on select "**********" at bounding box center [1359, 443] width 157 height 37
click at [1337, 446] on select "**********" at bounding box center [1359, 443] width 157 height 37
click at [1281, 425] on select "**********" at bounding box center [1359, 443] width 157 height 37
click at [1294, 451] on select "**********" at bounding box center [1359, 443] width 157 height 37
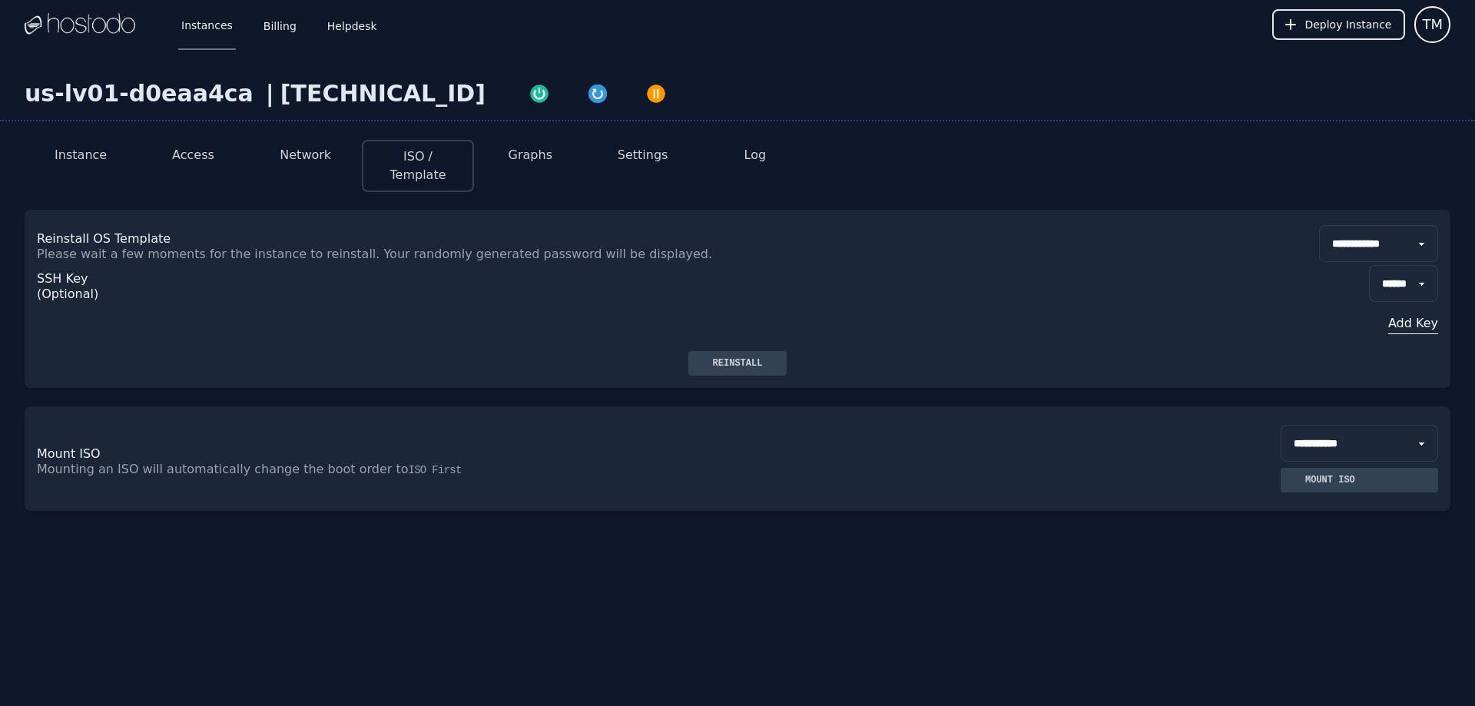
click at [1281, 425] on select "**********" at bounding box center [1359, 443] width 157 height 37
click at [1108, 426] on div "**********" at bounding box center [737, 459] width 1401 height 68
click at [1293, 485] on div "Mount ISO" at bounding box center [1330, 480] width 75 height 12
click at [1303, 449] on select "**********" at bounding box center [1359, 443] width 157 height 37
select select "*"
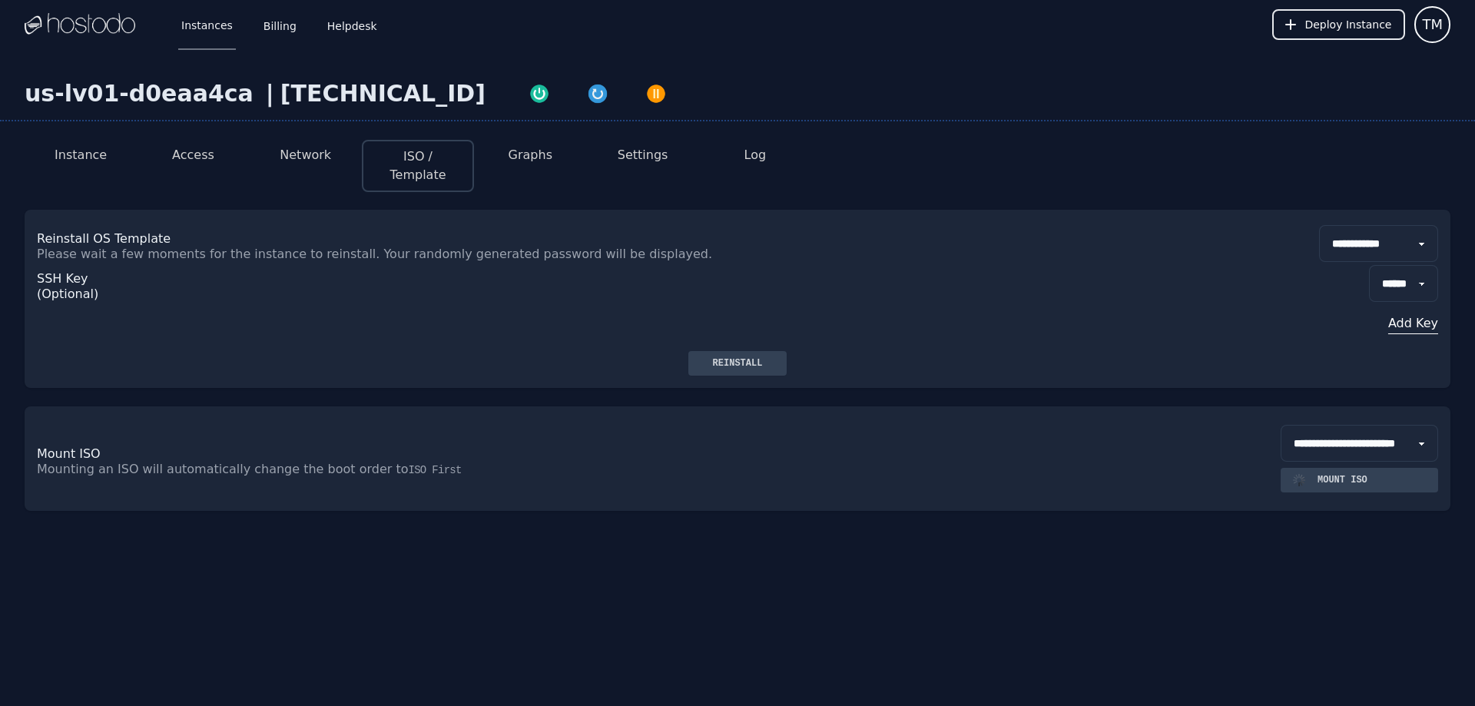
click at [1281, 425] on select "**********" at bounding box center [1359, 443] width 157 height 37
click at [1349, 447] on select "**********" at bounding box center [1359, 443] width 157 height 37
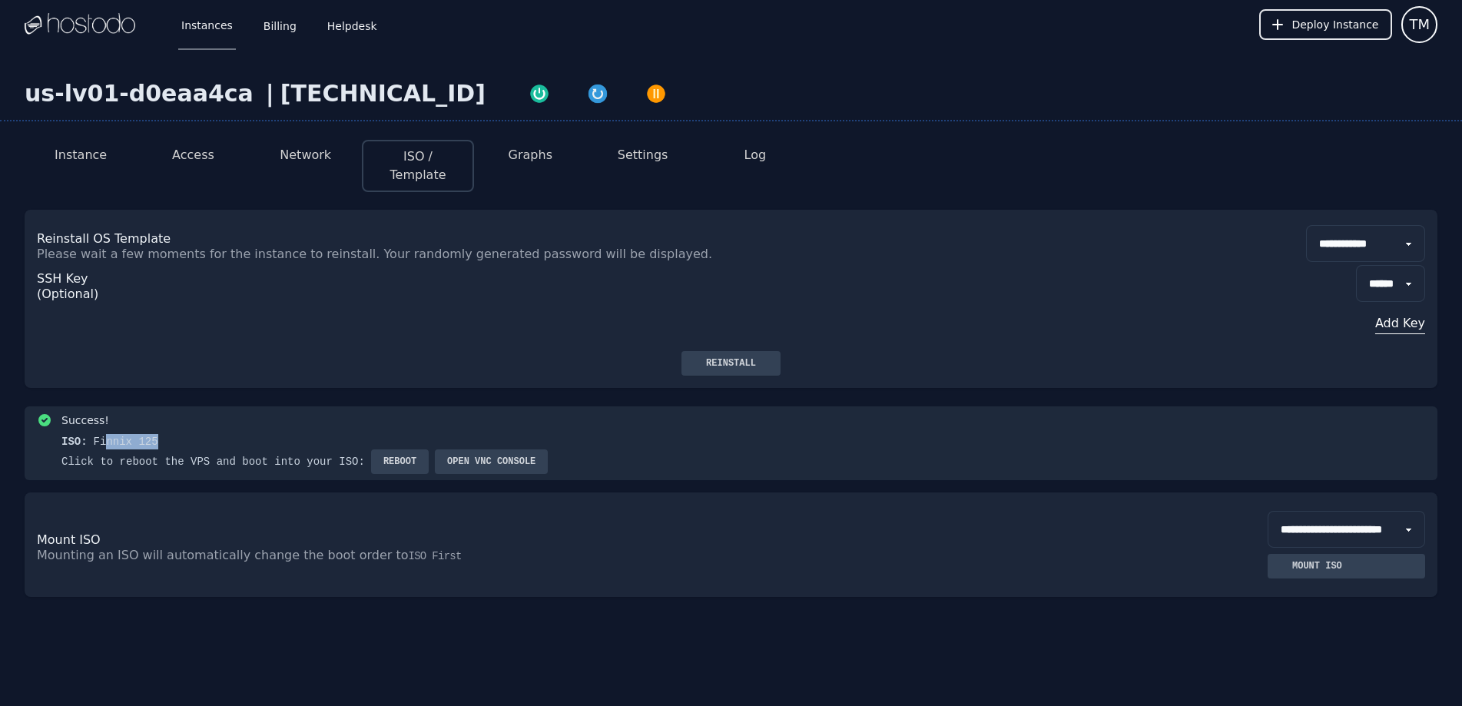
drag, startPoint x: 144, startPoint y: 439, endPoint x: 161, endPoint y: 442, distance: 17.1
click at [161, 442] on div "ISO: Finnix 125" at bounding box center [304, 441] width 486 height 15
click at [129, 454] on div "Click to reboot the VPS and boot into your ISO:" at bounding box center [216, 461] width 310 height 15
click at [1290, 563] on div "Mount ISO" at bounding box center [1317, 566] width 75 height 12
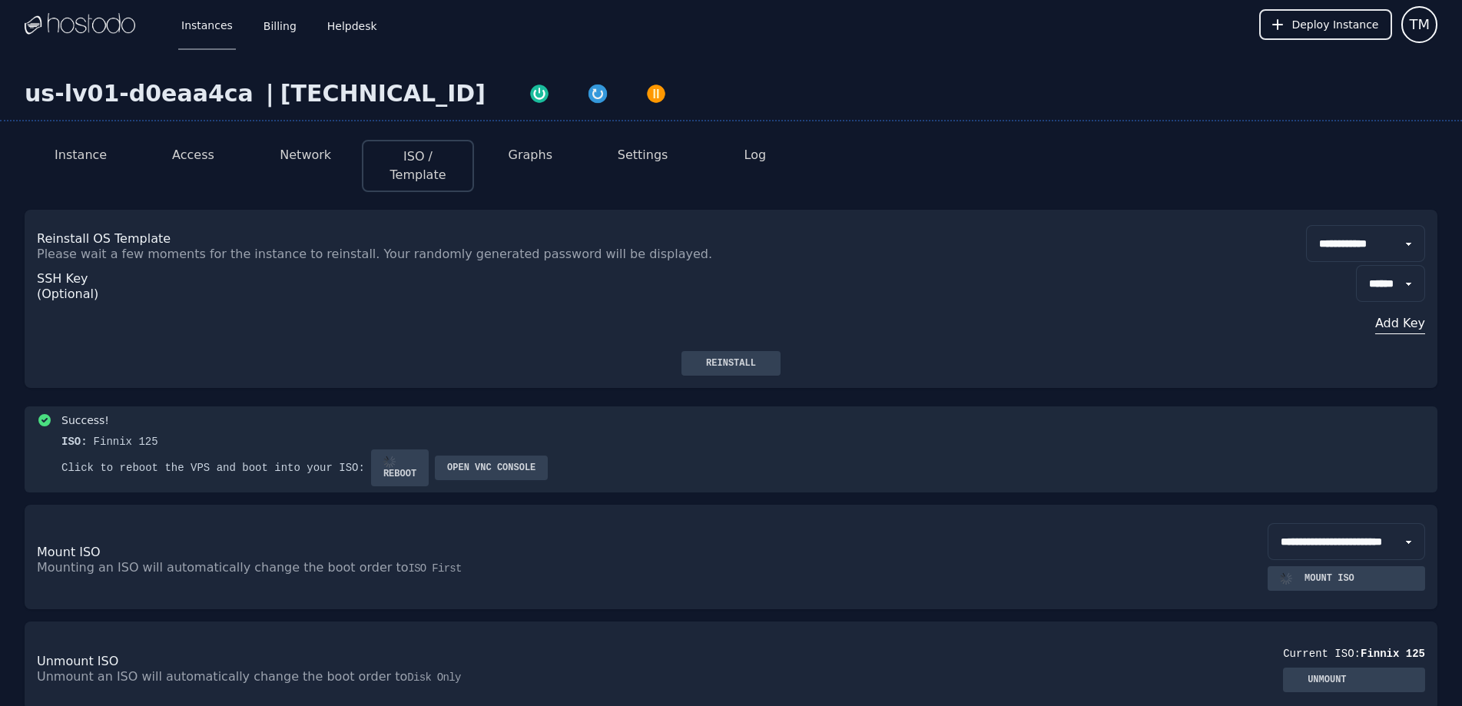
scroll to position [77, 0]
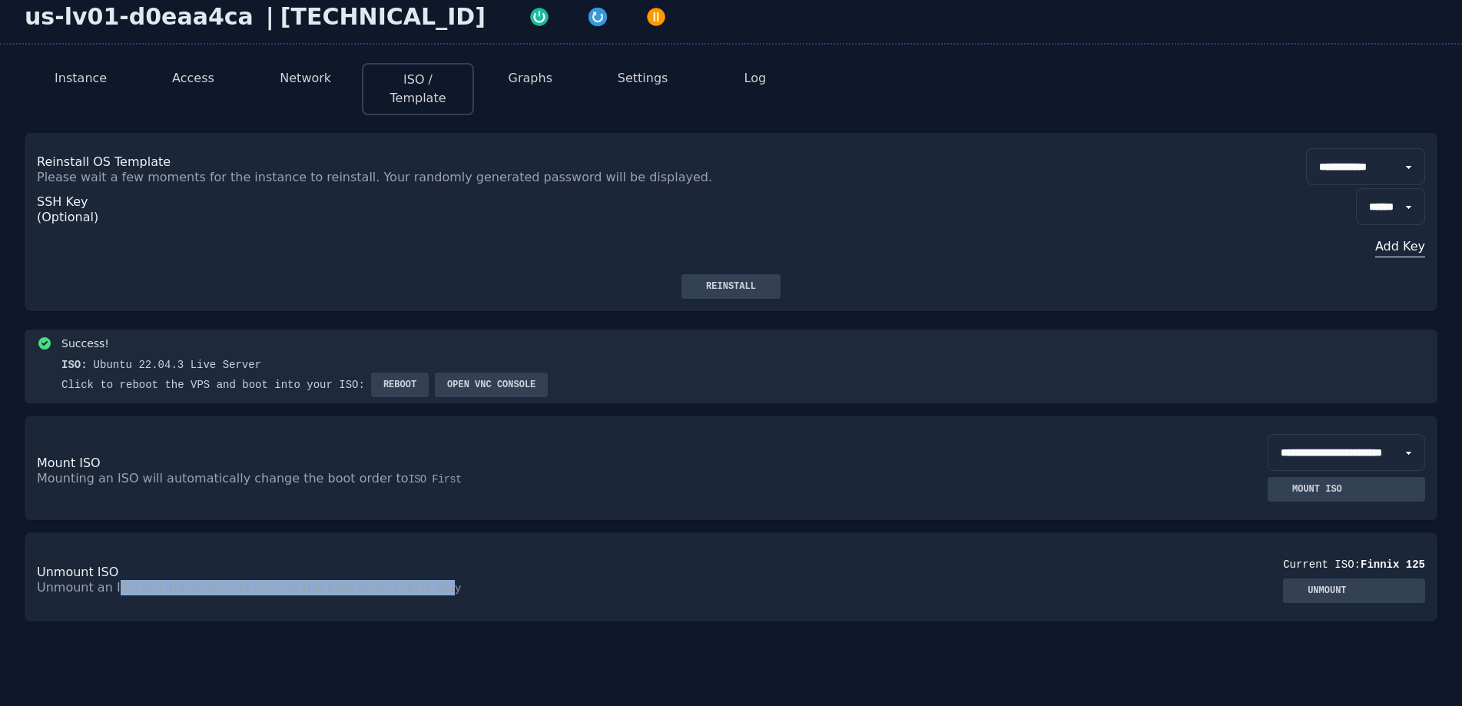
drag, startPoint x: 134, startPoint y: 601, endPoint x: 459, endPoint y: 574, distance: 325.3
click at [442, 581] on p "Unmount an ISO will automatically change the boot order to Disk Only" at bounding box center [384, 587] width 694 height 15
click at [532, 519] on div "**********" at bounding box center [731, 468] width 1413 height 104
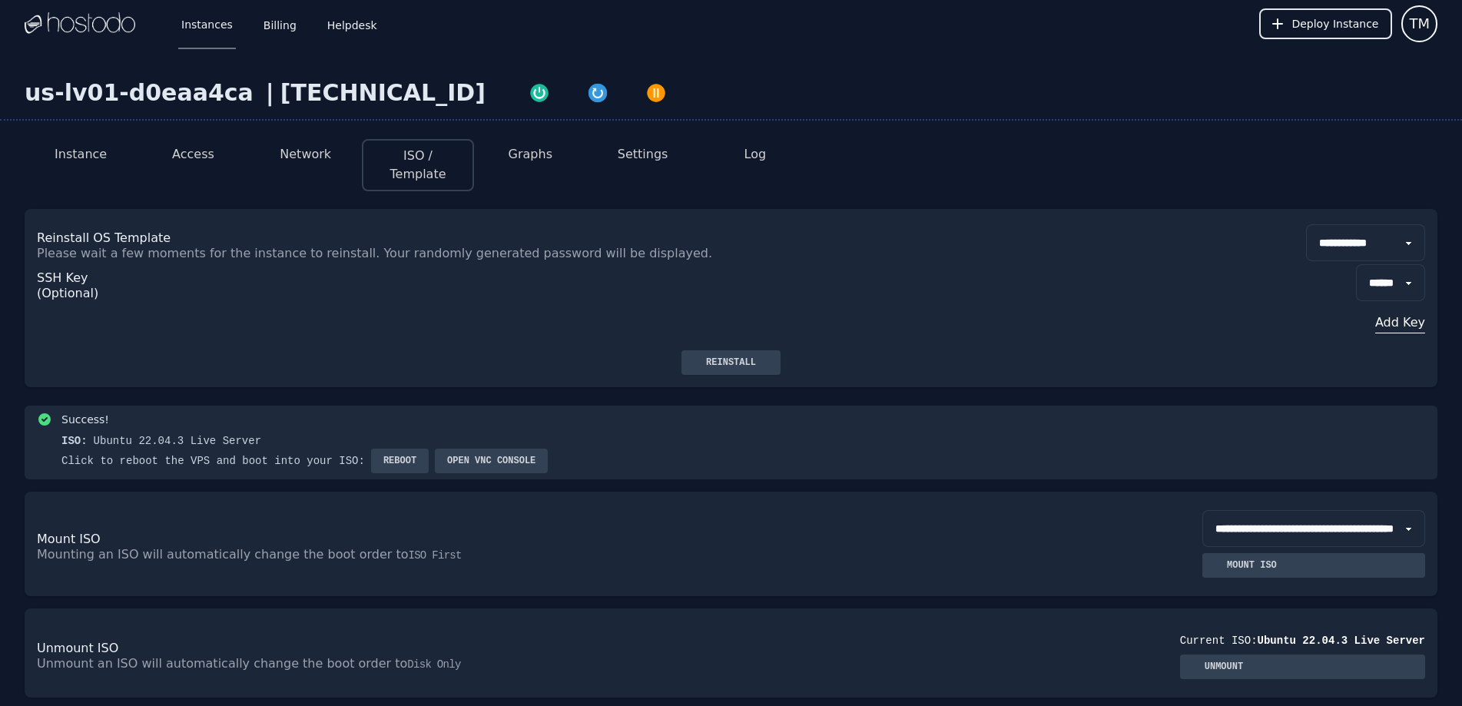
scroll to position [0, 0]
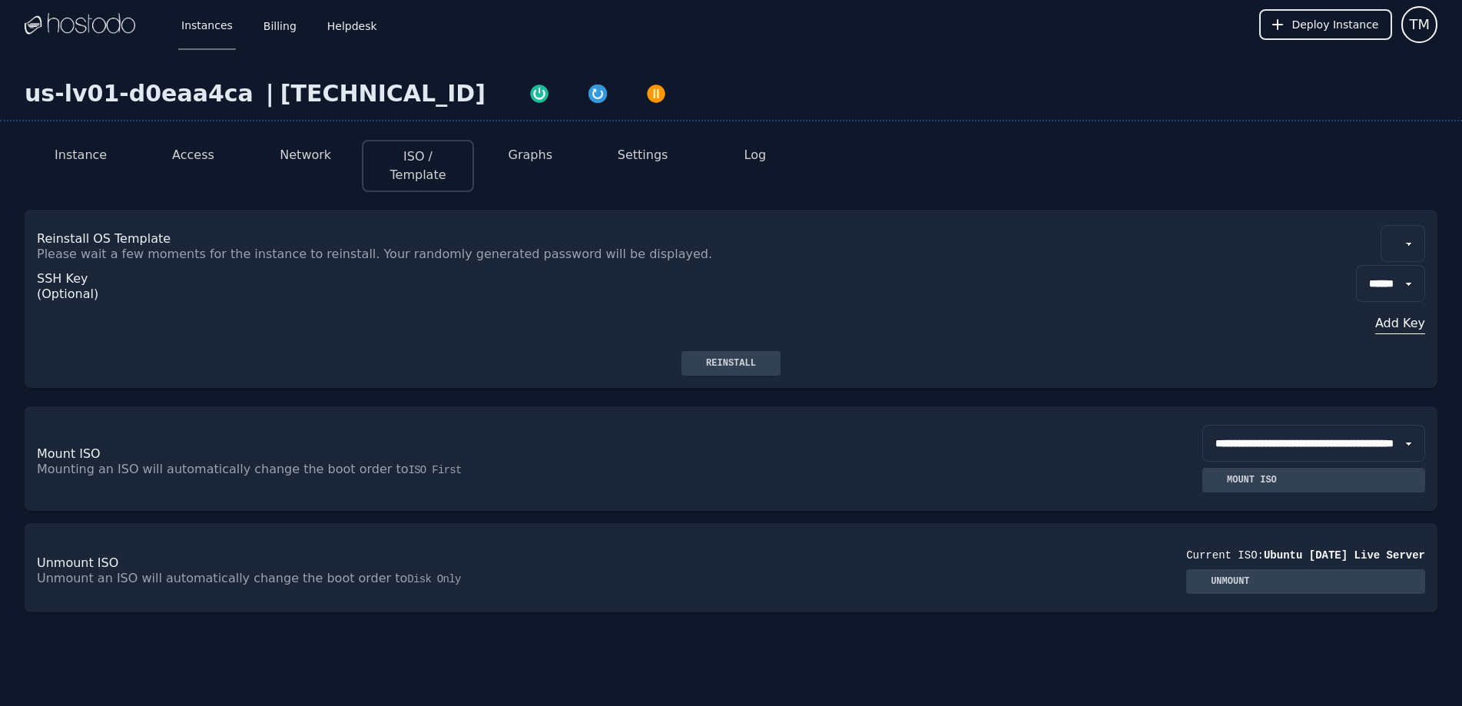
click at [1254, 576] on div "Unmount" at bounding box center [1229, 581] width 63 height 12
drag, startPoint x: 1335, startPoint y: 555, endPoint x: 1403, endPoint y: 553, distance: 67.6
click at [1403, 553] on span "Ubuntu 22.04.3 Live Server" at bounding box center [1344, 555] width 161 height 12
click at [1268, 558] on div "Current ISO: Ubuntu 22.04.3 Live Server" at bounding box center [1305, 555] width 239 height 15
drag, startPoint x: 1307, startPoint y: 551, endPoint x: 1360, endPoint y: 551, distance: 52.2
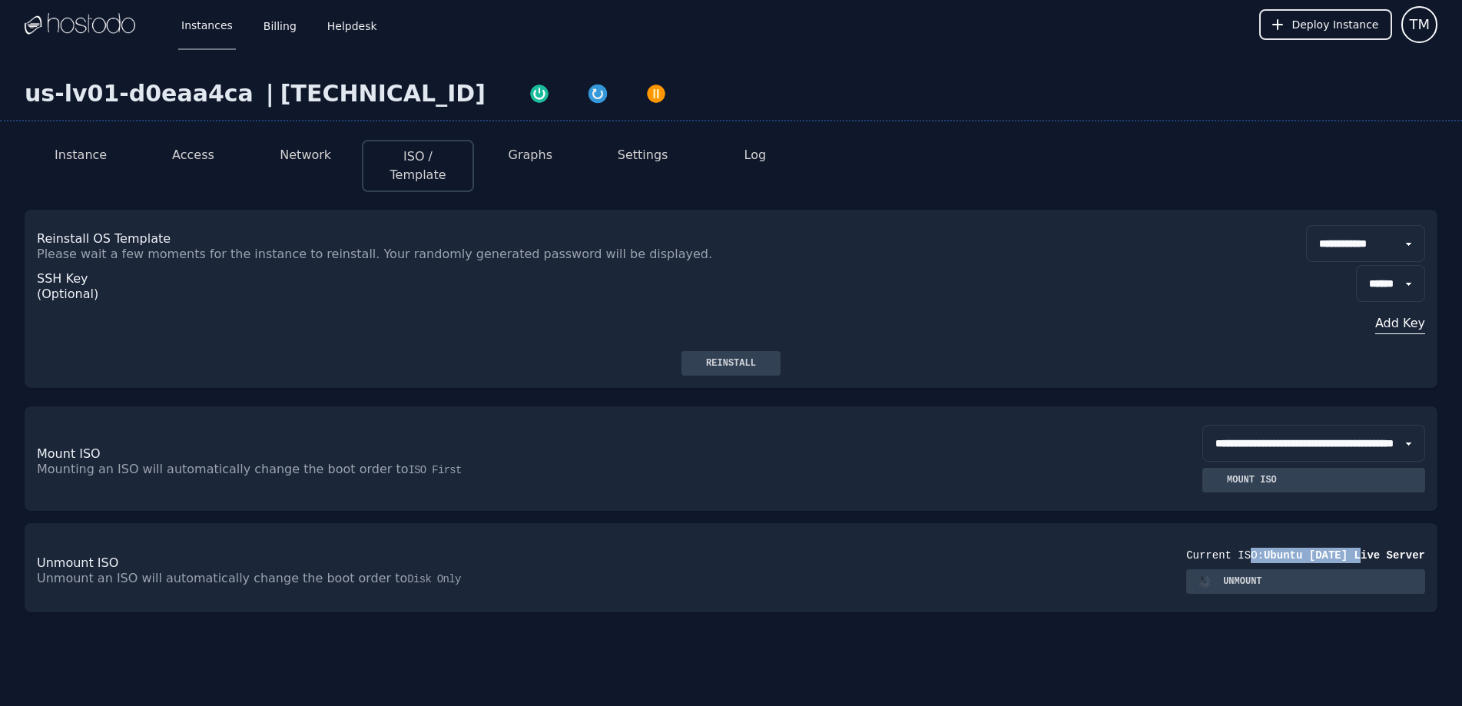
click at [1359, 551] on div "Current ISO: Ubuntu 22.04.3 Live Server" at bounding box center [1305, 555] width 239 height 15
click at [1360, 551] on span "Ubuntu 22.04.3 Live Server" at bounding box center [1344, 555] width 161 height 12
drag, startPoint x: 1291, startPoint y: 552, endPoint x: 1380, endPoint y: 551, distance: 89.1
click at [1380, 551] on span "Ubuntu 22.04.3 Live Server" at bounding box center [1344, 555] width 161 height 12
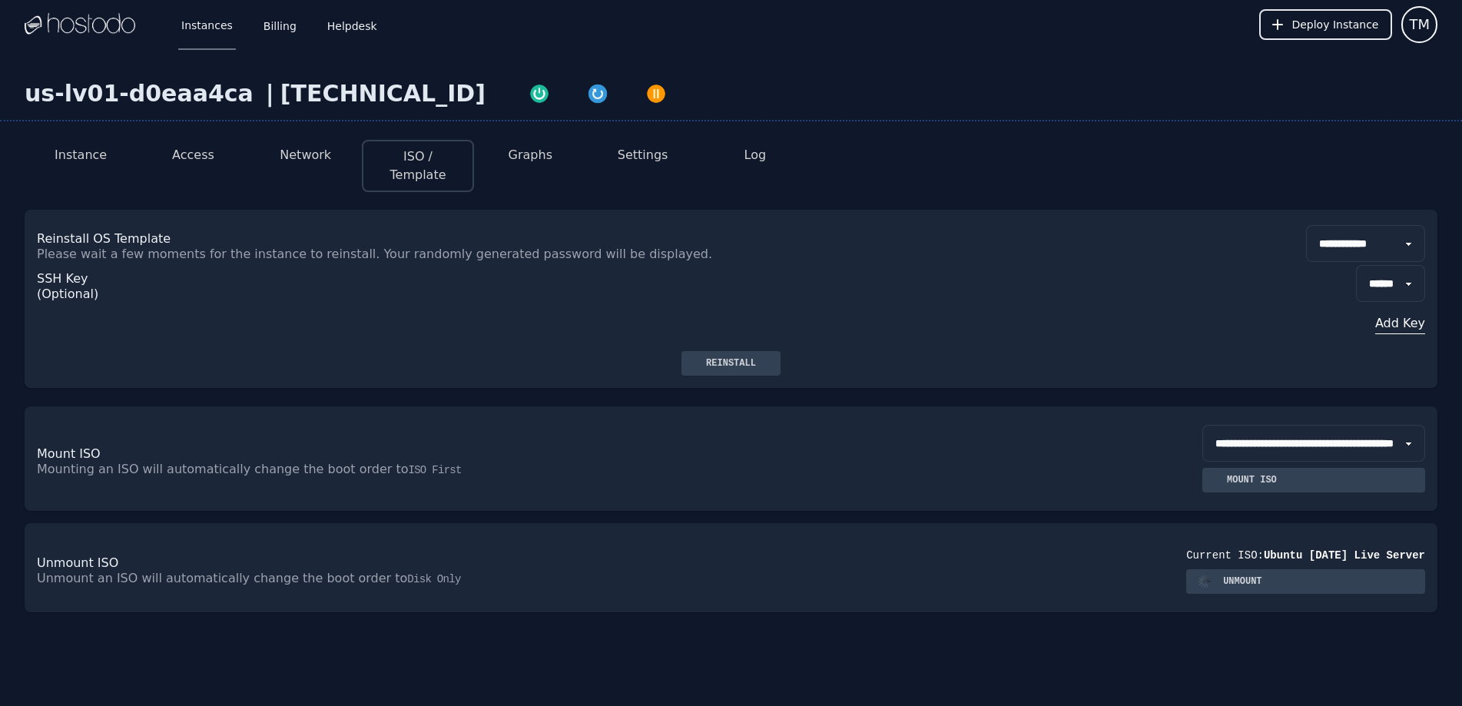
click at [1233, 432] on select "**********" at bounding box center [1313, 443] width 223 height 37
drag, startPoint x: 1243, startPoint y: 438, endPoint x: 1235, endPoint y: 439, distance: 7.7
click at [1243, 438] on select "**********" at bounding box center [1313, 443] width 223 height 37
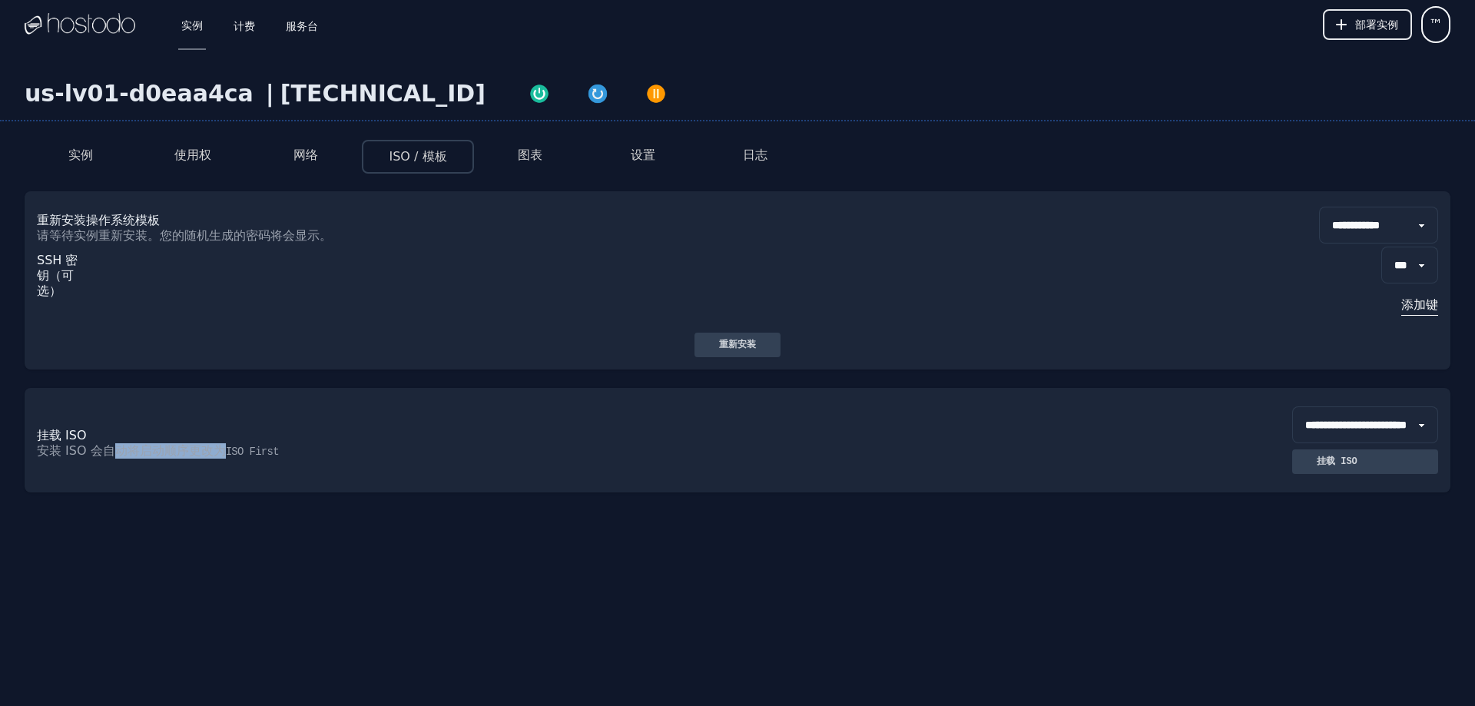
drag, startPoint x: 141, startPoint y: 453, endPoint x: 220, endPoint y: 450, distance: 79.2
click at [220, 450] on font "安装 ISO 会自动将启动顺序更改为" at bounding box center [131, 450] width 189 height 15
drag, startPoint x: 133, startPoint y: 456, endPoint x: 329, endPoint y: 456, distance: 195.9
click at [328, 456] on p "安装 ISO 会自动将启动顺序更改为 ISO First" at bounding box center [387, 450] width 701 height 15
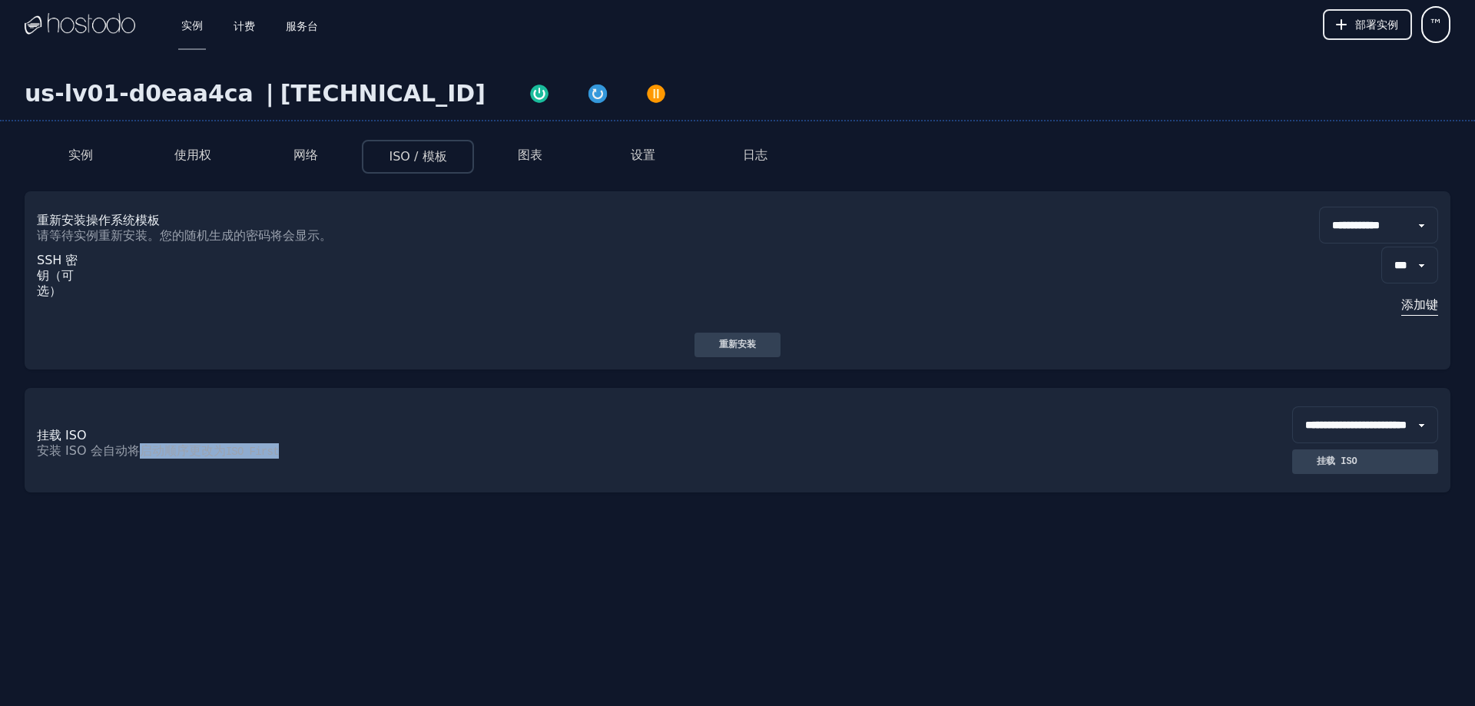
click at [329, 456] on p "安装 ISO 会自动将启动顺序更改为 ISO First" at bounding box center [387, 450] width 701 height 15
click at [1387, 30] on font "部署实例" at bounding box center [1376, 24] width 43 height 12
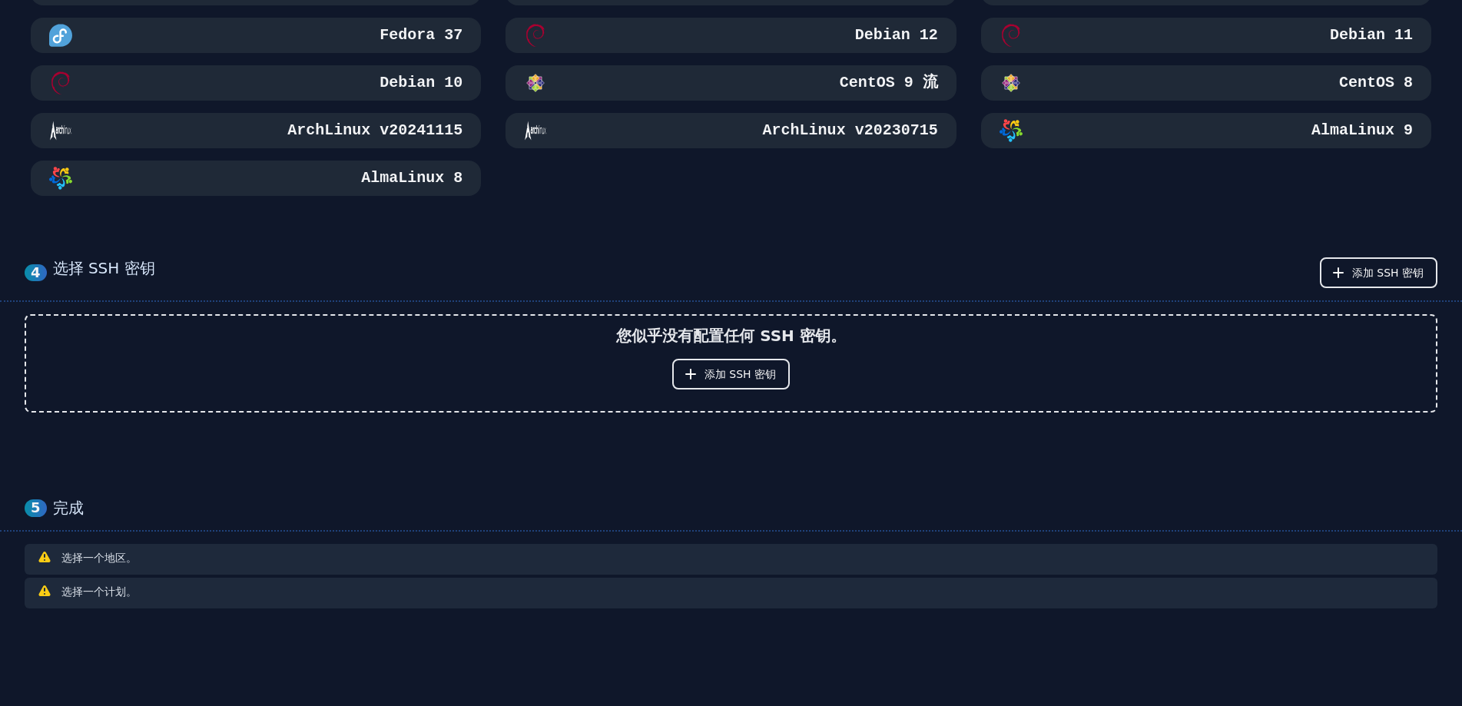
scroll to position [643, 0]
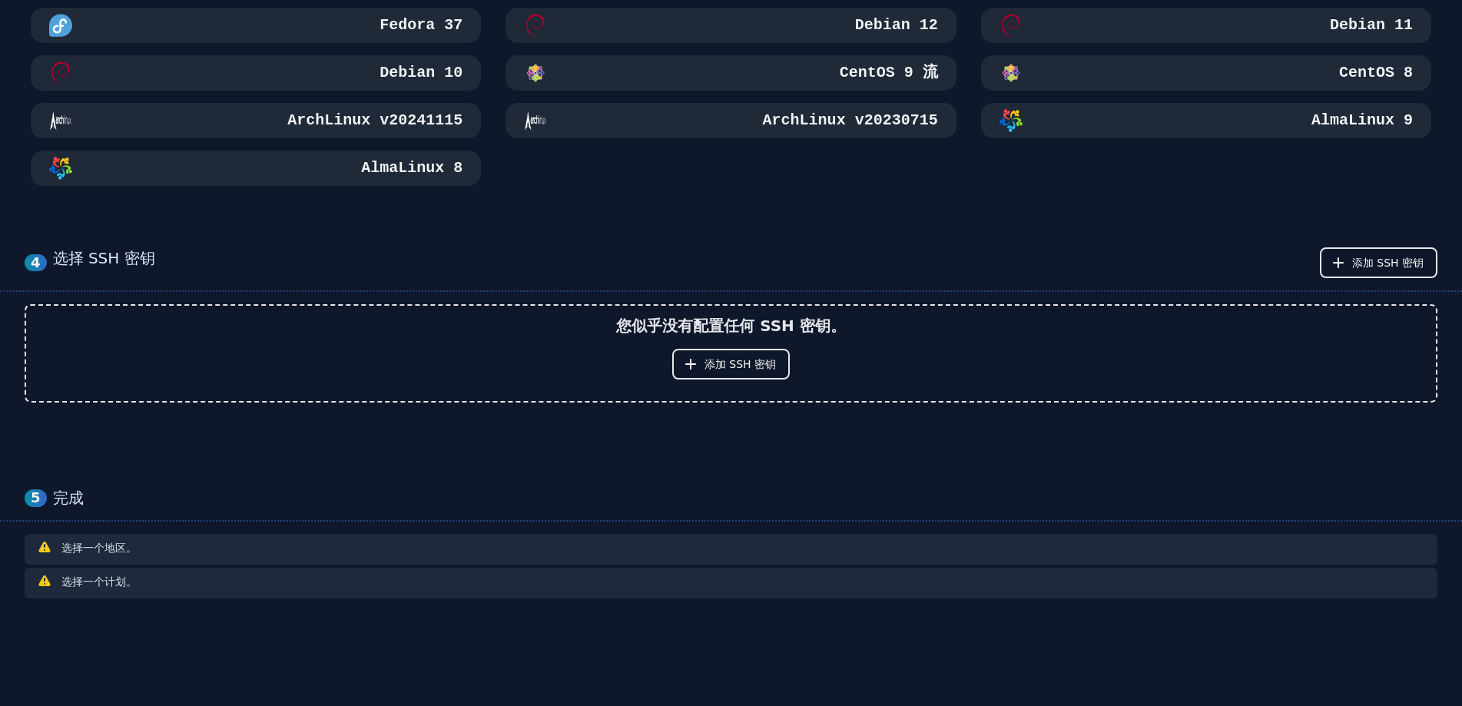
click at [91, 549] on font "选择一个地区。" at bounding box center [98, 548] width 75 height 12
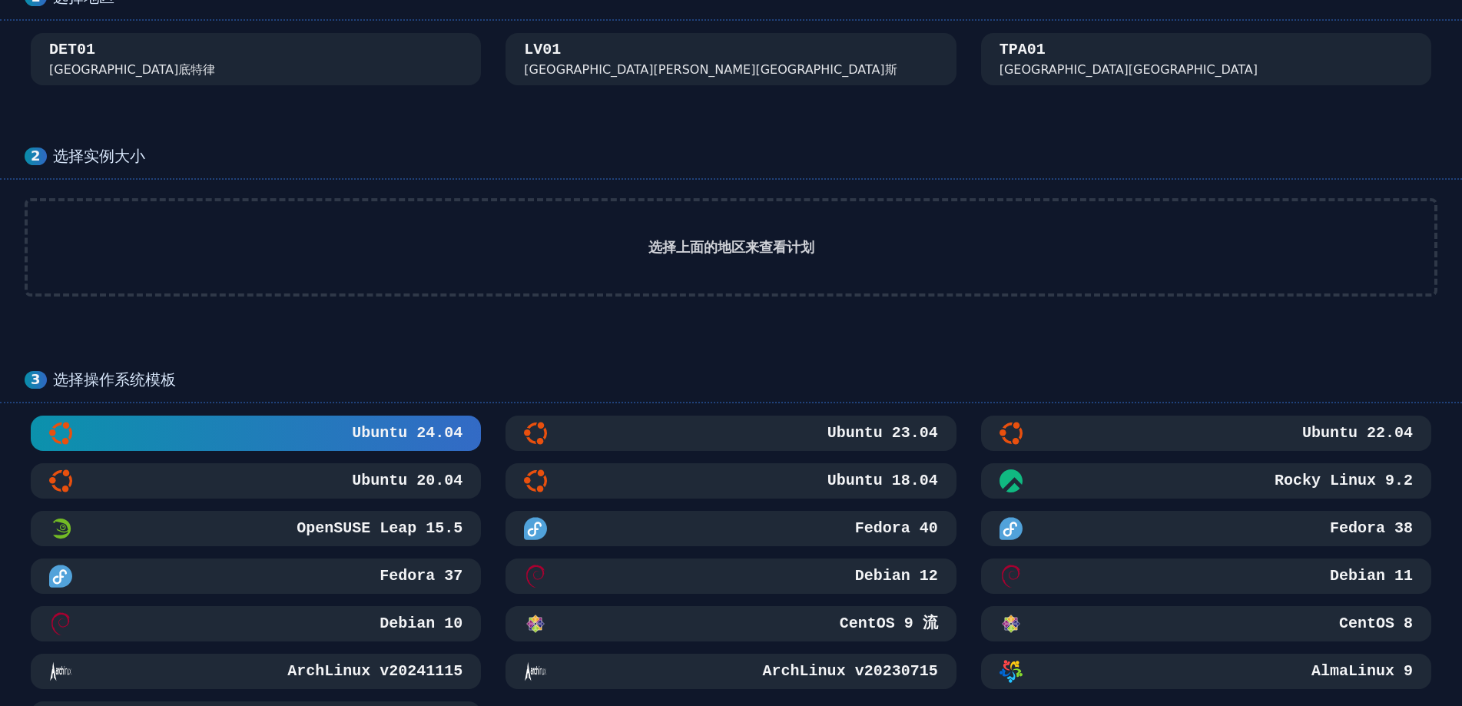
scroll to position [0, 0]
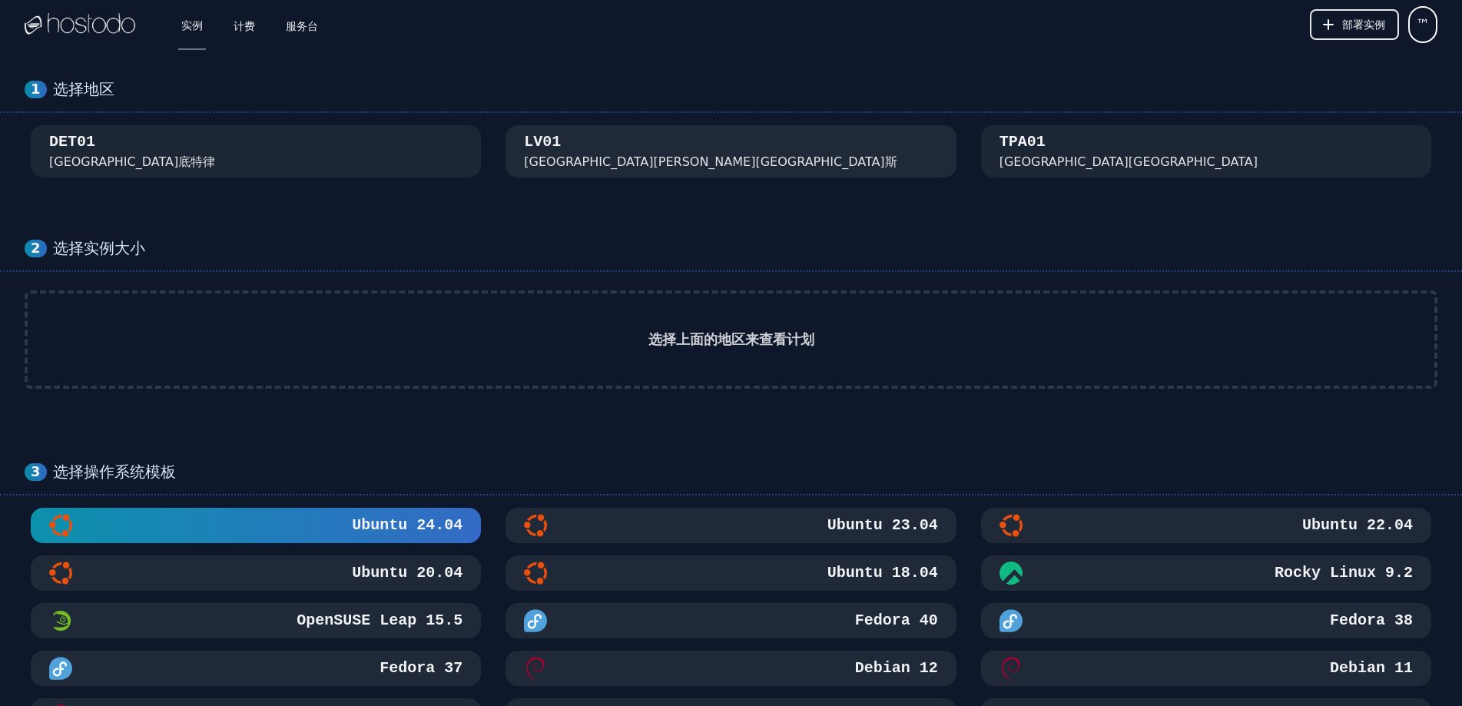
click at [641, 153] on div "LV01 内华达州拉斯维加斯" at bounding box center [730, 151] width 450 height 40
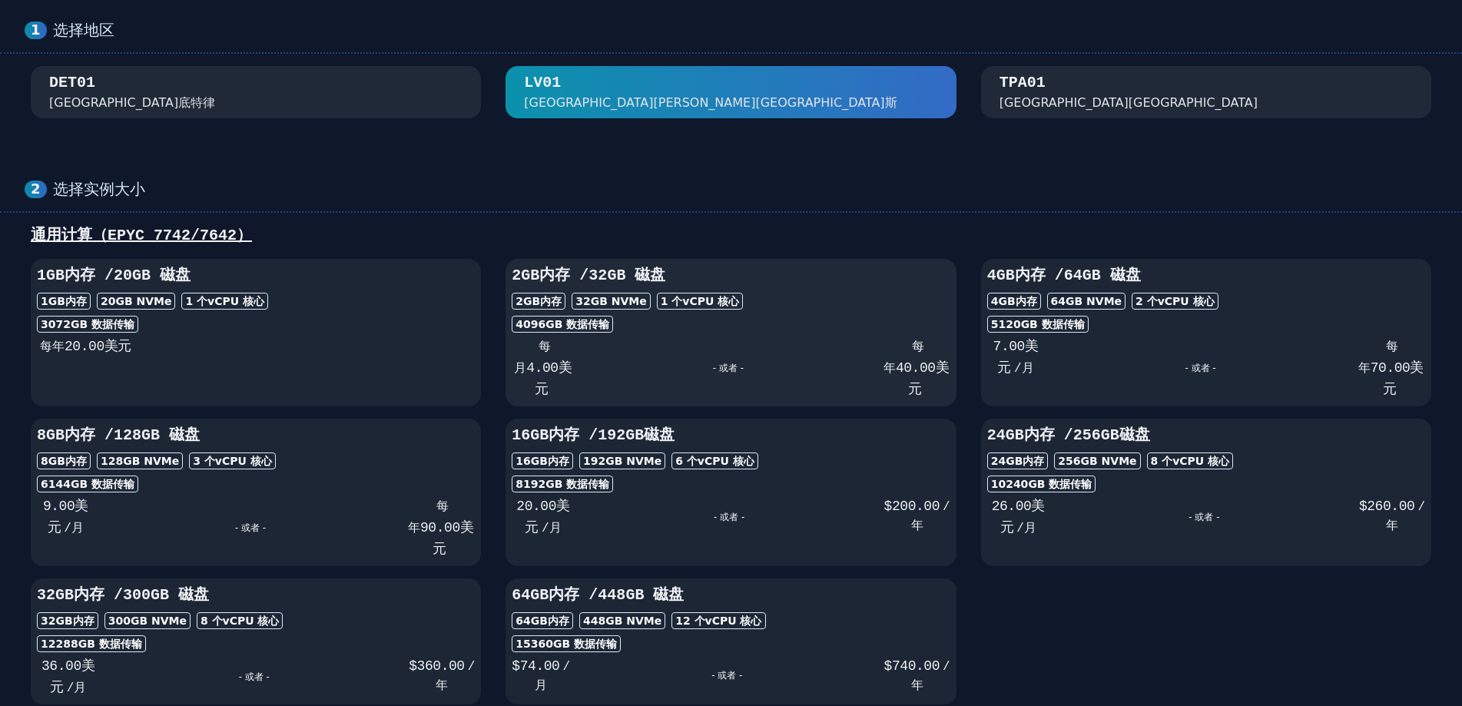
scroll to position [154, 0]
